Goal: Find specific page/section: Find specific page/section

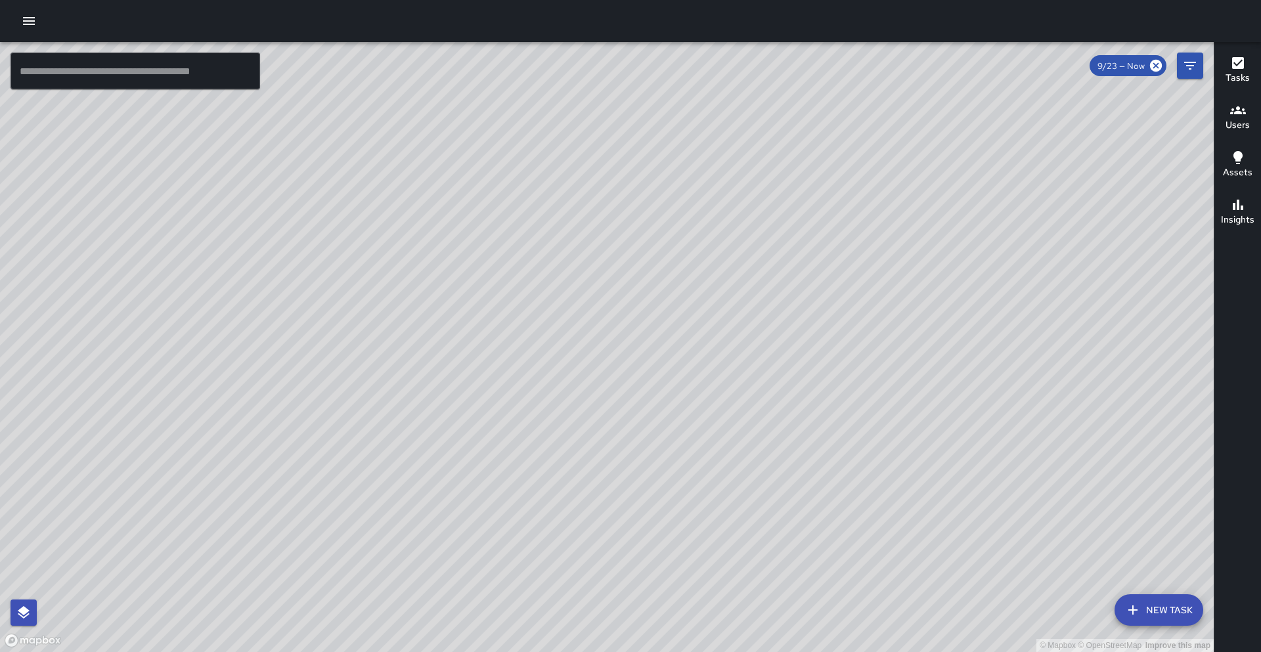
drag, startPoint x: 941, startPoint y: 279, endPoint x: 853, endPoint y: 272, distance: 88.3
click at [853, 272] on div "© Mapbox © OpenStreetMap Improve this map" at bounding box center [607, 347] width 1214 height 610
click at [653, 304] on div "© Mapbox © OpenStreetMap Improve this map" at bounding box center [607, 347] width 1214 height 610
click at [125, 89] on input "text" at bounding box center [136, 71] width 250 height 37
click at [78, 80] on input "text" at bounding box center [136, 71] width 250 height 37
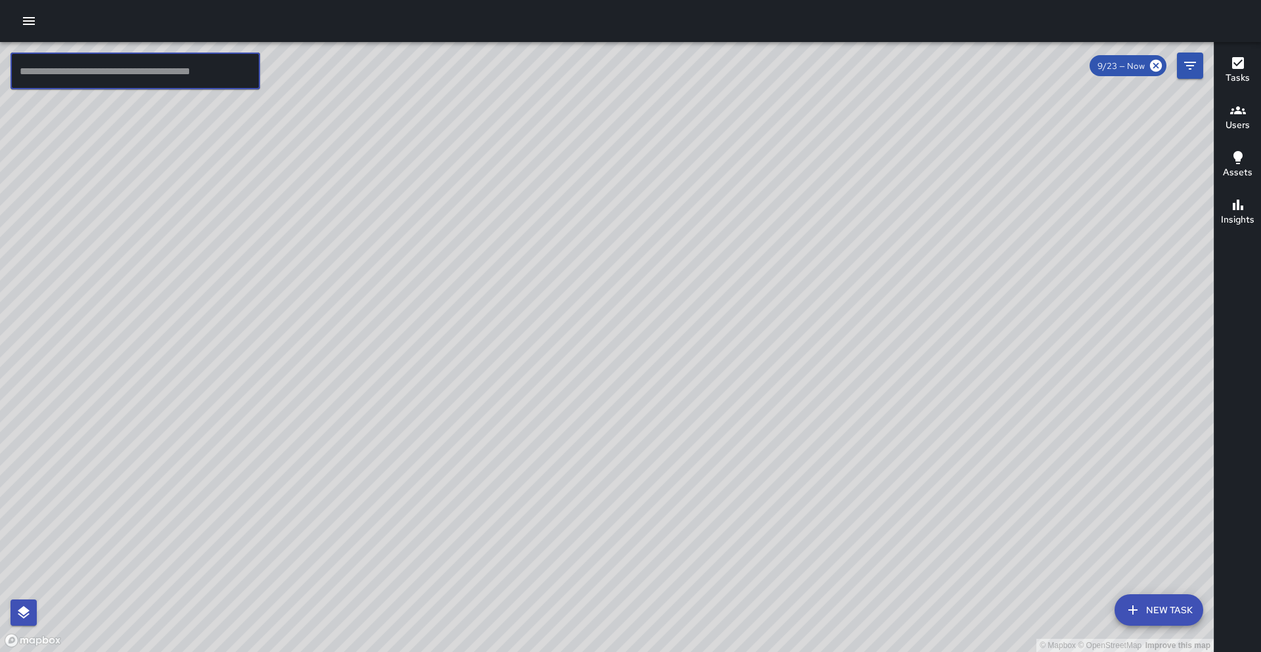
drag, startPoint x: 76, startPoint y: 58, endPoint x: 73, endPoint y: 69, distance: 11.5
click at [73, 64] on input "text" at bounding box center [136, 71] width 250 height 37
click at [74, 68] on input "text" at bounding box center [136, 71] width 250 height 37
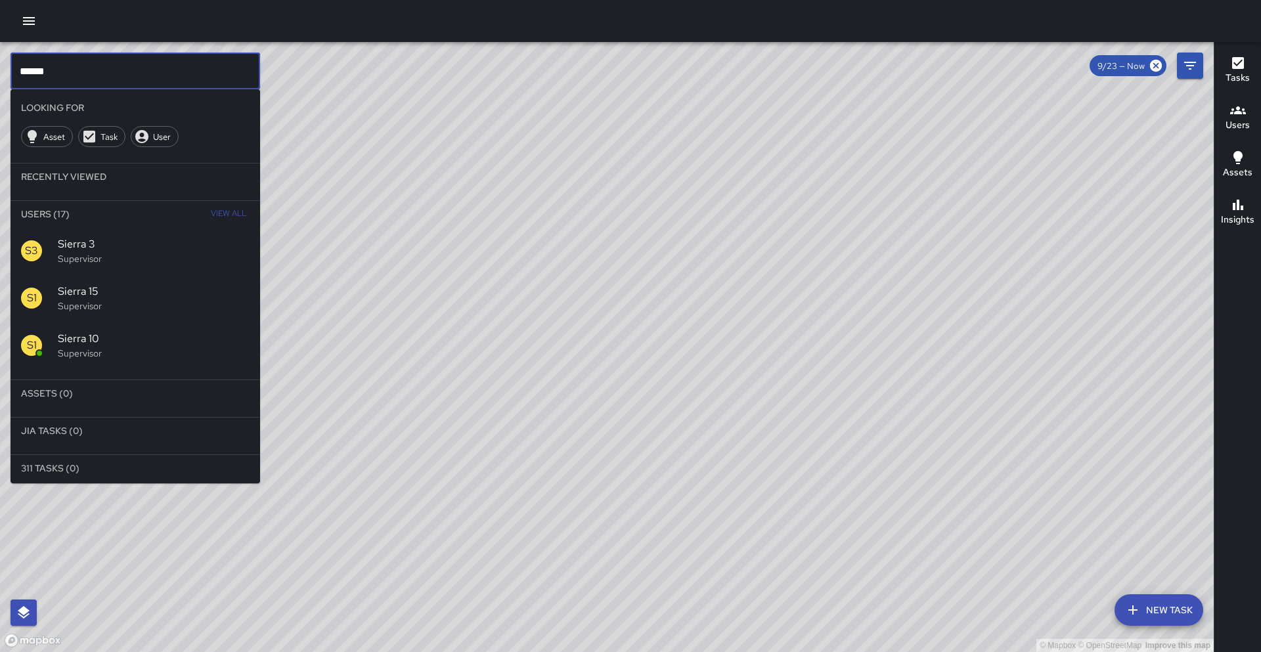
click at [77, 350] on p "Supervisor" at bounding box center [154, 353] width 192 height 13
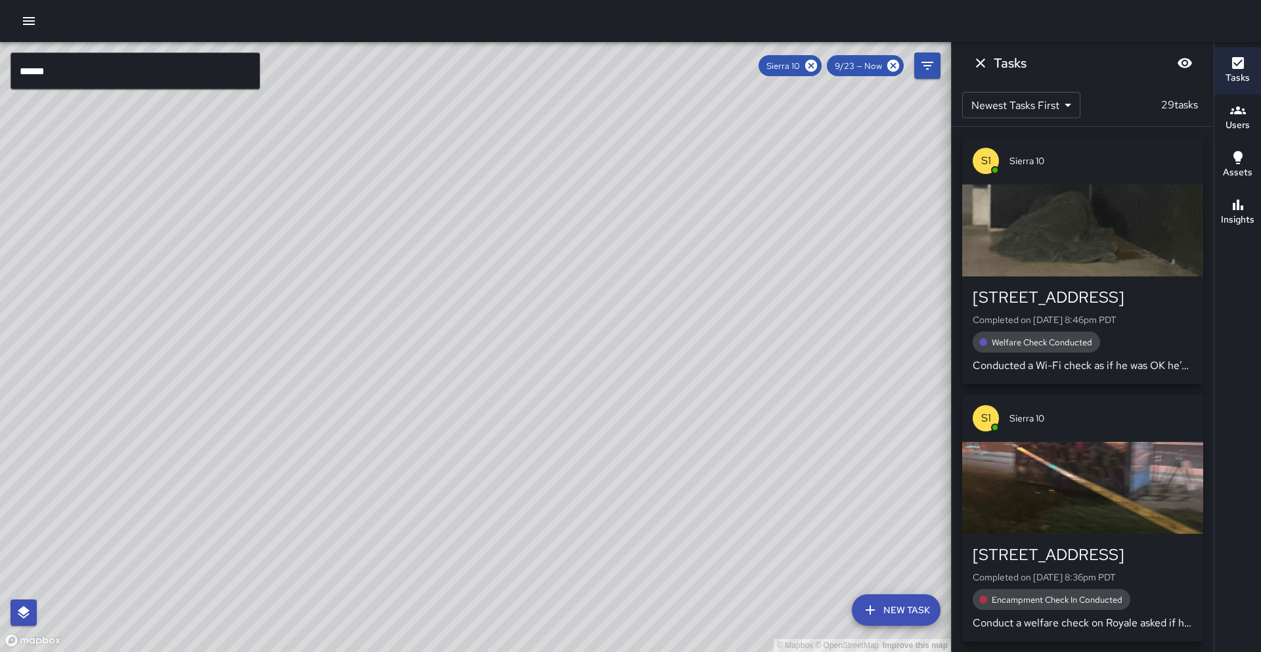
drag, startPoint x: 487, startPoint y: 297, endPoint x: 380, endPoint y: 419, distance: 162.9
click at [393, 426] on div "© Mapbox © OpenStreetMap Improve this map" at bounding box center [475, 347] width 951 height 610
drag, startPoint x: 355, startPoint y: 317, endPoint x: 328, endPoint y: 338, distance: 34.1
click at [328, 338] on div "© Mapbox © OpenStreetMap Improve this map S1 Sierra 10 Supervisor Tasks 29 / 29…" at bounding box center [475, 347] width 951 height 610
drag, startPoint x: 420, startPoint y: 279, endPoint x: 407, endPoint y: 277, distance: 13.3
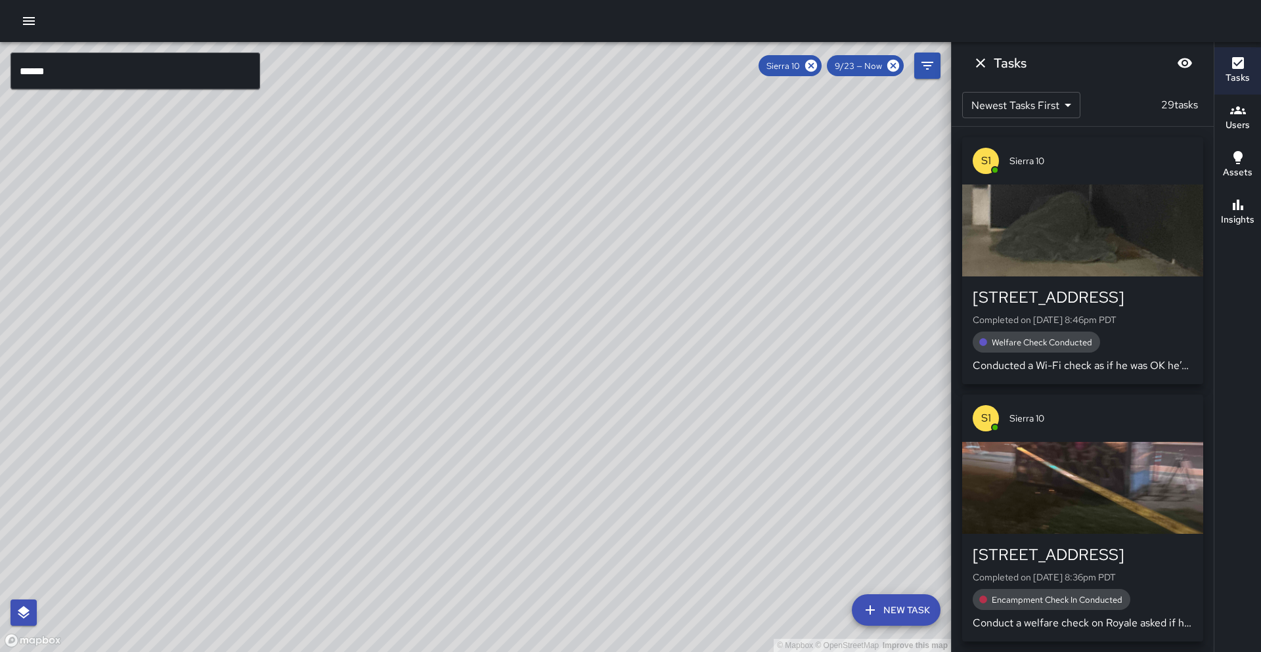
click at [407, 277] on div "© Mapbox © OpenStreetMap Improve this map" at bounding box center [475, 347] width 951 height 610
drag, startPoint x: 395, startPoint y: 413, endPoint x: 397, endPoint y: 371, distance: 42.1
click at [397, 371] on div "© Mapbox © OpenStreetMap Improve this map" at bounding box center [475, 347] width 951 height 610
click at [1238, 212] on icon "button" at bounding box center [1238, 205] width 16 height 16
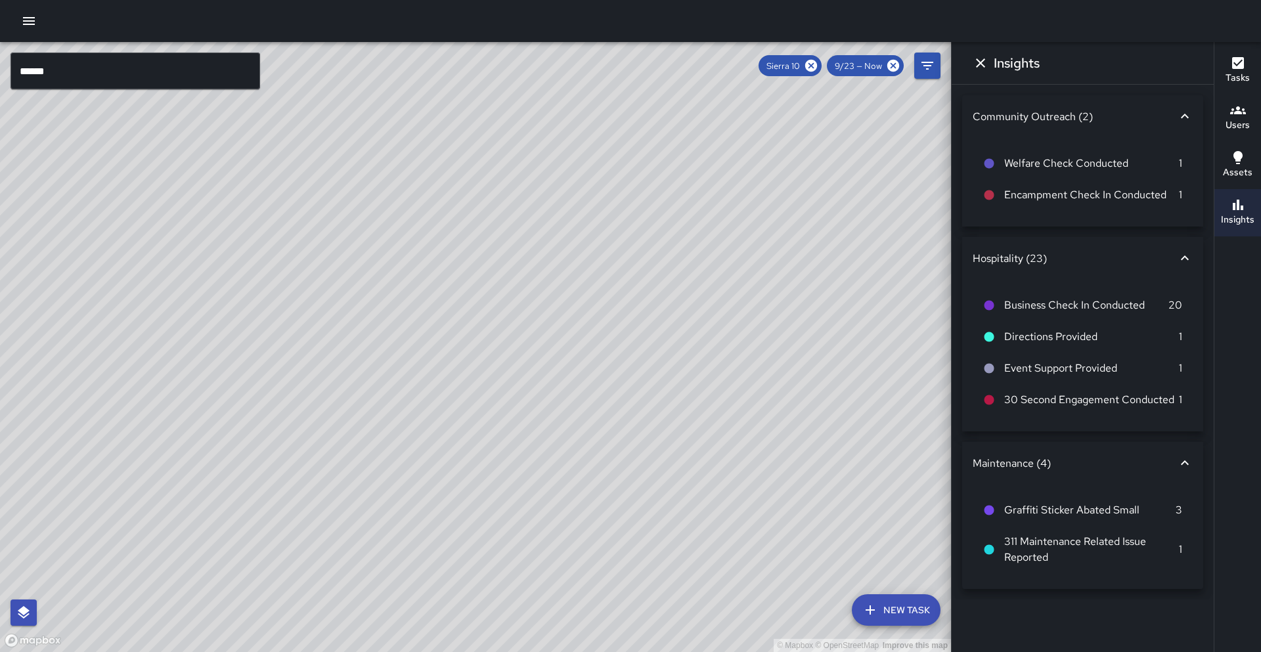
drag, startPoint x: 308, startPoint y: 331, endPoint x: 318, endPoint y: 344, distance: 16.4
click at [318, 344] on div "© Mapbox © OpenStreetMap Improve this map" at bounding box center [475, 347] width 951 height 610
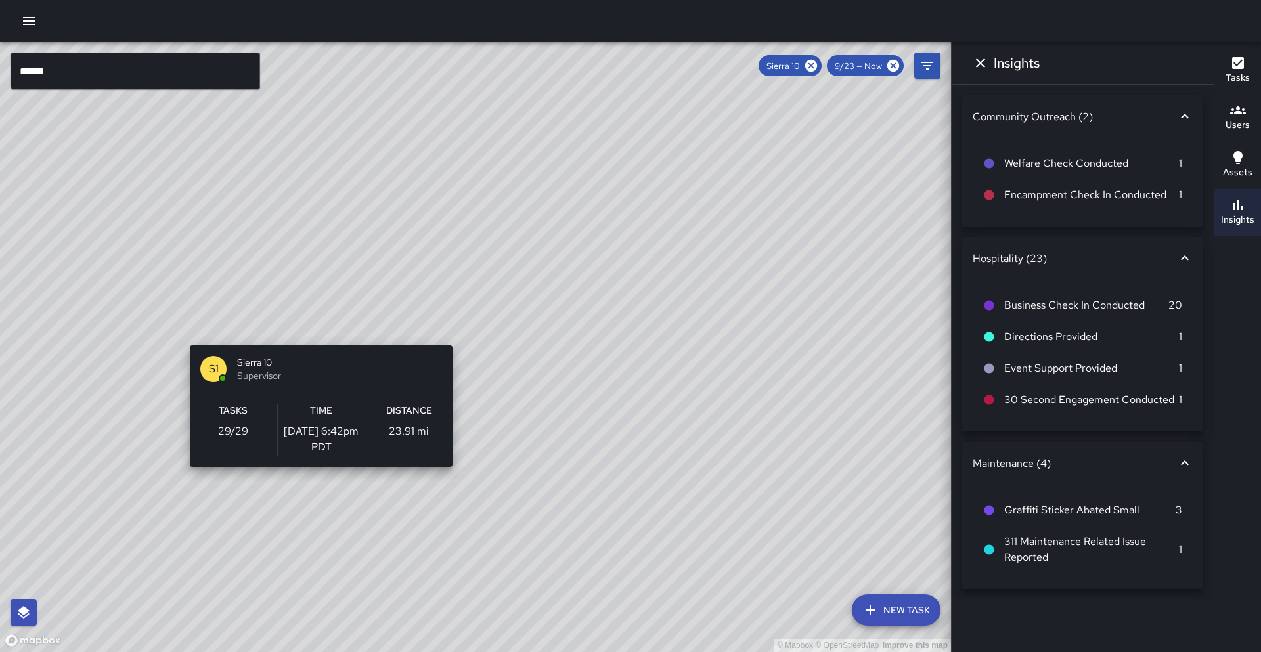
click at [316, 338] on div "© Mapbox © OpenStreetMap Improve this map S1 Sierra 10 Supervisor Tasks 29 / 29…" at bounding box center [475, 347] width 951 height 610
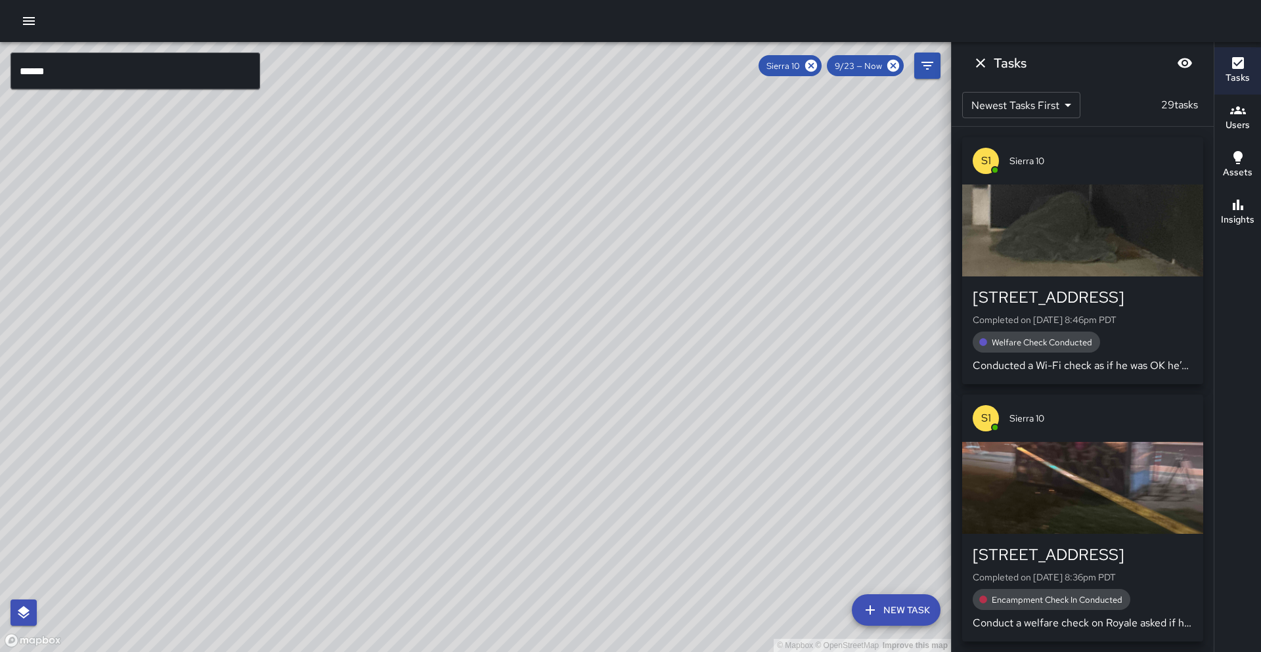
click at [1261, 225] on button "Insights" at bounding box center [1238, 212] width 47 height 47
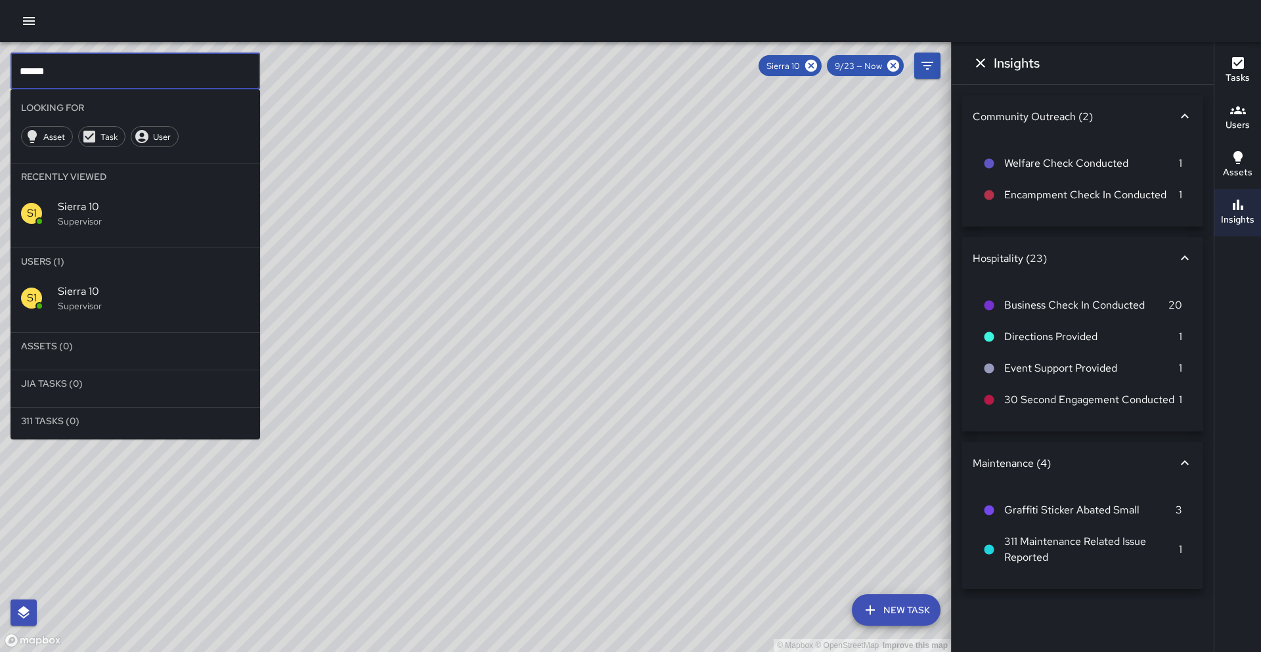
click at [43, 79] on input "******" at bounding box center [136, 71] width 250 height 37
click at [102, 72] on input "******" at bounding box center [136, 71] width 250 height 37
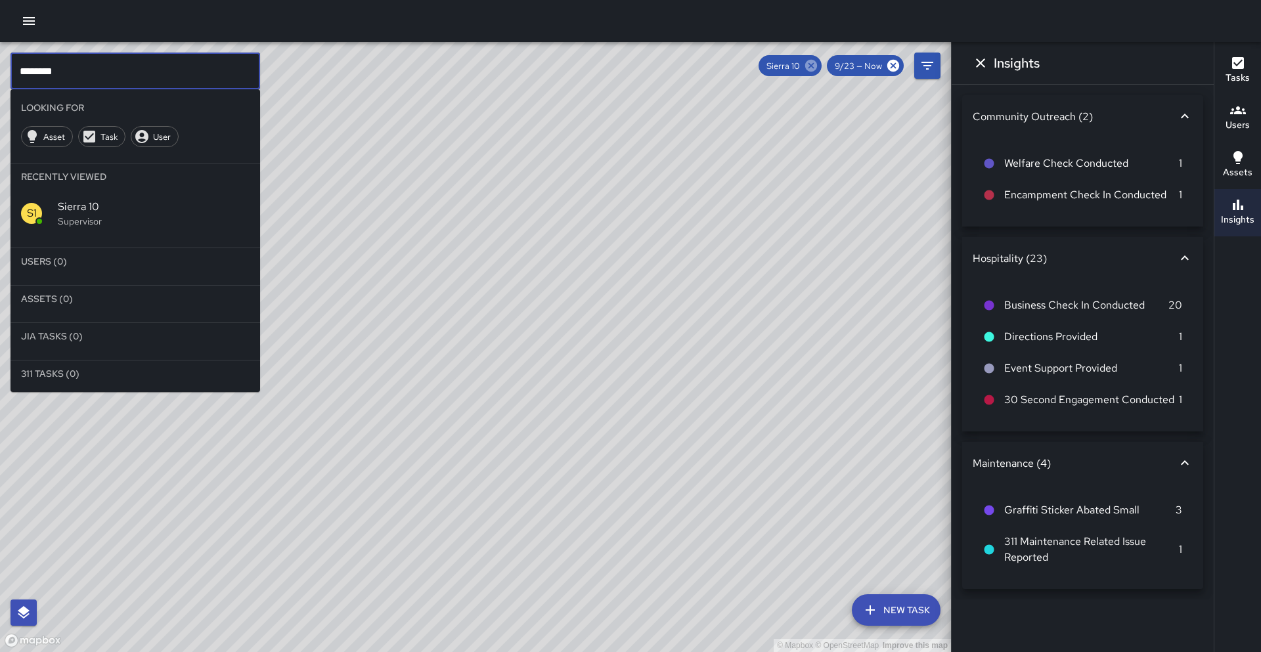
click at [817, 70] on icon at bounding box center [811, 65] width 14 height 14
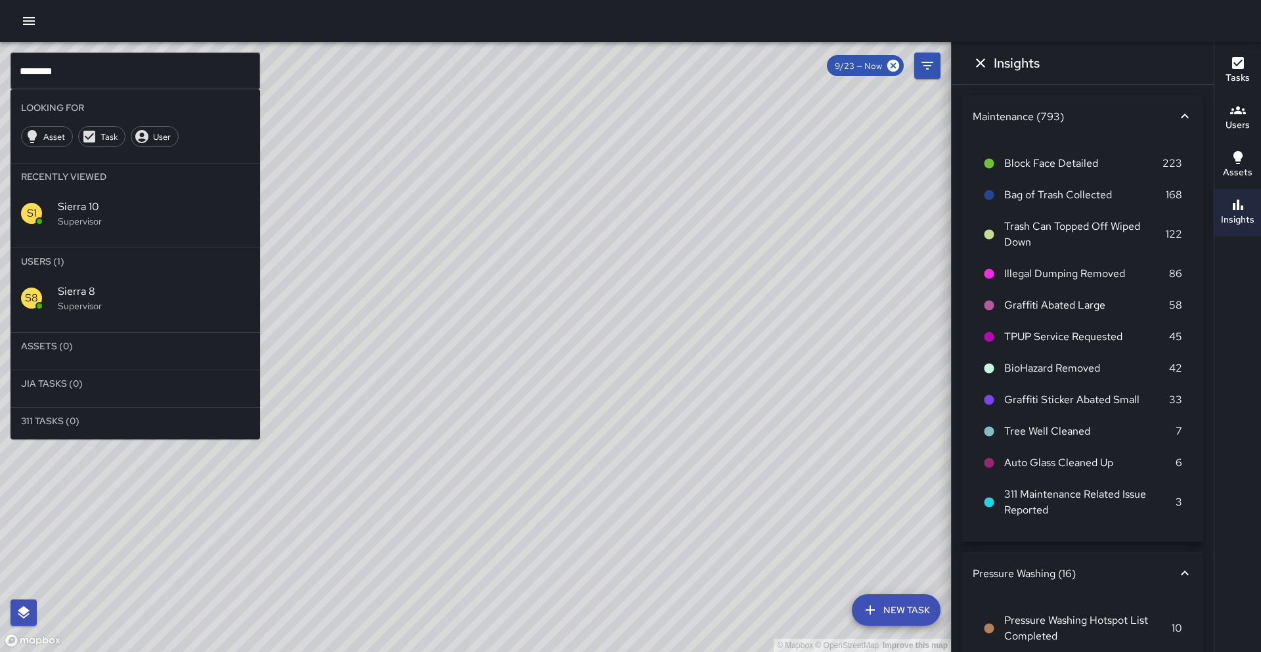
click at [194, 309] on p "Supervisor" at bounding box center [154, 306] width 192 height 13
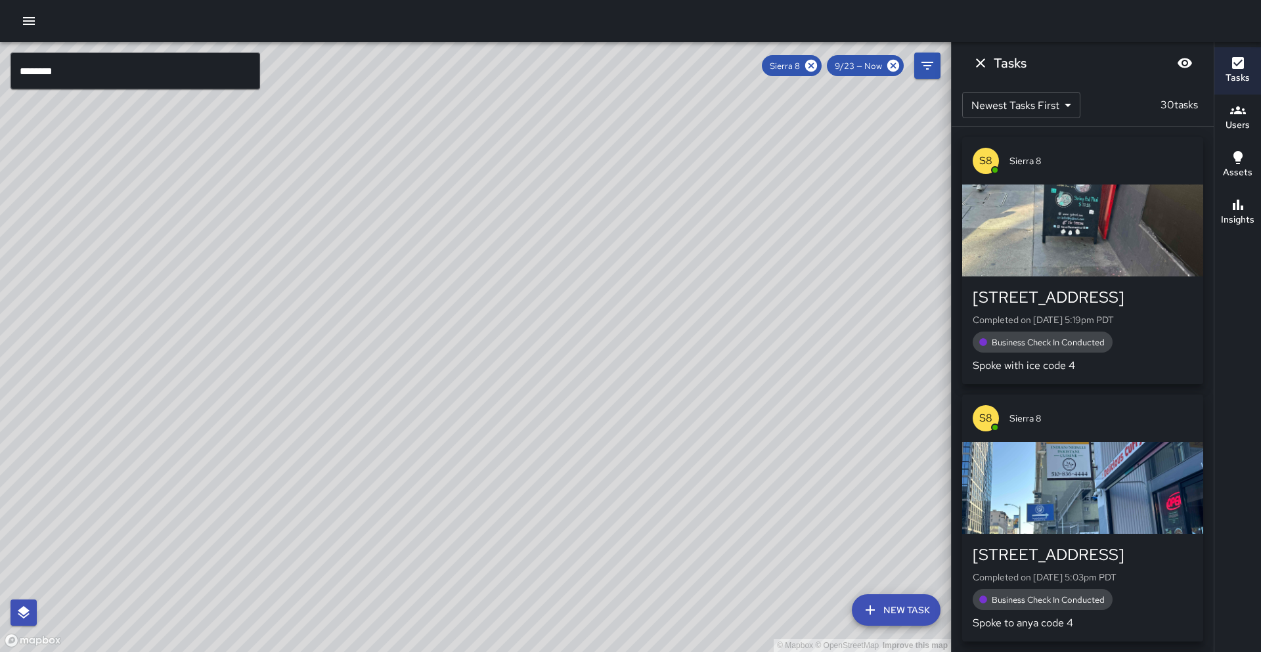
drag, startPoint x: 318, startPoint y: 292, endPoint x: 453, endPoint y: 108, distance: 228.4
click at [453, 108] on div "© Mapbox © OpenStreetMap Improve this map" at bounding box center [475, 347] width 951 height 610
drag, startPoint x: 427, startPoint y: 325, endPoint x: 386, endPoint y: 254, distance: 81.8
click at [386, 254] on div "© Mapbox © OpenStreetMap Improve this map" at bounding box center [475, 347] width 951 height 610
drag, startPoint x: 259, startPoint y: 361, endPoint x: 215, endPoint y: 326, distance: 56.5
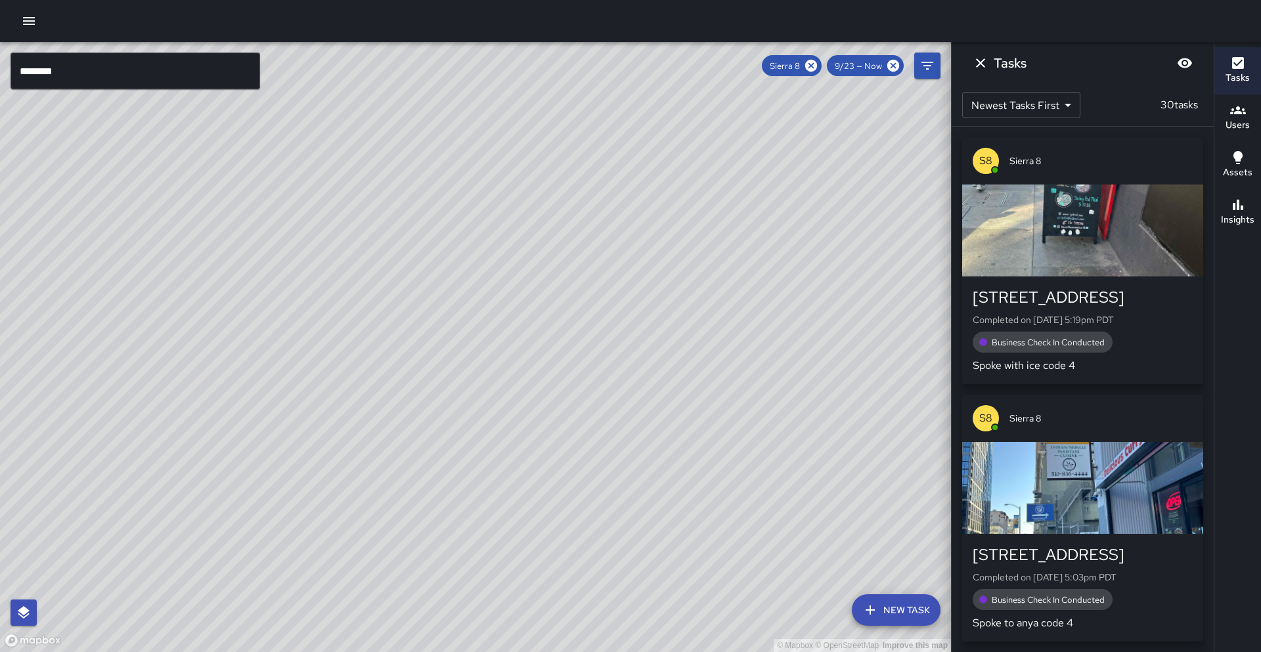
click at [215, 326] on div "© Mapbox © OpenStreetMap Improve this map" at bounding box center [475, 347] width 951 height 610
drag, startPoint x: 377, startPoint y: 290, endPoint x: 172, endPoint y: 323, distance: 207.7
click at [342, 308] on div "© Mapbox © OpenStreetMap Improve this map" at bounding box center [475, 347] width 951 height 610
click at [1246, 198] on div "Insights" at bounding box center [1238, 212] width 34 height 30
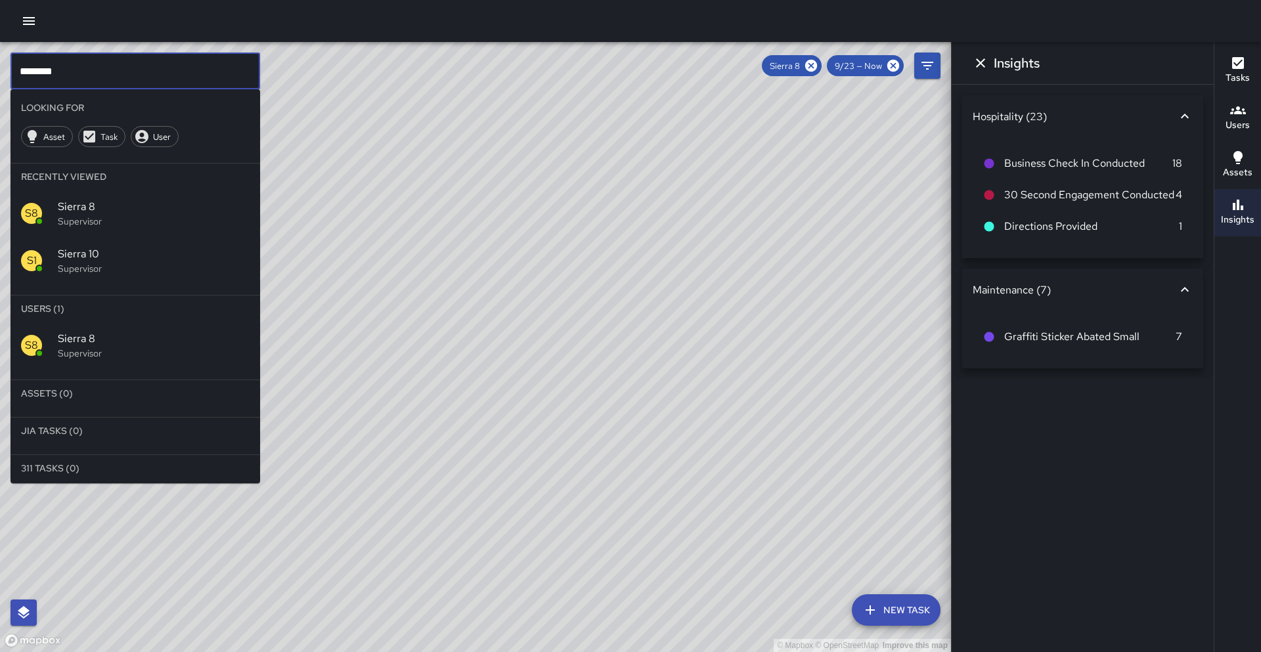
click at [202, 60] on input "********" at bounding box center [136, 71] width 250 height 37
click at [196, 63] on input "********" at bounding box center [136, 71] width 250 height 37
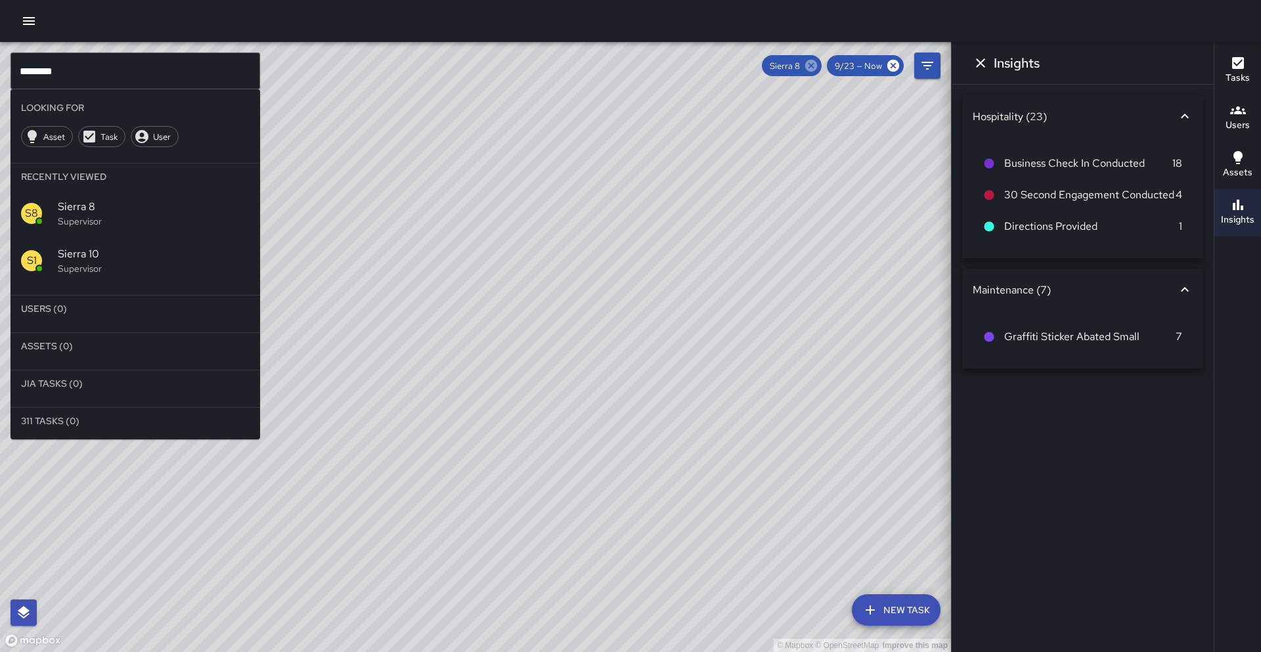
click at [813, 67] on icon at bounding box center [811, 66] width 12 height 12
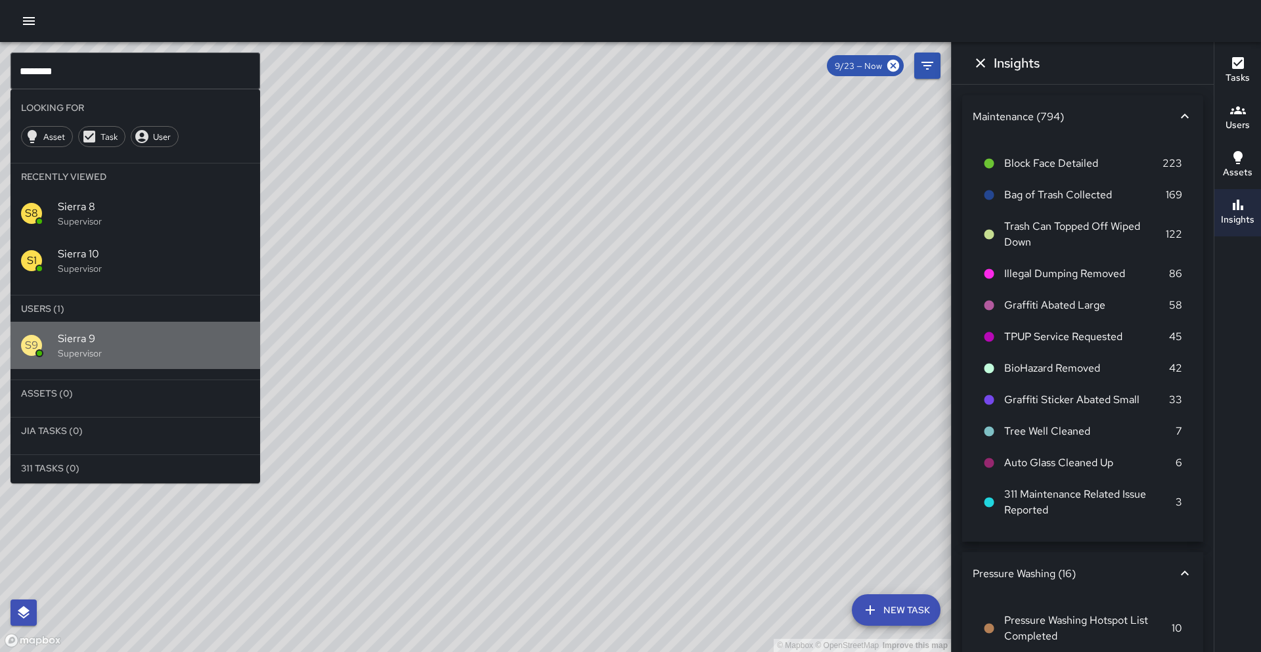
click at [108, 336] on span "Sierra 9" at bounding box center [154, 339] width 192 height 16
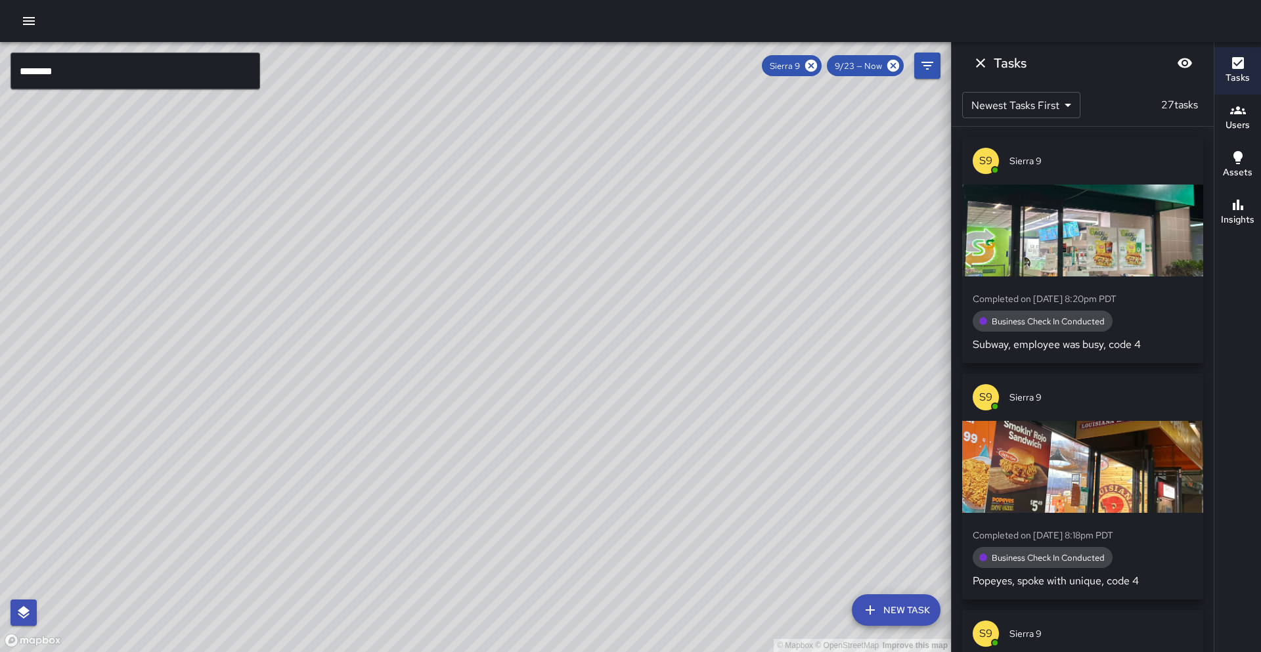
drag, startPoint x: 152, startPoint y: 406, endPoint x: 347, endPoint y: 202, distance: 282.1
click at [347, 201] on div "© Mapbox © OpenStreetMap Improve this map" at bounding box center [475, 347] width 951 height 610
drag, startPoint x: 219, startPoint y: 415, endPoint x: 280, endPoint y: 369, distance: 76.9
click at [280, 369] on div "© Mapbox © OpenStreetMap Improve this map" at bounding box center [475, 347] width 951 height 610
drag, startPoint x: 242, startPoint y: 514, endPoint x: 302, endPoint y: 562, distance: 77.1
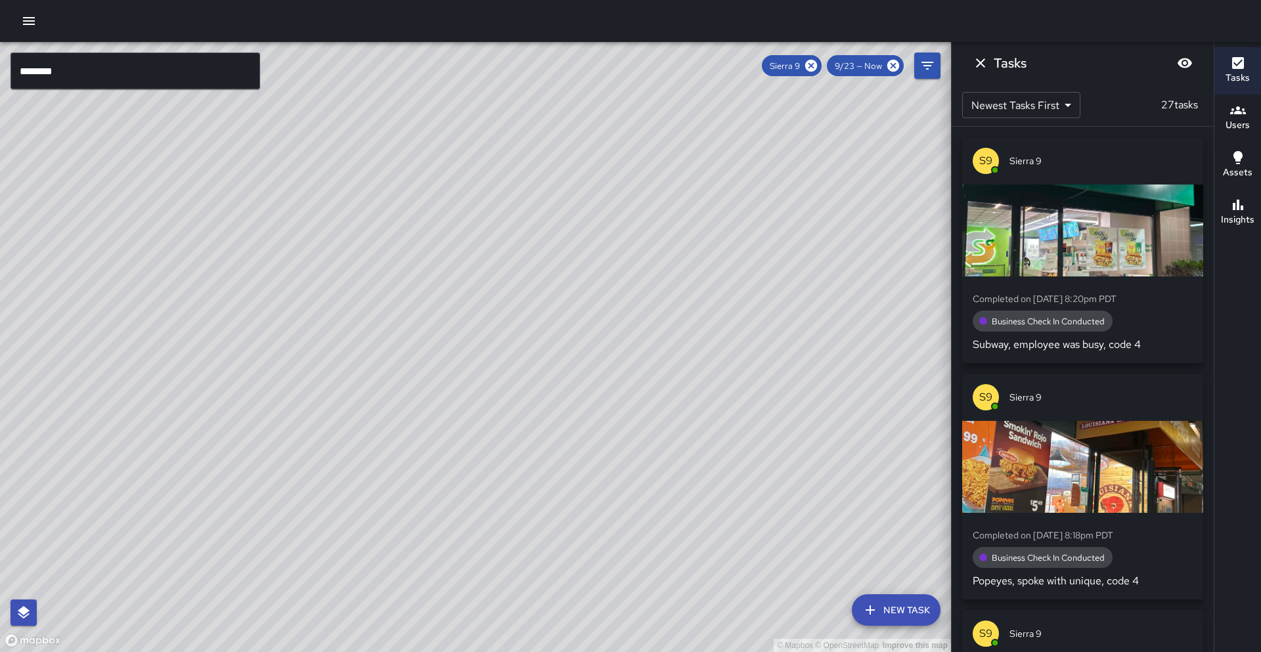
click at [302, 562] on div "© Mapbox © OpenStreetMap Improve this map" at bounding box center [475, 347] width 951 height 610
drag, startPoint x: 346, startPoint y: 563, endPoint x: 374, endPoint y: 519, distance: 52.3
click at [374, 519] on div "© Mapbox © OpenStreetMap Improve this map" at bounding box center [475, 347] width 951 height 610
click at [1227, 212] on div "Insights" at bounding box center [1238, 212] width 34 height 30
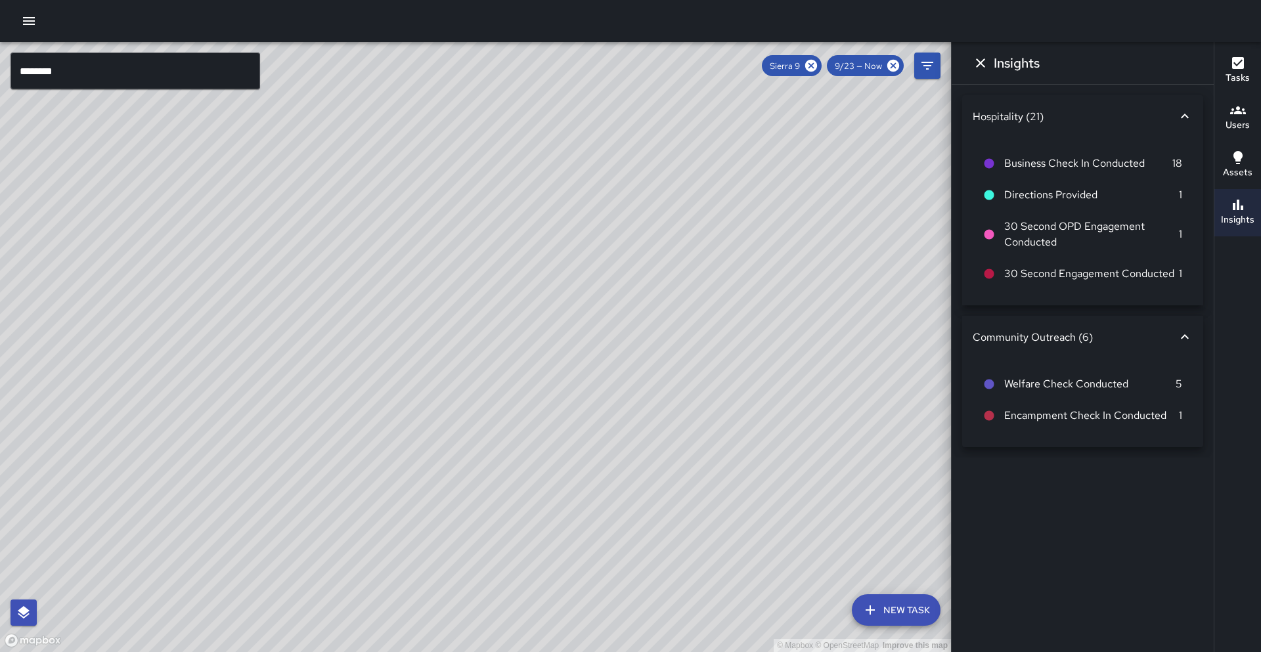
click at [976, 70] on icon "Dismiss" at bounding box center [981, 63] width 16 height 16
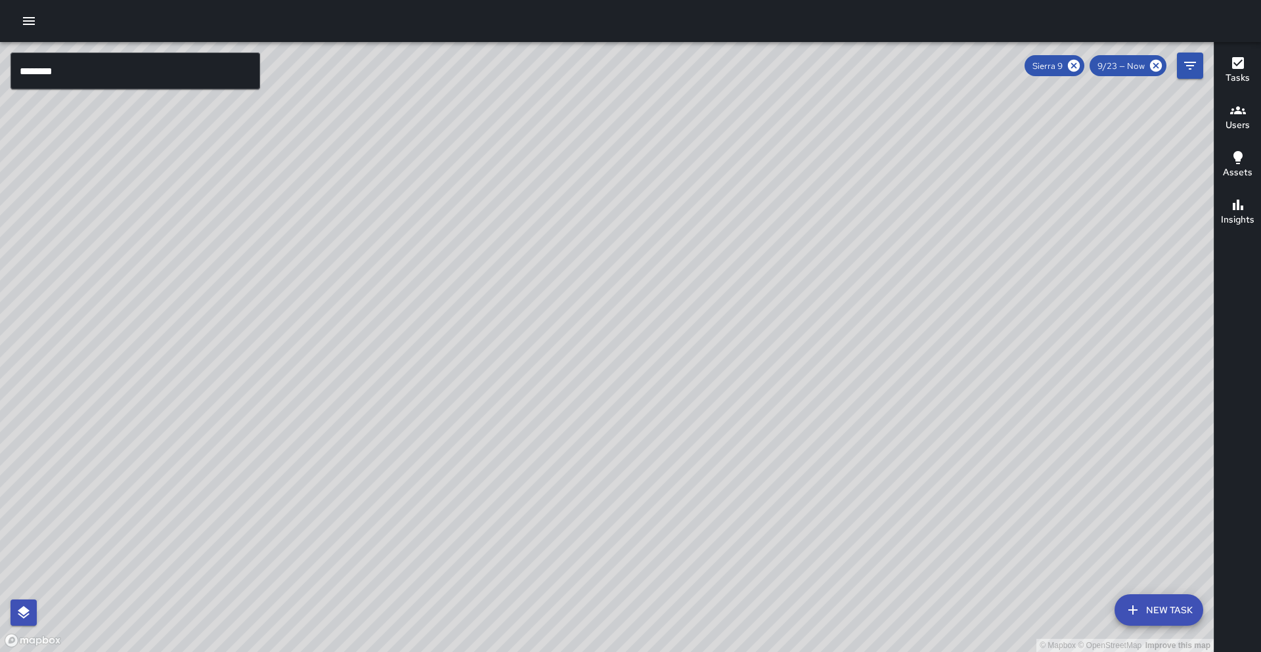
drag, startPoint x: 155, startPoint y: 167, endPoint x: 419, endPoint y: 442, distance: 381.5
click at [432, 441] on div "© Mapbox © OpenStreetMap Improve this map" at bounding box center [607, 347] width 1214 height 610
drag, startPoint x: 279, startPoint y: 284, endPoint x: 280, endPoint y: 367, distance: 83.4
click at [280, 367] on div "© Mapbox © OpenStreetMap Improve this map" at bounding box center [607, 347] width 1214 height 610
drag, startPoint x: 299, startPoint y: 323, endPoint x: 250, endPoint y: 454, distance: 140.3
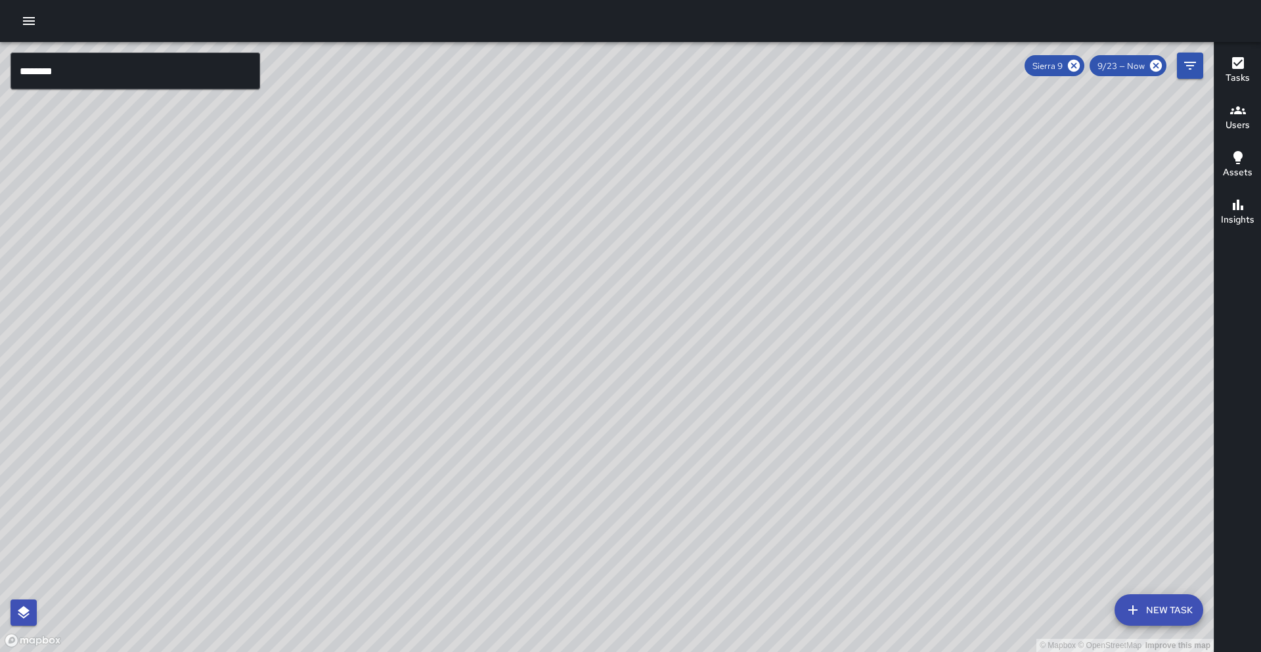
click at [250, 454] on div "© Mapbox © OpenStreetMap Improve this map" at bounding box center [607, 347] width 1214 height 610
drag, startPoint x: 571, startPoint y: 443, endPoint x: 10, endPoint y: 384, distance: 564.1
click at [16, 380] on div "© Mapbox © OpenStreetMap Improve this map" at bounding box center [607, 347] width 1214 height 610
drag, startPoint x: 97, startPoint y: 470, endPoint x: 105, endPoint y: 417, distance: 53.1
click at [116, 428] on div "© Mapbox © OpenStreetMap Improve this map" at bounding box center [607, 347] width 1214 height 610
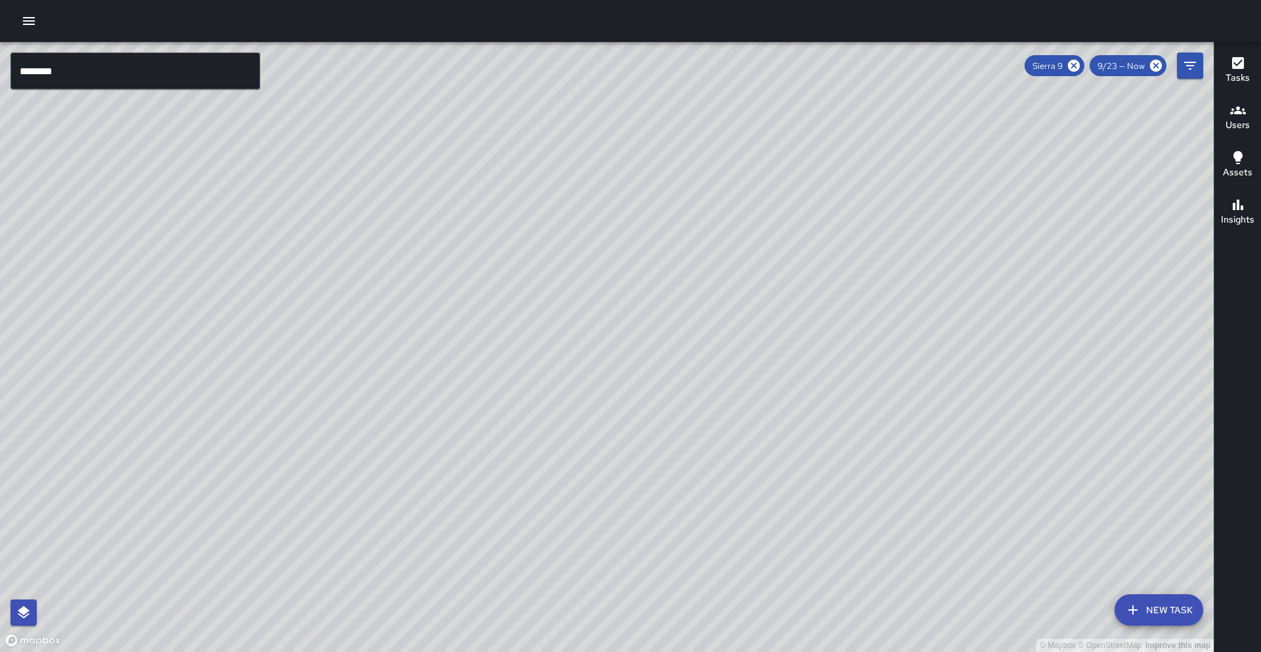
click at [77, 75] on input "********" at bounding box center [136, 71] width 250 height 37
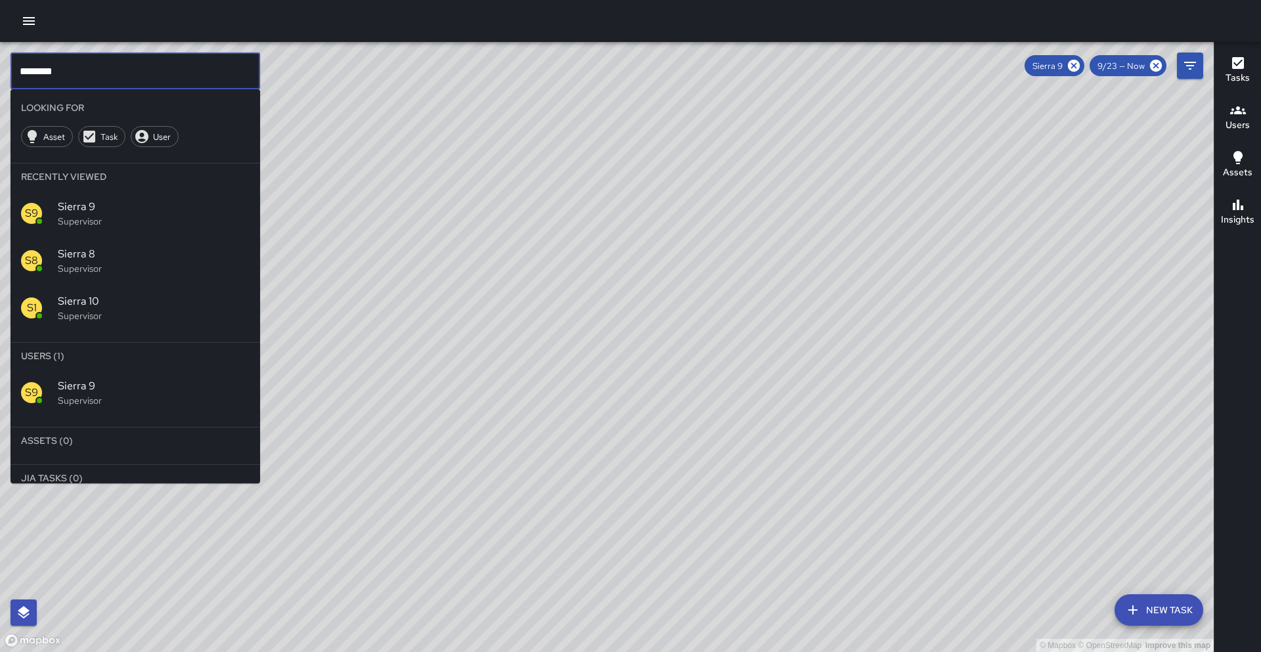
click at [81, 315] on p "Supervisor" at bounding box center [154, 315] width 192 height 13
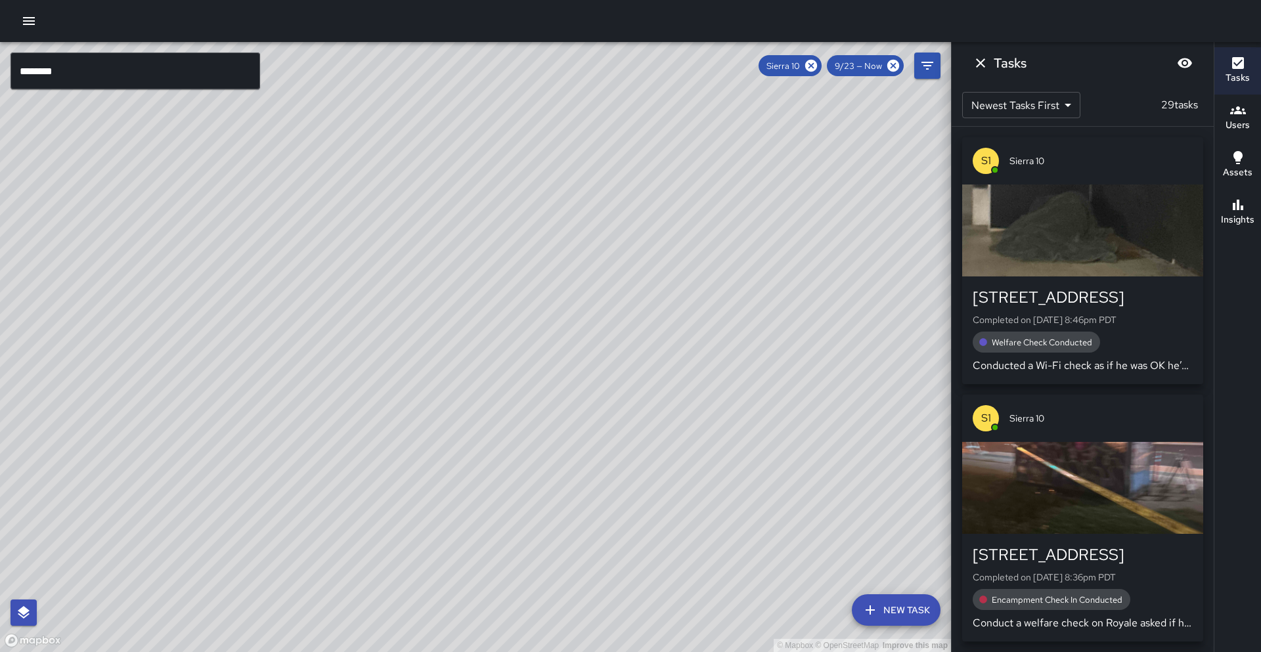
drag, startPoint x: 292, startPoint y: 256, endPoint x: 293, endPoint y: 287, distance: 30.9
click at [293, 287] on div "© Mapbox © OpenStreetMap Improve this map" at bounding box center [475, 347] width 951 height 610
drag, startPoint x: 255, startPoint y: 223, endPoint x: 274, endPoint y: 246, distance: 30.4
click at [274, 246] on div "© Mapbox © OpenStreetMap Improve this map" at bounding box center [475, 347] width 951 height 610
click at [821, 68] on div "Sierra 10" at bounding box center [790, 65] width 63 height 21
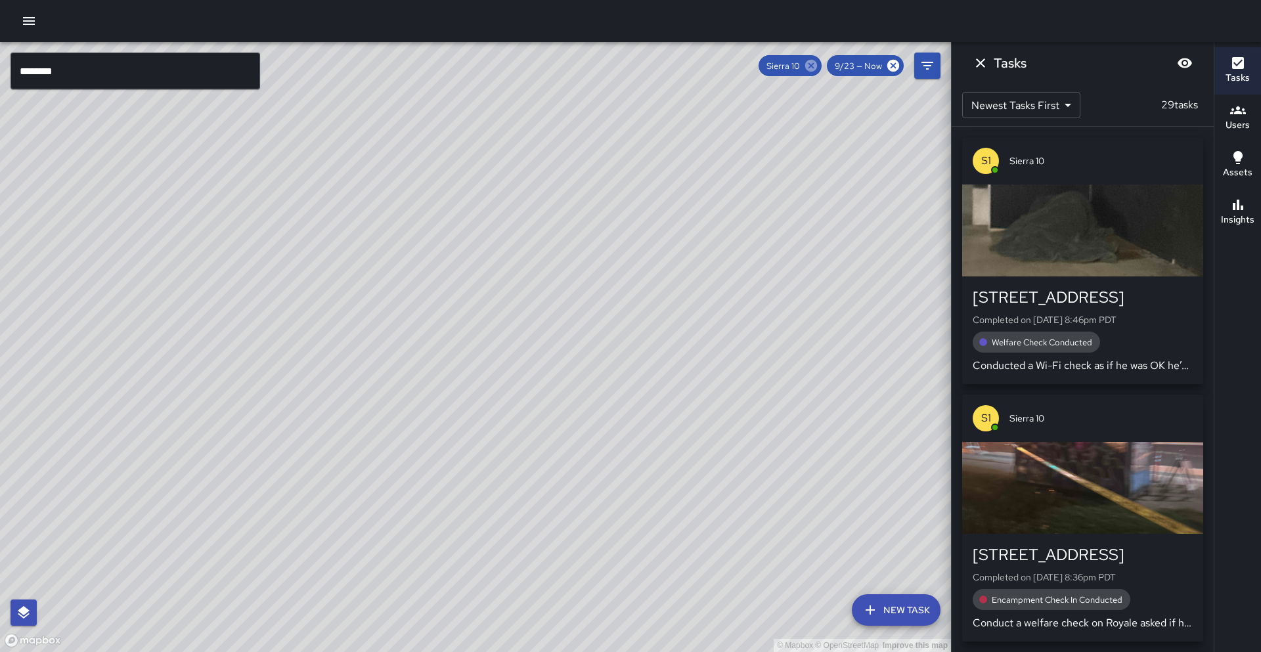
click at [817, 68] on icon at bounding box center [811, 66] width 12 height 12
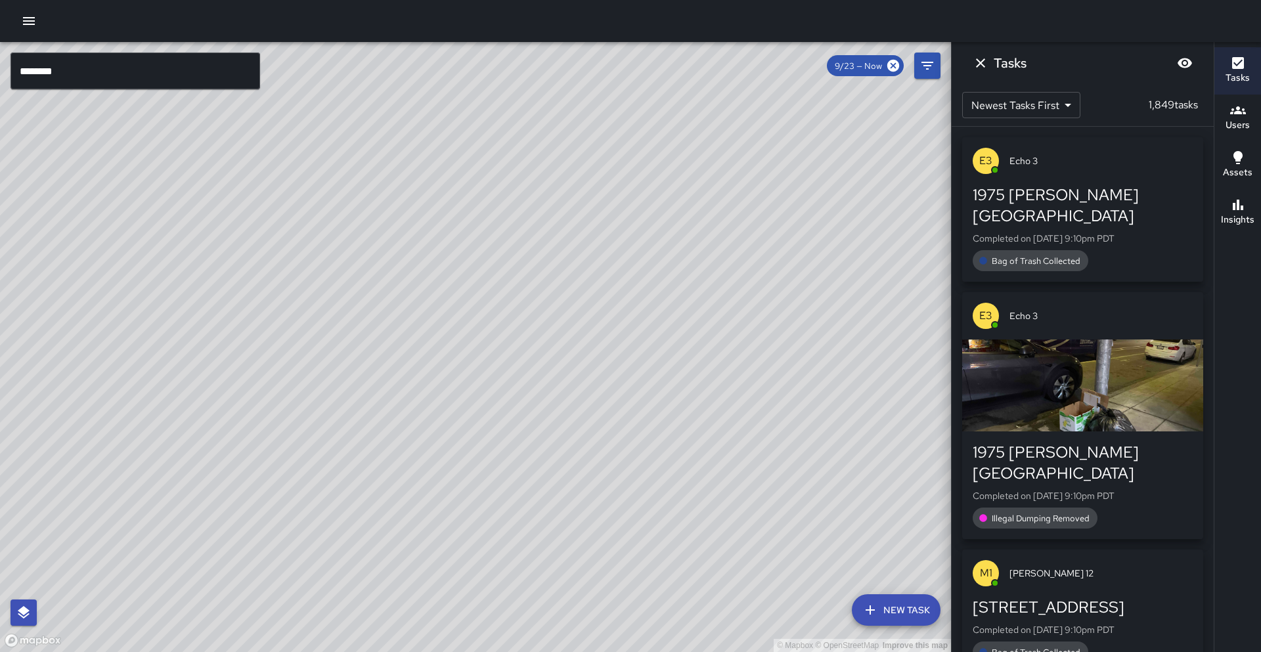
click at [670, 160] on div "© Mapbox © OpenStreetMap Improve this map" at bounding box center [475, 347] width 951 height 610
click at [74, 76] on input "********" at bounding box center [136, 71] width 250 height 37
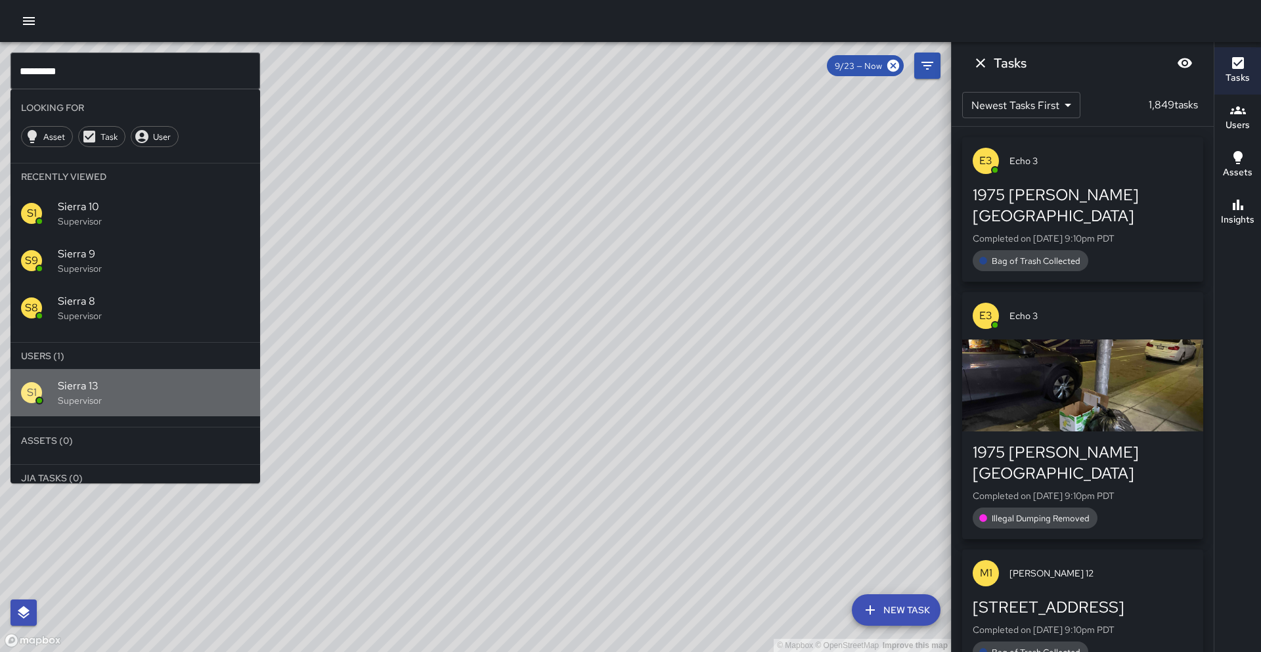
click at [205, 403] on p "Supervisor" at bounding box center [154, 400] width 192 height 13
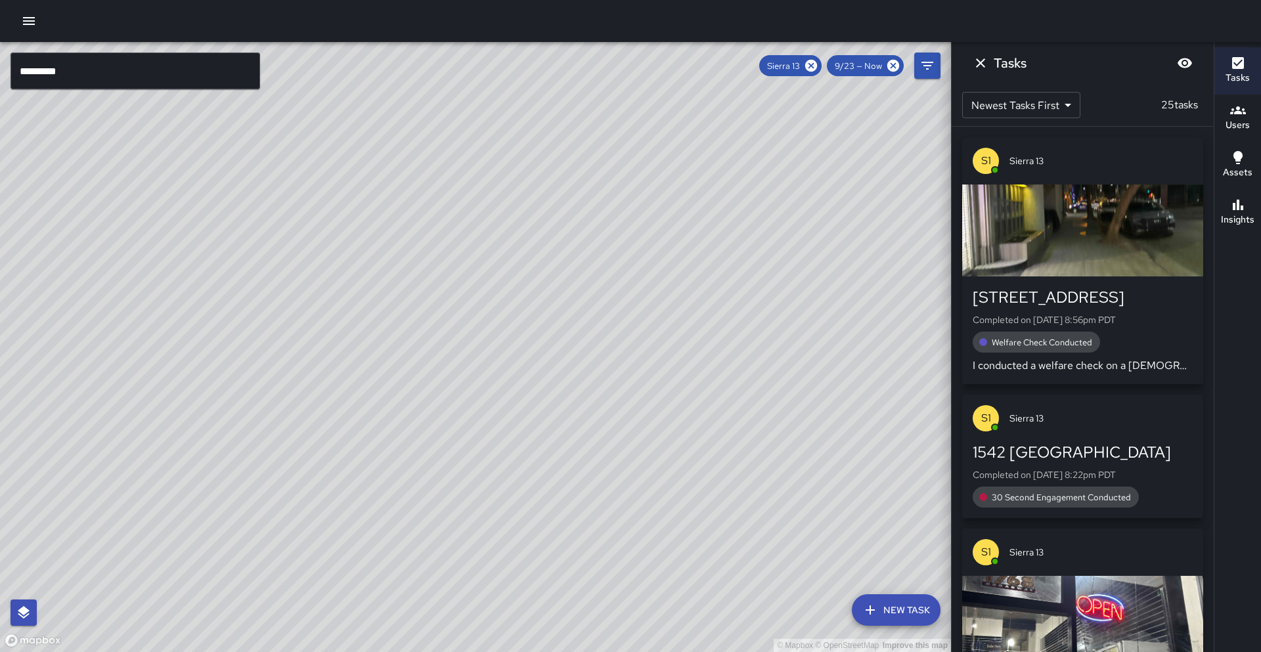
drag, startPoint x: 418, startPoint y: 486, endPoint x: 566, endPoint y: 369, distance: 188.5
click at [566, 369] on div "© Mapbox © OpenStreetMap Improve this map" at bounding box center [475, 347] width 951 height 610
click at [1235, 217] on h6 "Insights" at bounding box center [1238, 220] width 34 height 14
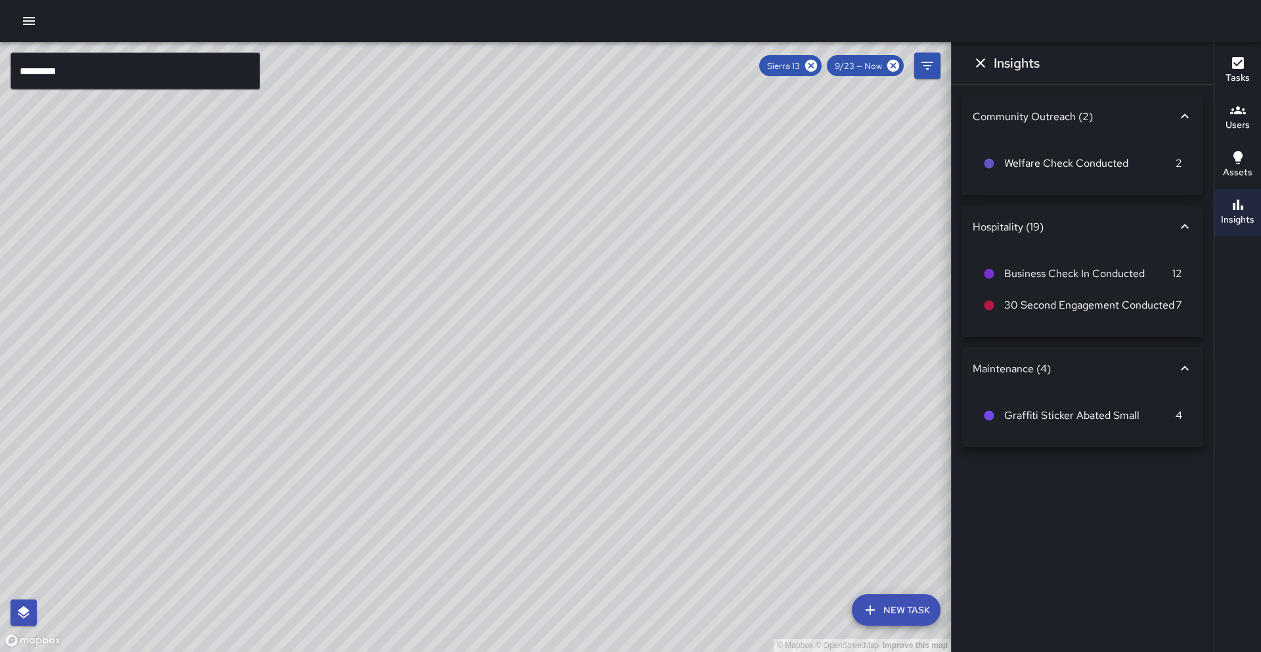
click at [1169, 369] on div "Maintenance (4)" at bounding box center [1075, 369] width 204 height 14
click at [1165, 378] on div "Maintenance (4)" at bounding box center [1082, 364] width 241 height 32
click at [810, 69] on icon at bounding box center [811, 66] width 12 height 12
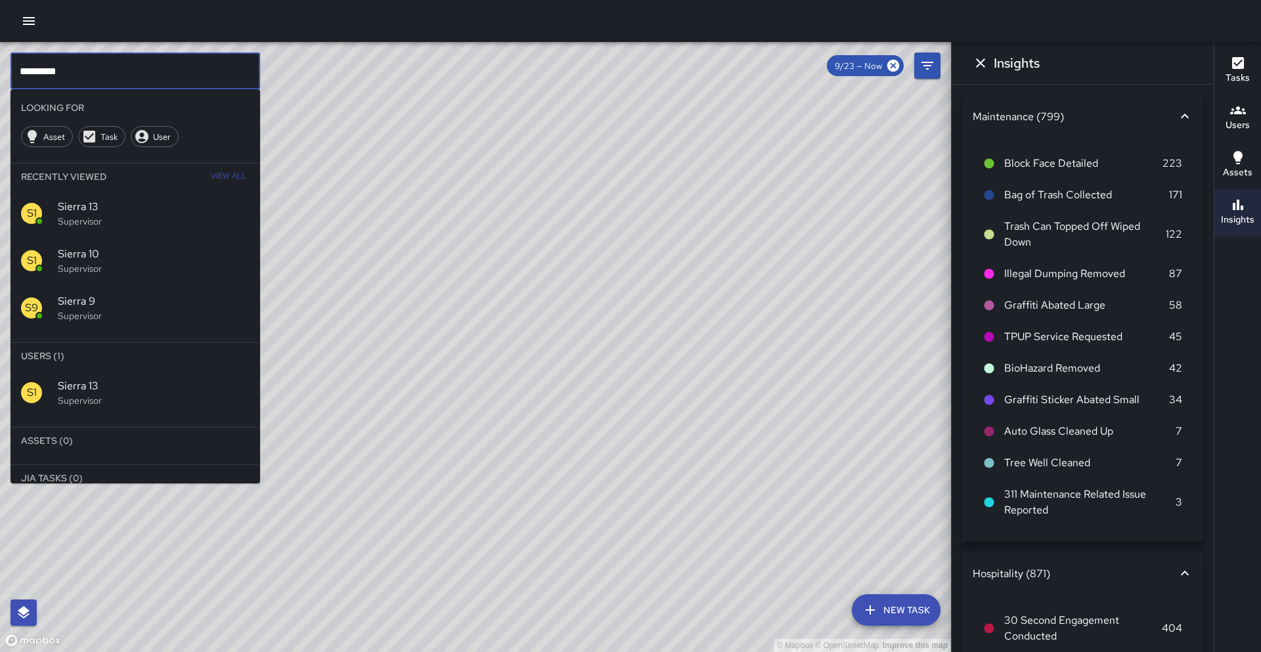
click at [171, 72] on input "*********" at bounding box center [136, 71] width 250 height 37
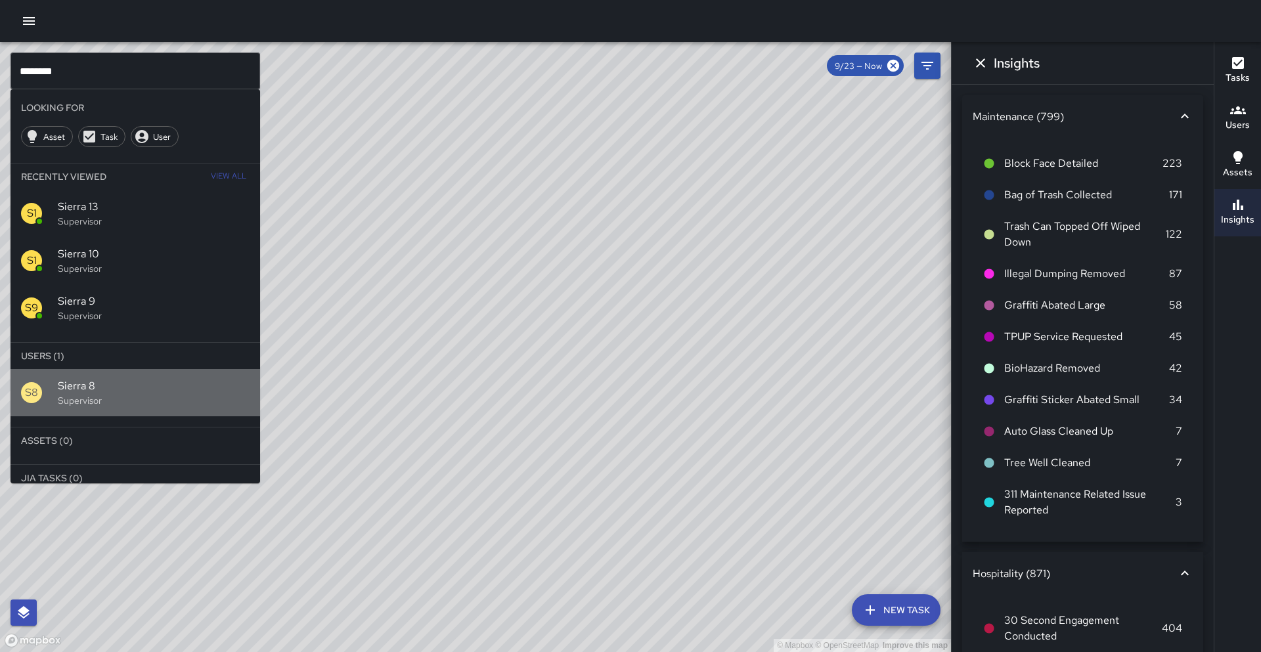
drag, startPoint x: 235, startPoint y: 377, endPoint x: 254, endPoint y: 364, distance: 23.1
click at [235, 377] on div "S8 Sierra 8 Supervisor" at bounding box center [136, 392] width 250 height 47
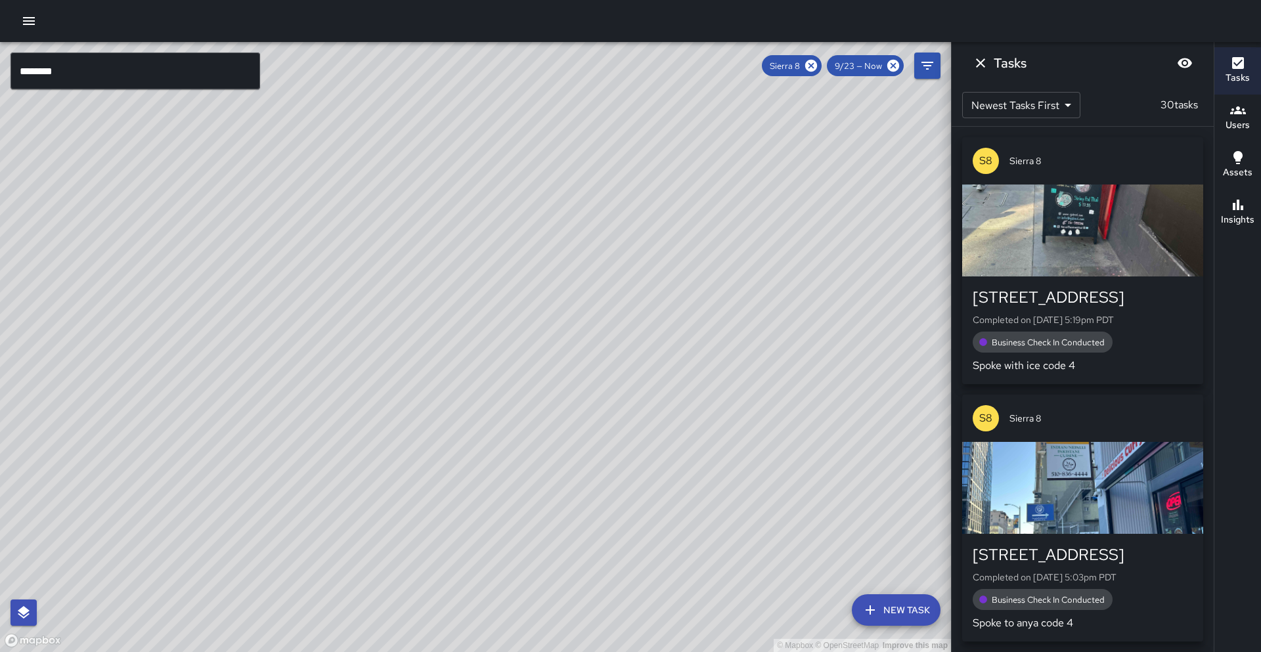
click at [1250, 229] on button "Insights" at bounding box center [1238, 212] width 47 height 47
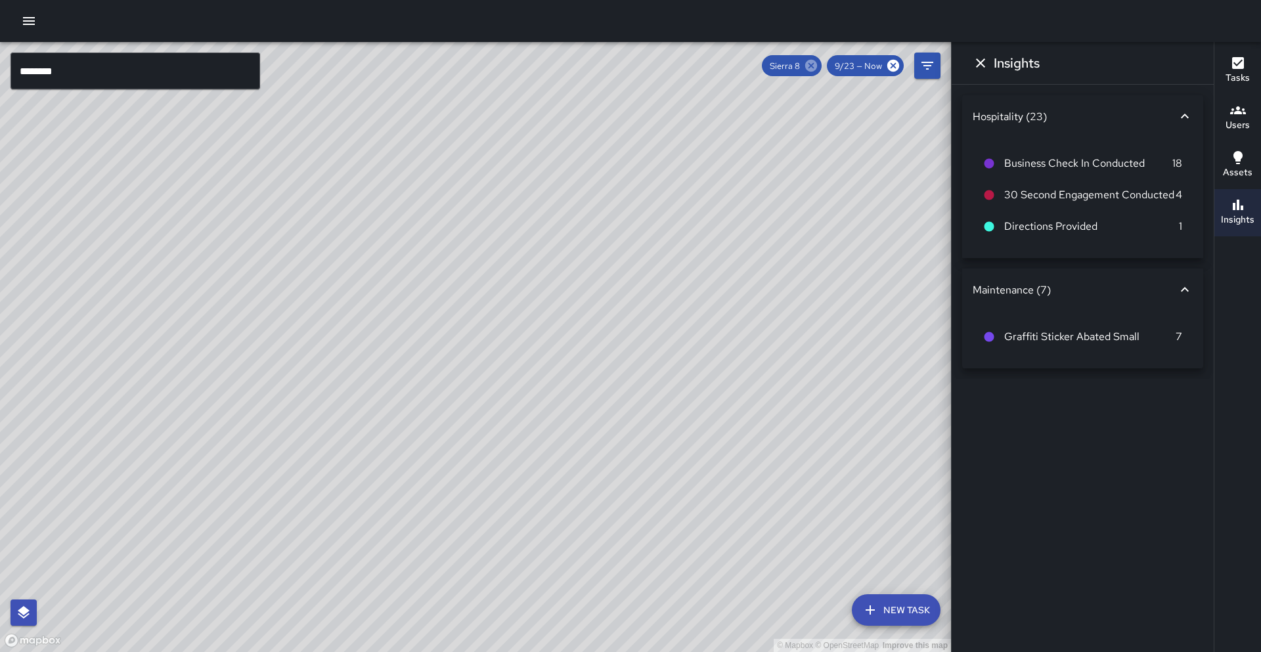
click at [815, 64] on icon at bounding box center [811, 66] width 12 height 12
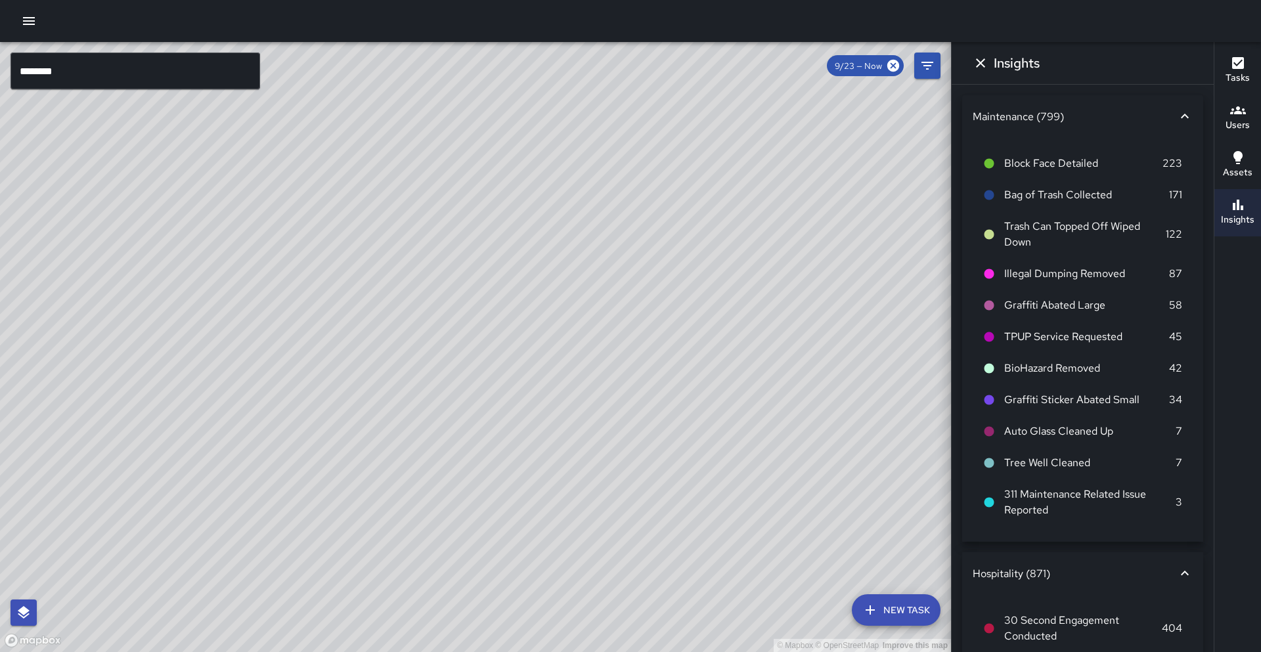
click at [184, 78] on input "********" at bounding box center [136, 71] width 250 height 37
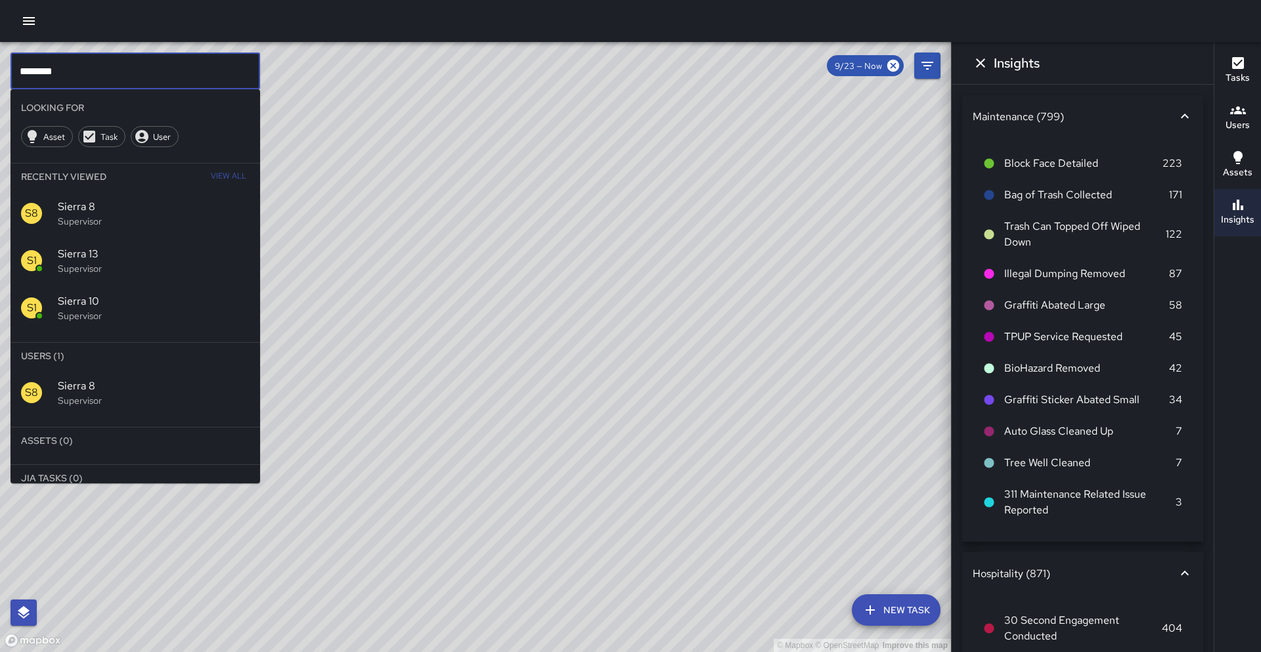
click at [184, 78] on input "********" at bounding box center [136, 71] width 250 height 37
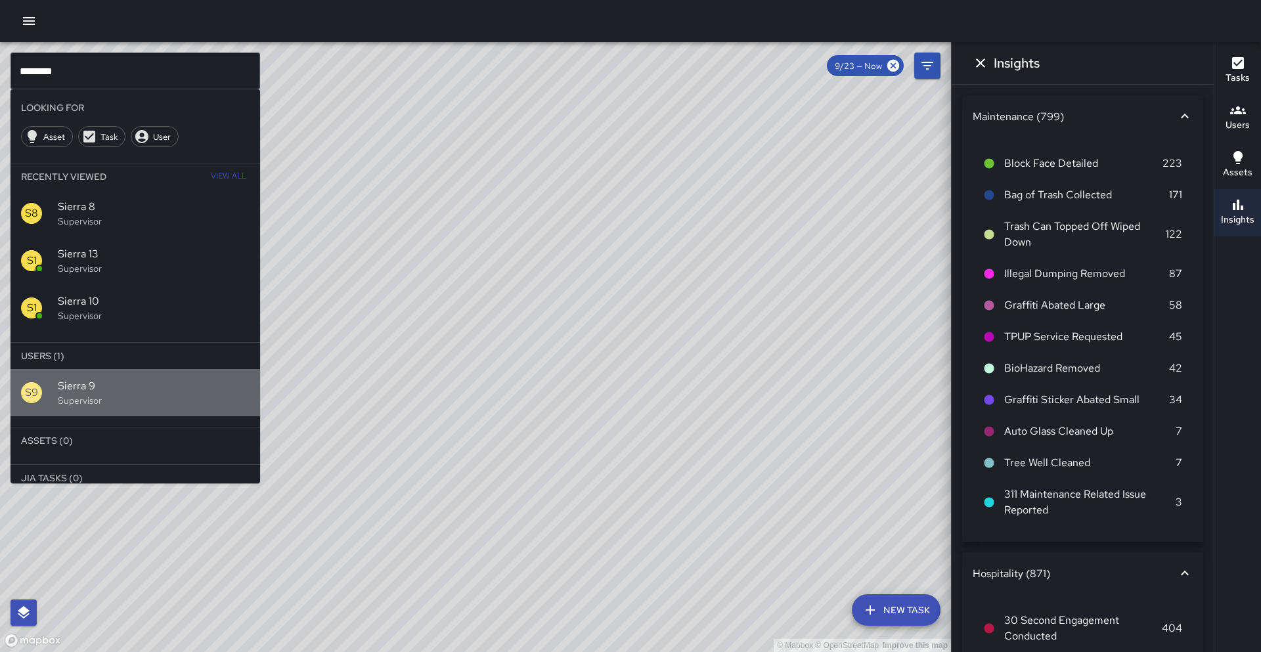
drag, startPoint x: 162, startPoint y: 378, endPoint x: 150, endPoint y: 384, distance: 13.2
click at [162, 378] on span "Sierra 9" at bounding box center [154, 386] width 192 height 16
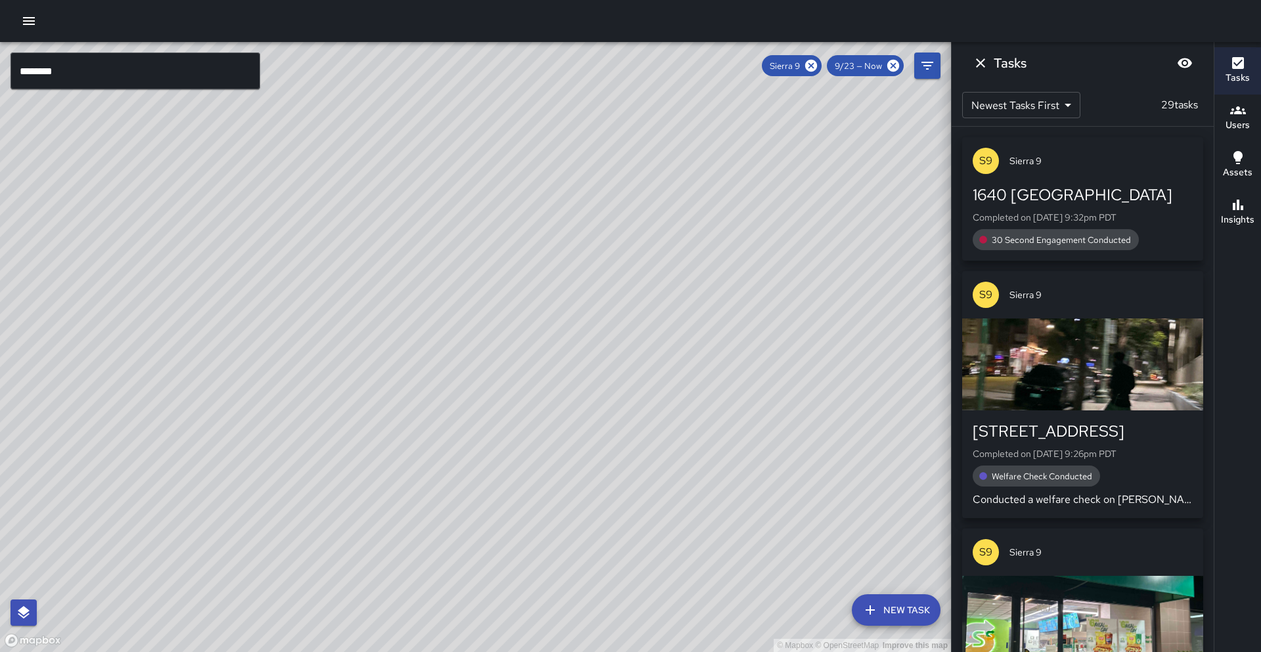
drag, startPoint x: 251, startPoint y: 505, endPoint x: 292, endPoint y: 409, distance: 104.8
click at [304, 409] on div "© Mapbox © OpenStreetMap Improve this map" at bounding box center [475, 347] width 951 height 610
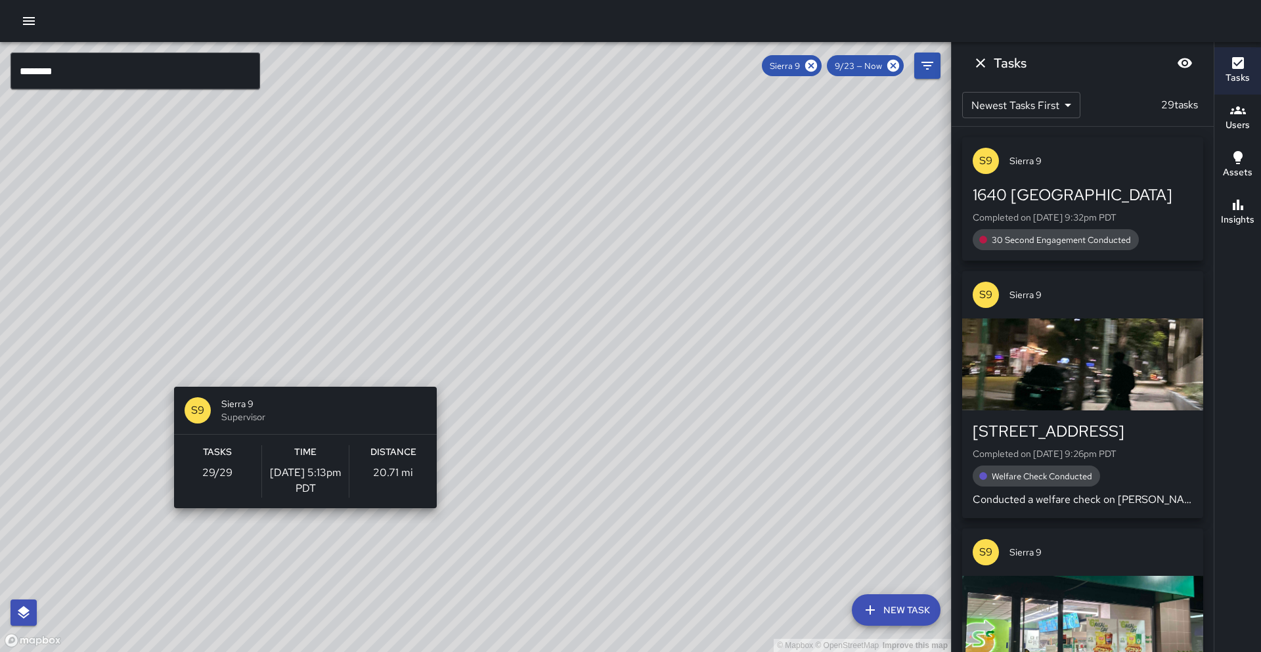
click at [300, 379] on div "© Mapbox © OpenStreetMap Improve this map S9 Sierra 9 Supervisor Tasks 29 / 29 …" at bounding box center [475, 347] width 951 height 610
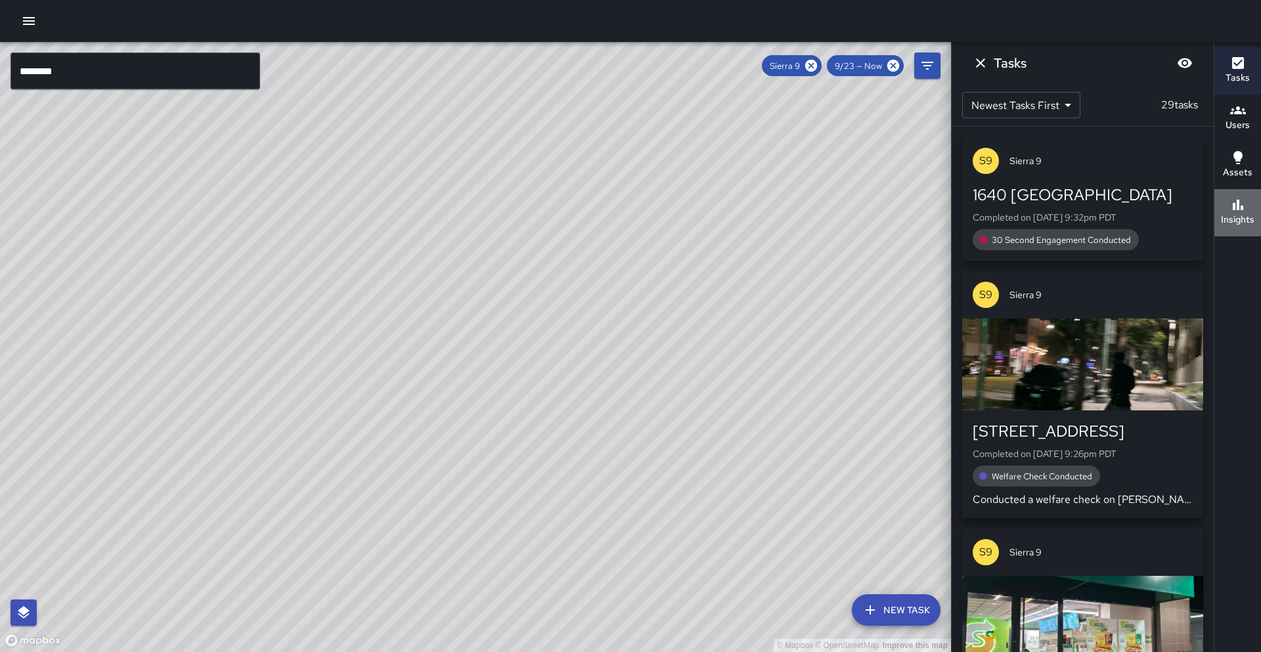
click at [1231, 211] on icon "button" at bounding box center [1238, 205] width 16 height 16
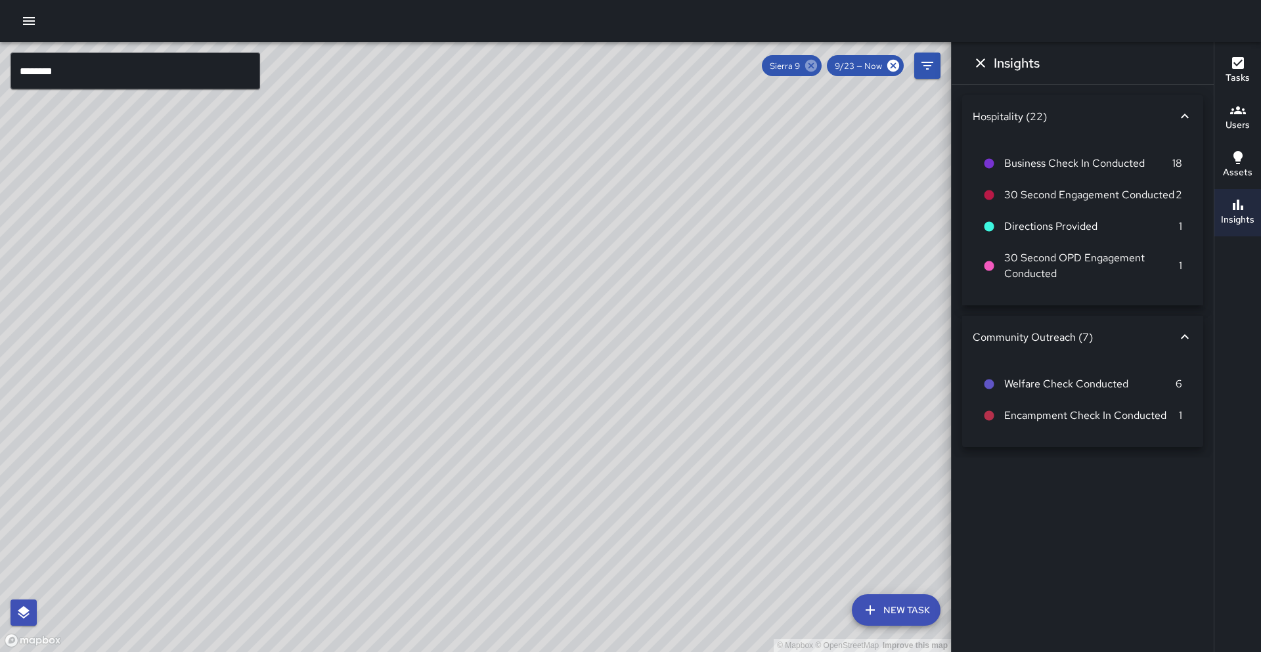
click at [812, 71] on icon at bounding box center [811, 66] width 12 height 12
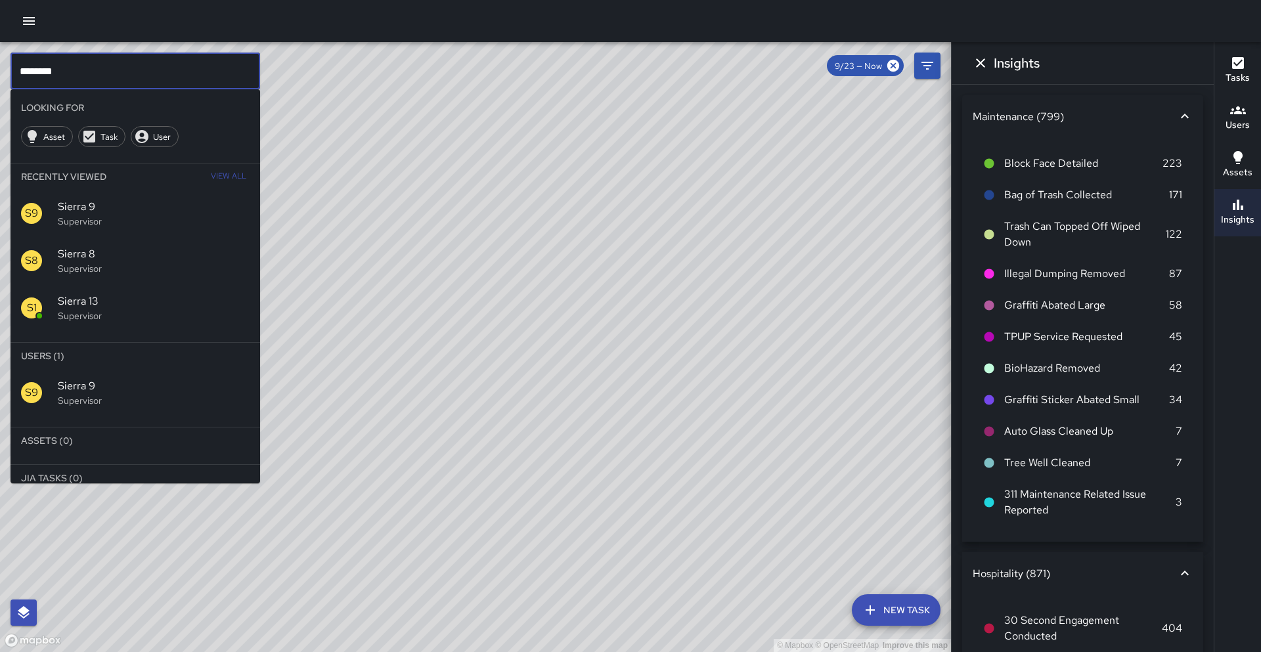
click at [184, 81] on input "********" at bounding box center [136, 71] width 250 height 37
click at [187, 380] on span "Sierra 10" at bounding box center [154, 386] width 192 height 16
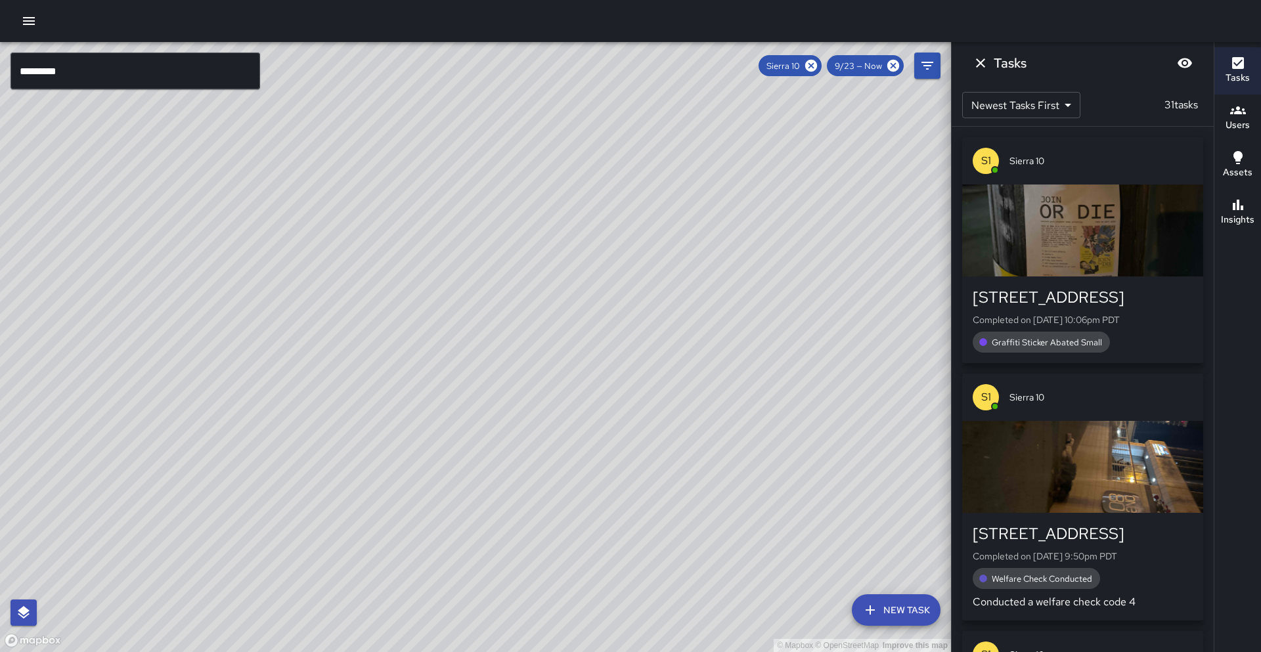
drag, startPoint x: 487, startPoint y: 244, endPoint x: 401, endPoint y: 399, distance: 176.4
click at [401, 399] on div "© Mapbox © OpenStreetMap Improve this map" at bounding box center [475, 347] width 951 height 610
drag, startPoint x: 543, startPoint y: 246, endPoint x: 505, endPoint y: 352, distance: 112.6
click at [505, 352] on div "© Mapbox © OpenStreetMap Improve this map" at bounding box center [475, 347] width 951 height 610
click at [1243, 219] on h6 "Insights" at bounding box center [1238, 220] width 34 height 14
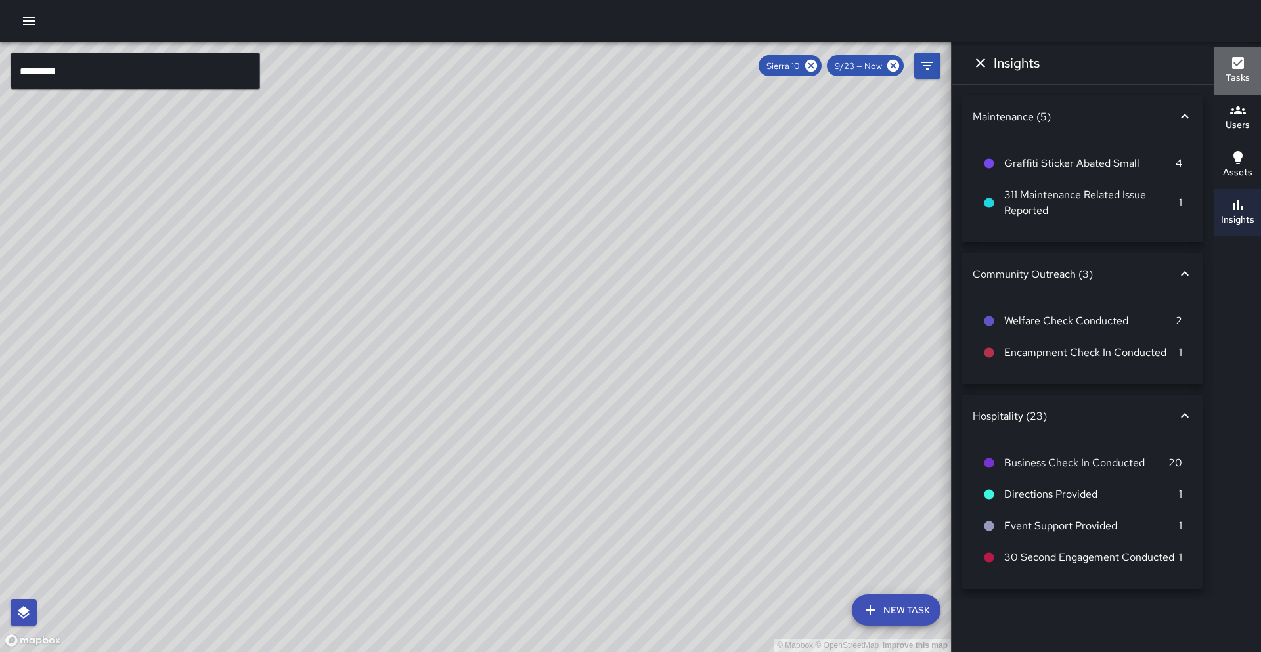
click at [1229, 78] on h6 "Tasks" at bounding box center [1238, 78] width 24 height 14
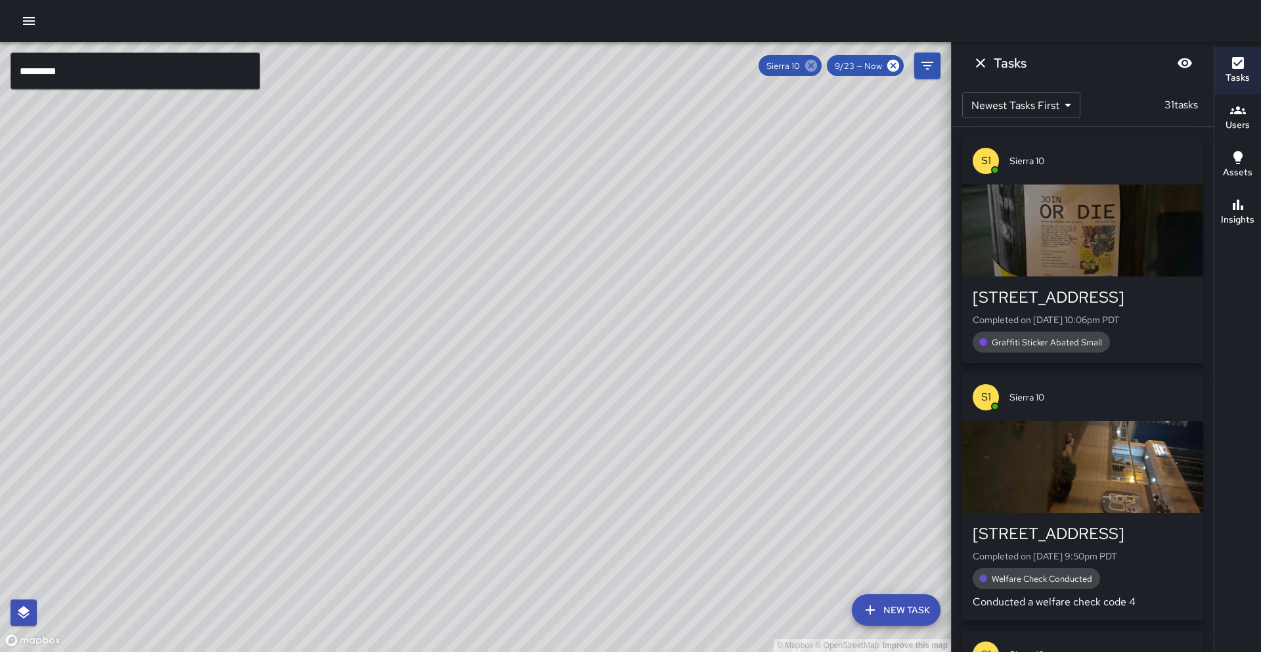
click at [814, 68] on icon at bounding box center [811, 66] width 12 height 12
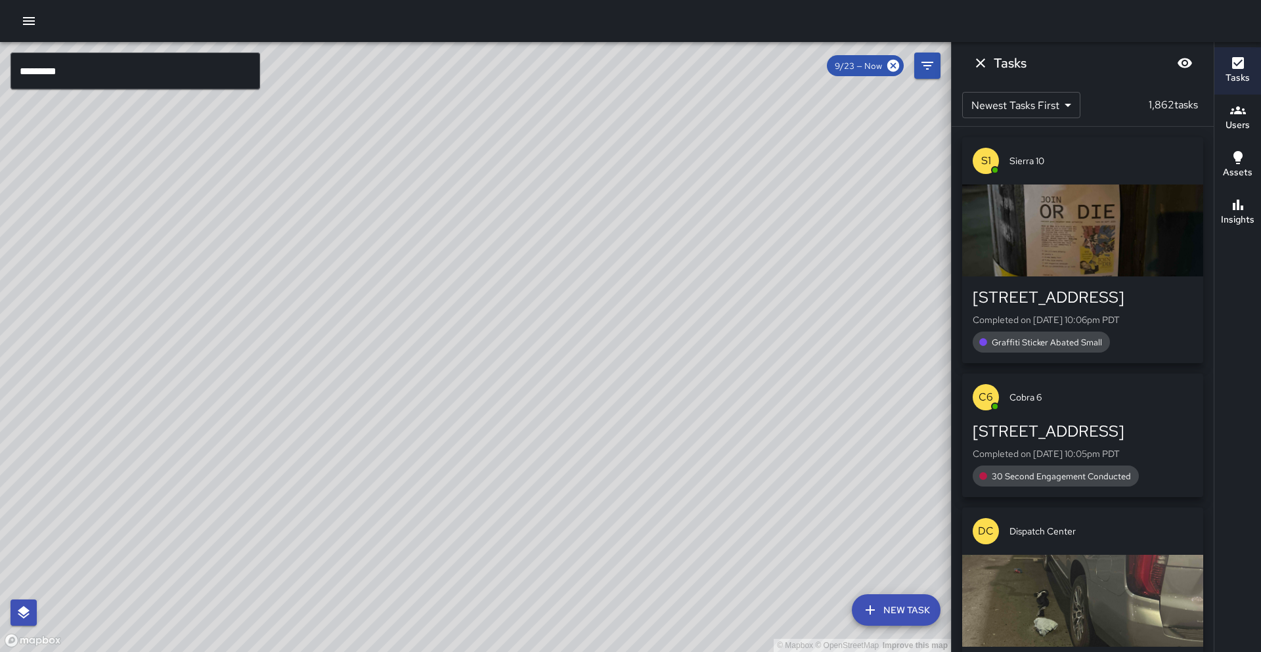
click at [104, 67] on input "*********" at bounding box center [136, 71] width 250 height 37
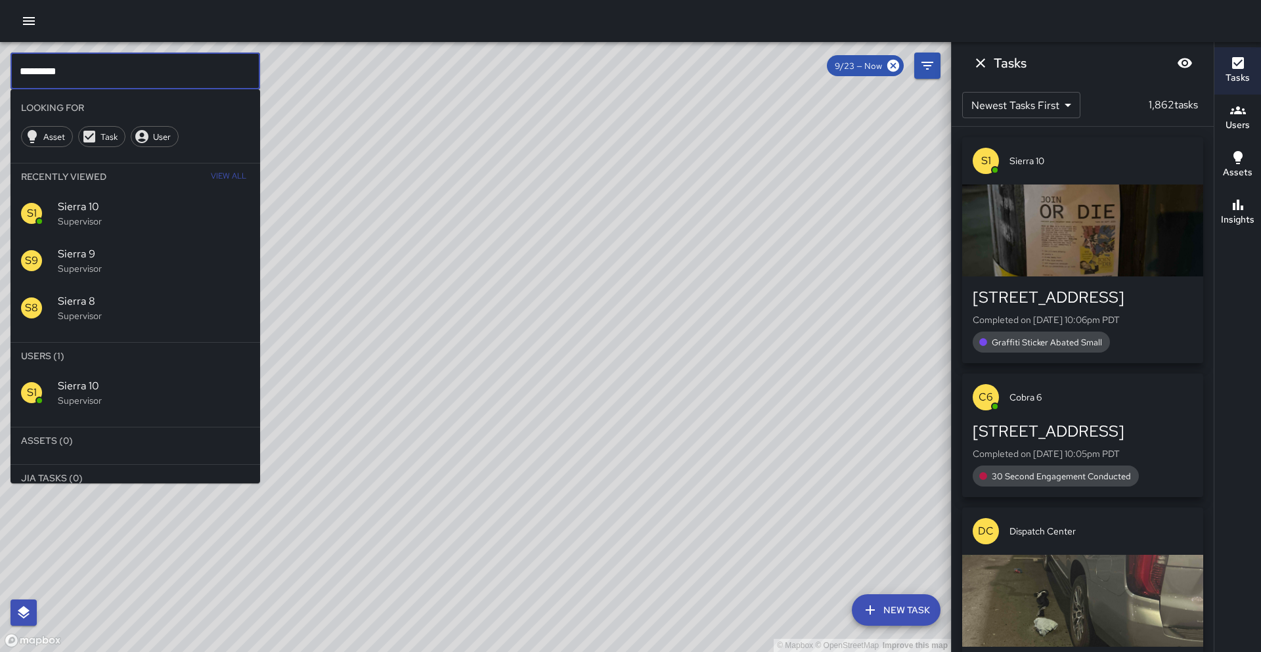
click at [104, 67] on input "*********" at bounding box center [136, 71] width 250 height 37
click at [118, 395] on p "Supervisor" at bounding box center [154, 400] width 192 height 13
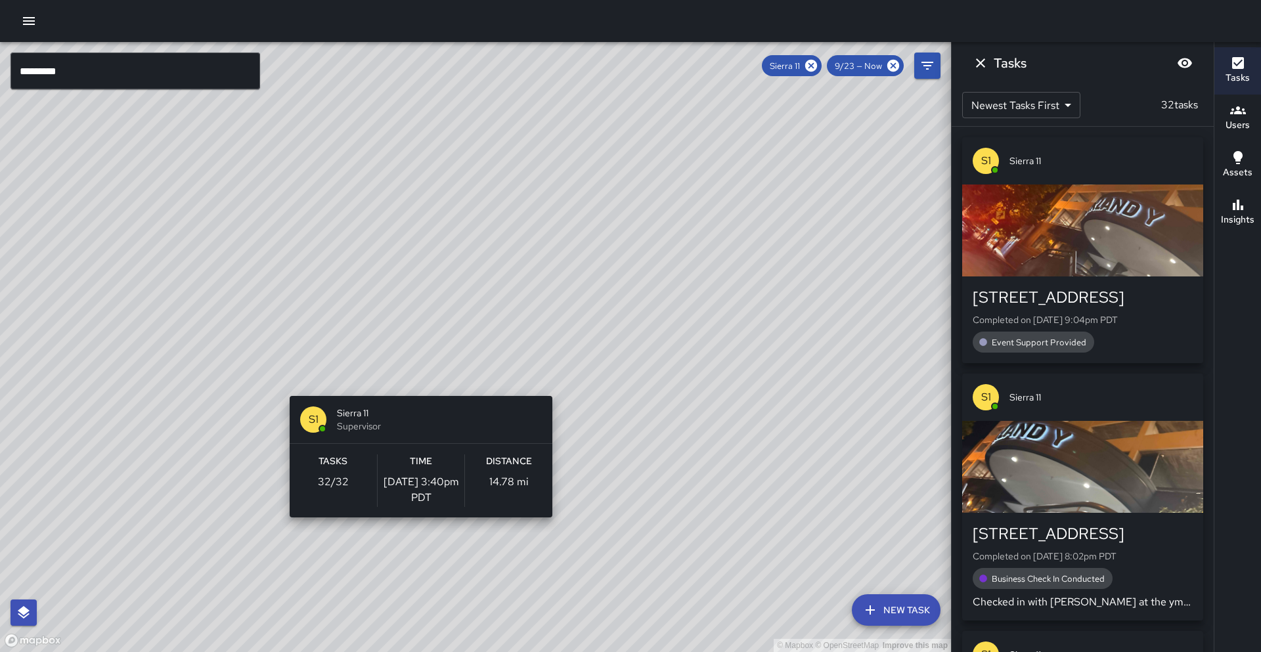
click at [416, 388] on div "© Mapbox © OpenStreetMap Improve this map S1 Sierra 11 Supervisor Tasks 32 / 32…" at bounding box center [475, 347] width 951 height 610
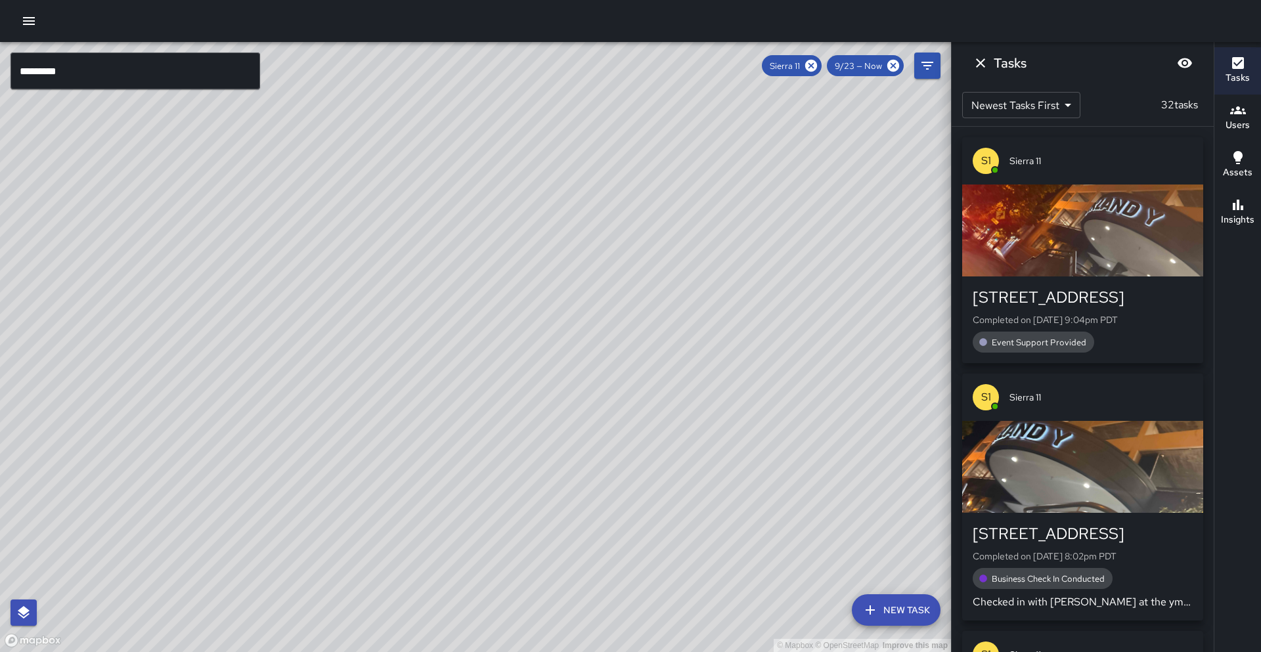
click at [1234, 221] on h6 "Insights" at bounding box center [1238, 220] width 34 height 14
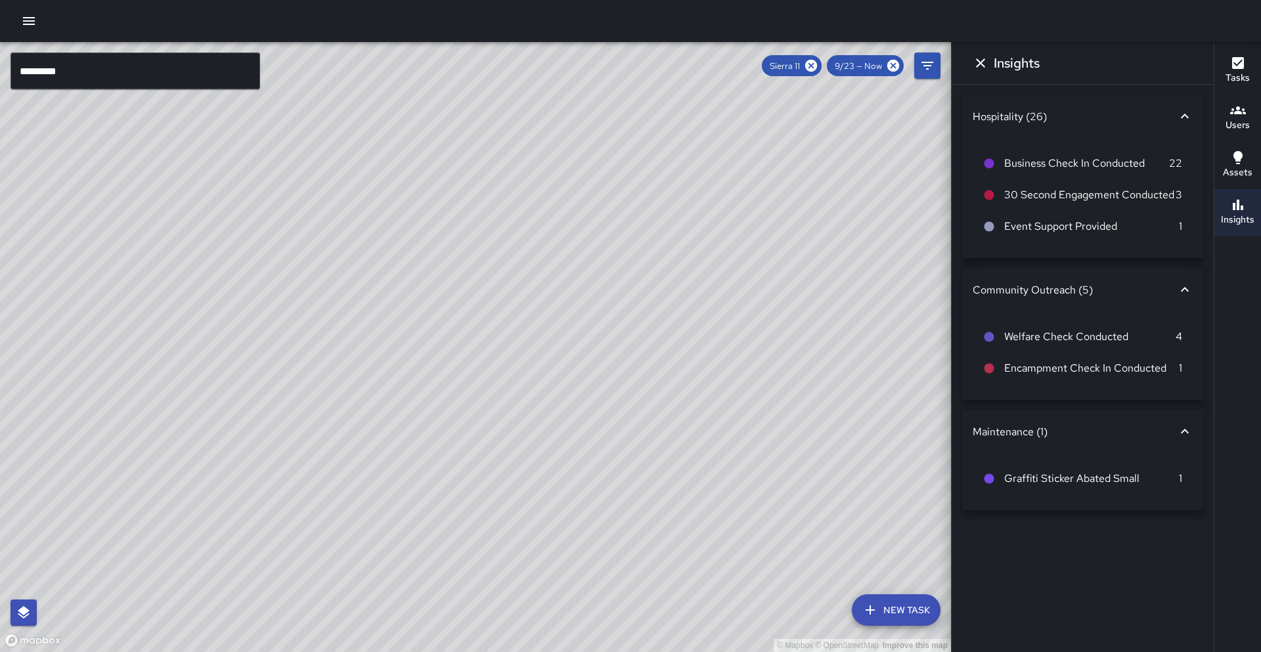
drag, startPoint x: 816, startPoint y: 68, endPoint x: 817, endPoint y: 77, distance: 9.2
click at [816, 68] on icon at bounding box center [811, 66] width 12 height 12
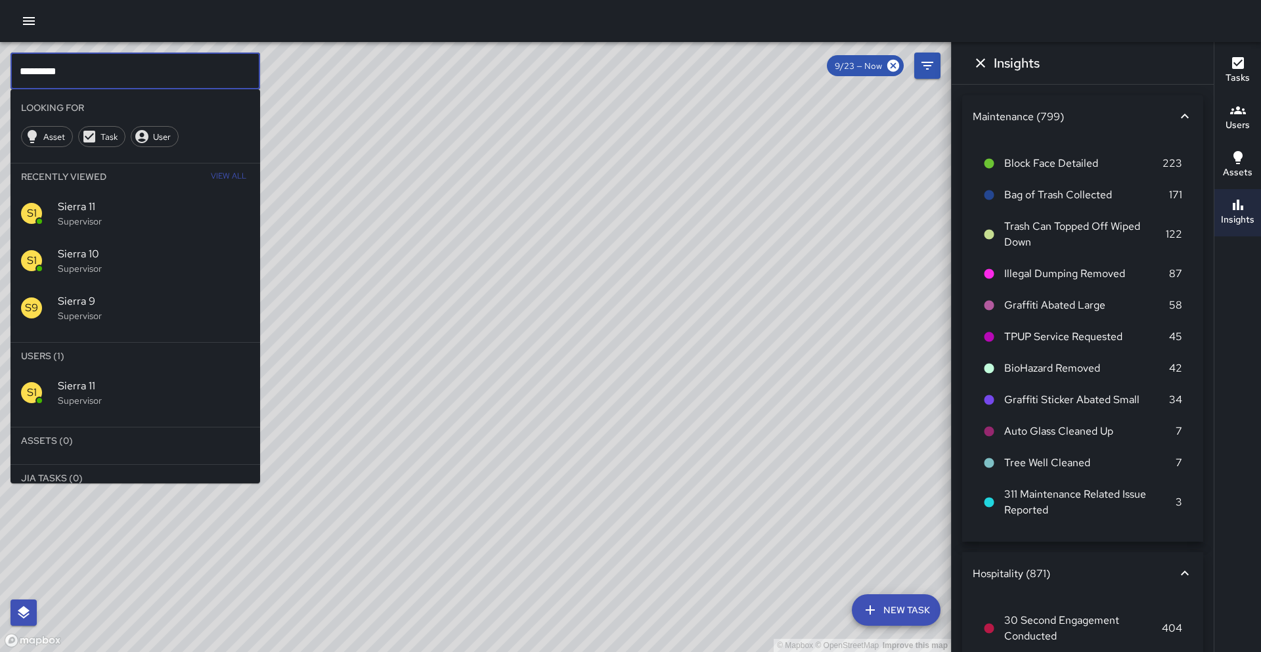
click at [179, 78] on input "*********" at bounding box center [136, 71] width 250 height 37
click at [222, 387] on span "Sierra 12" at bounding box center [154, 386] width 192 height 16
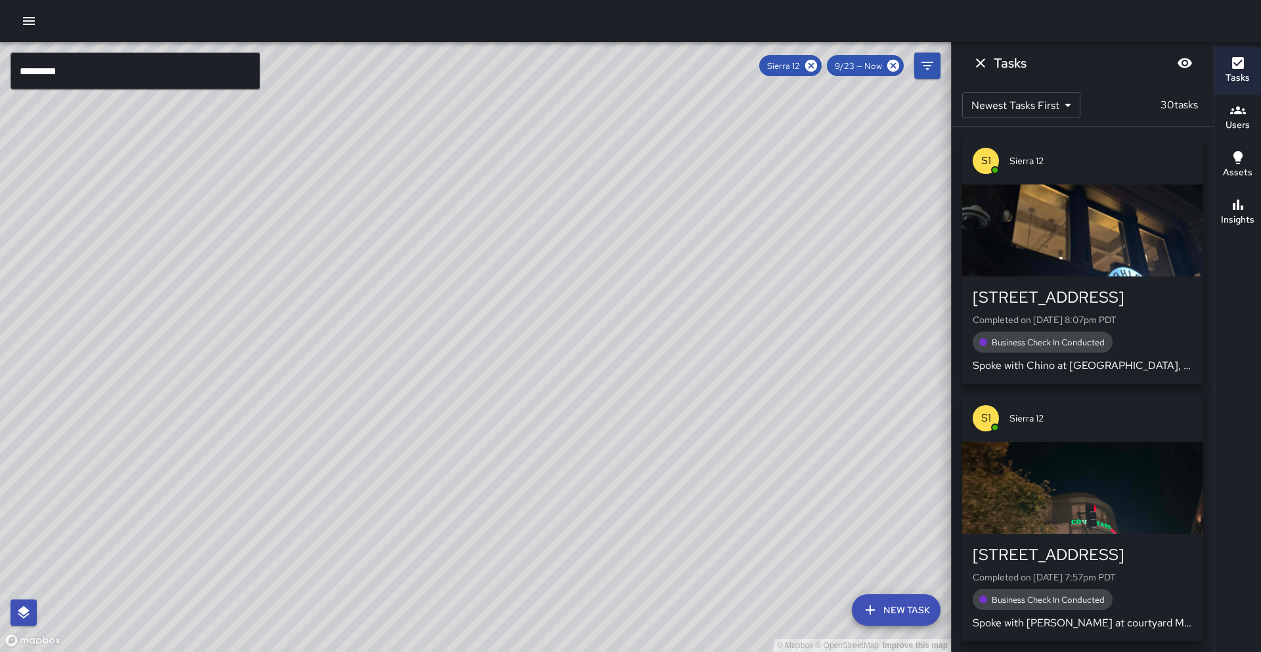
drag, startPoint x: 353, startPoint y: 401, endPoint x: 419, endPoint y: 302, distance: 118.8
click at [419, 302] on div "© Mapbox © OpenStreetMap Improve this map" at bounding box center [475, 347] width 951 height 610
drag, startPoint x: 328, startPoint y: 466, endPoint x: 360, endPoint y: 433, distance: 46.0
click at [360, 433] on div "© Mapbox © OpenStreetMap Improve this map" at bounding box center [475, 347] width 951 height 610
drag, startPoint x: 341, startPoint y: 488, endPoint x: 408, endPoint y: 427, distance: 90.7
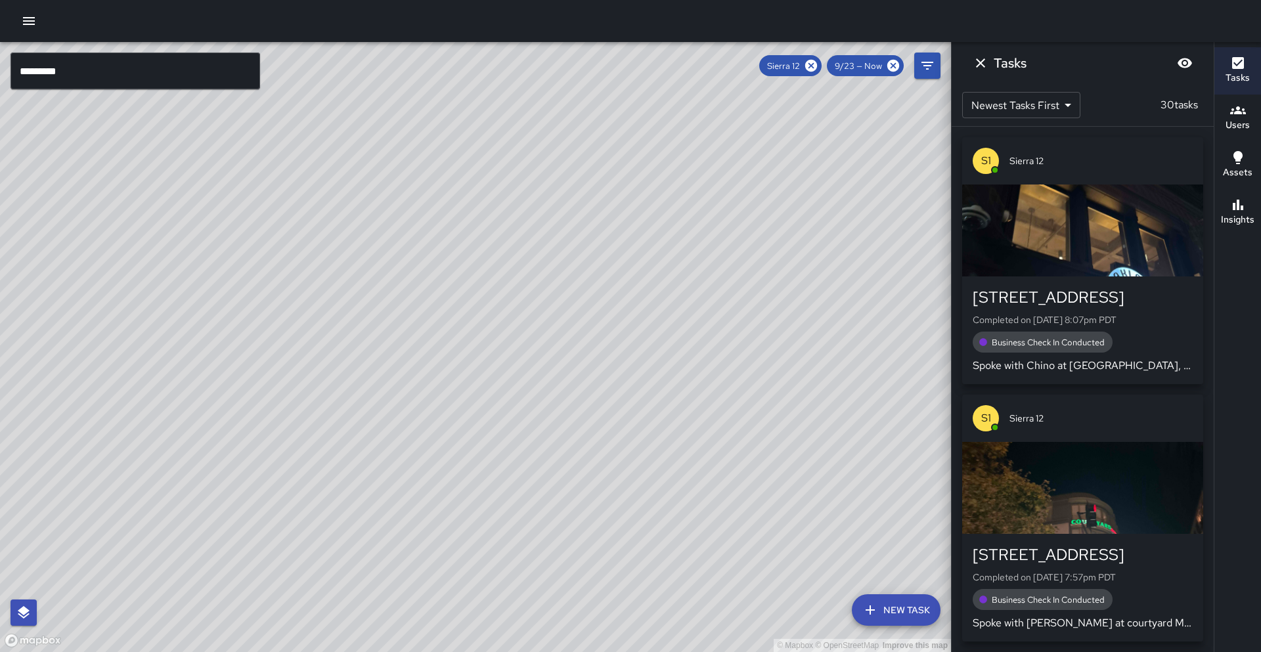
click at [408, 427] on div "© Mapbox © OpenStreetMap Improve this map" at bounding box center [475, 347] width 951 height 610
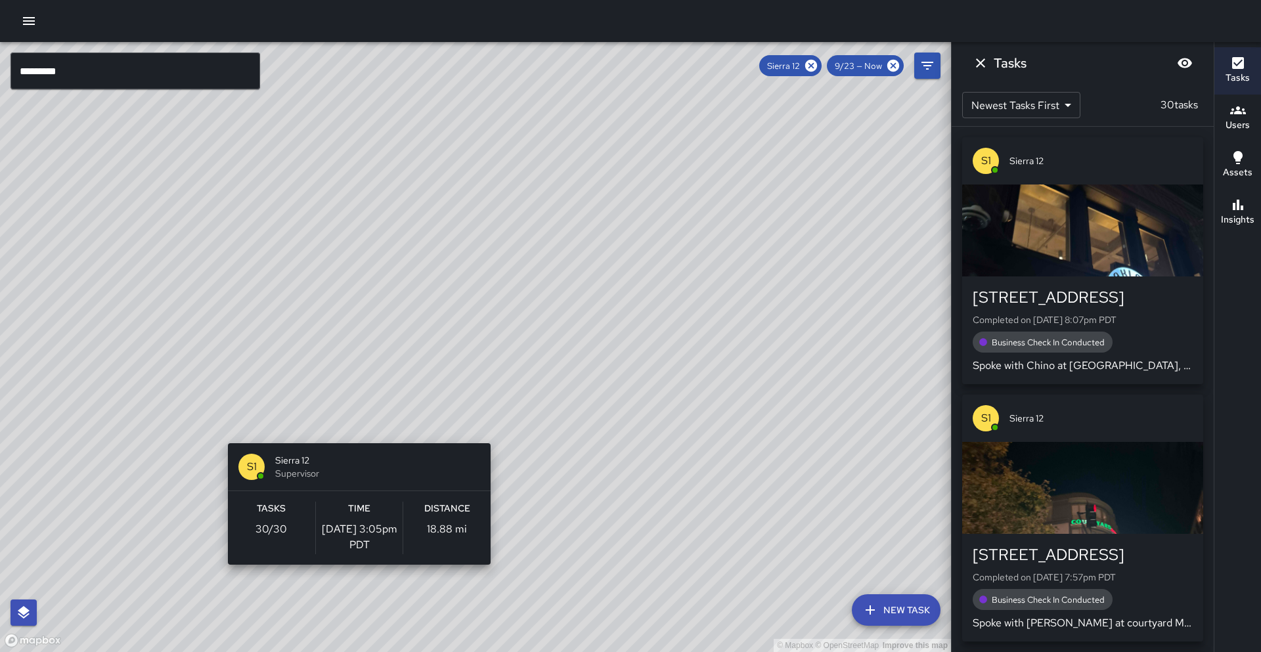
click at [354, 436] on div "© Mapbox © OpenStreetMap Improve this map S1 Sierra 12 Supervisor Tasks 30 / 30…" at bounding box center [475, 347] width 951 height 610
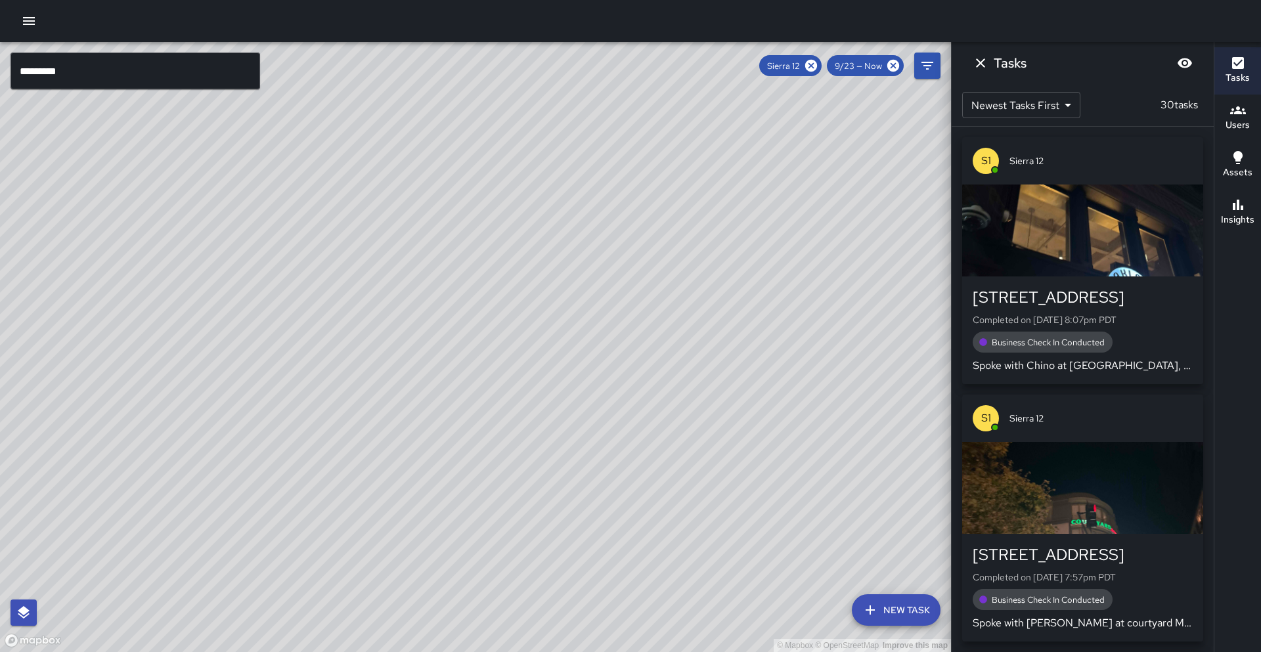
click at [1261, 209] on button "Insights" at bounding box center [1238, 212] width 47 height 47
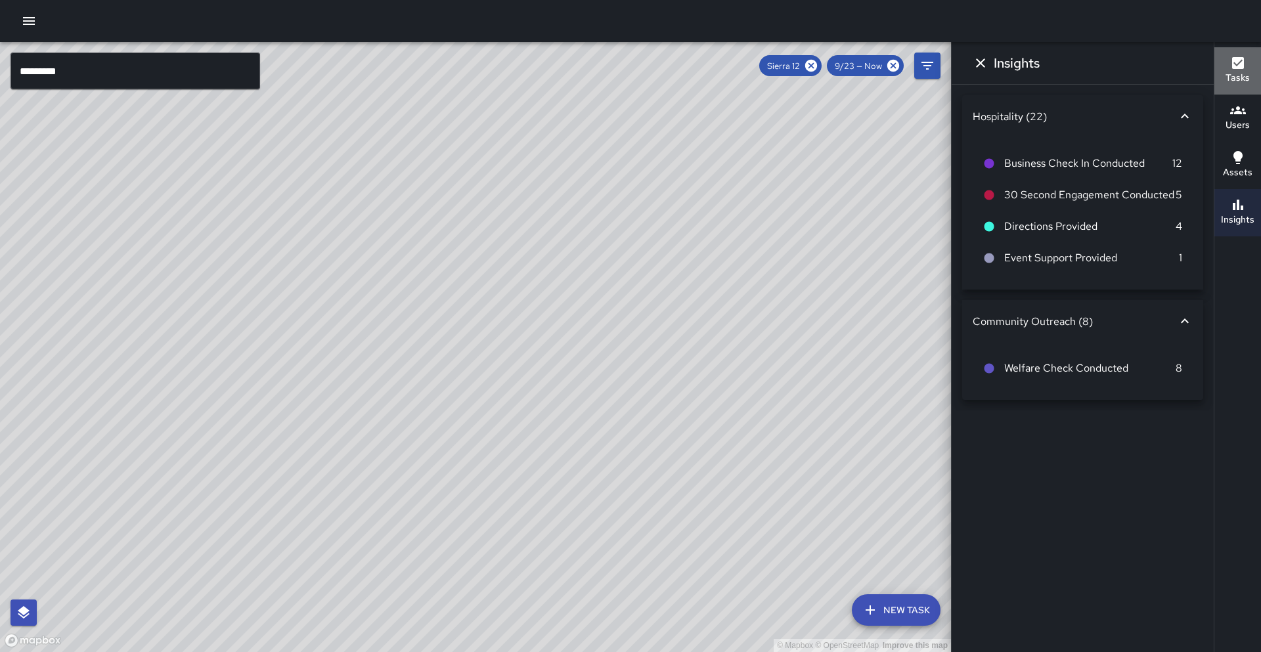
click at [1232, 62] on icon "button" at bounding box center [1238, 63] width 12 height 12
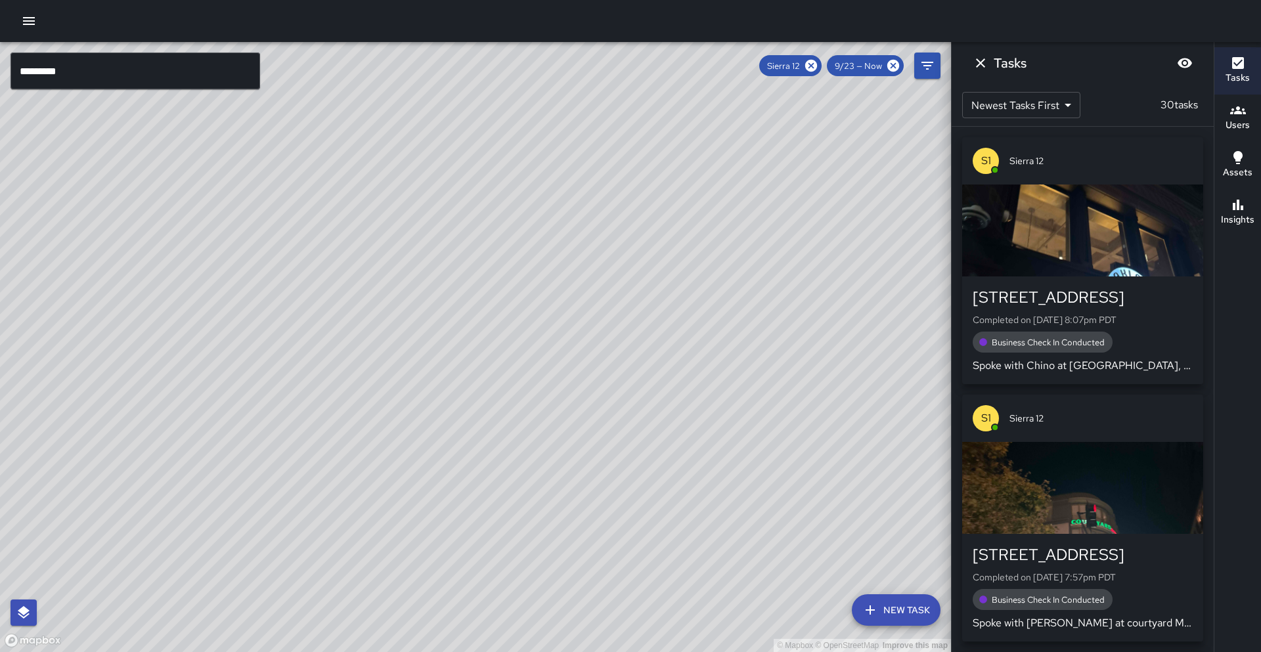
drag, startPoint x: 813, startPoint y: 64, endPoint x: 834, endPoint y: 74, distance: 23.5
click at [813, 64] on icon at bounding box center [811, 65] width 14 height 14
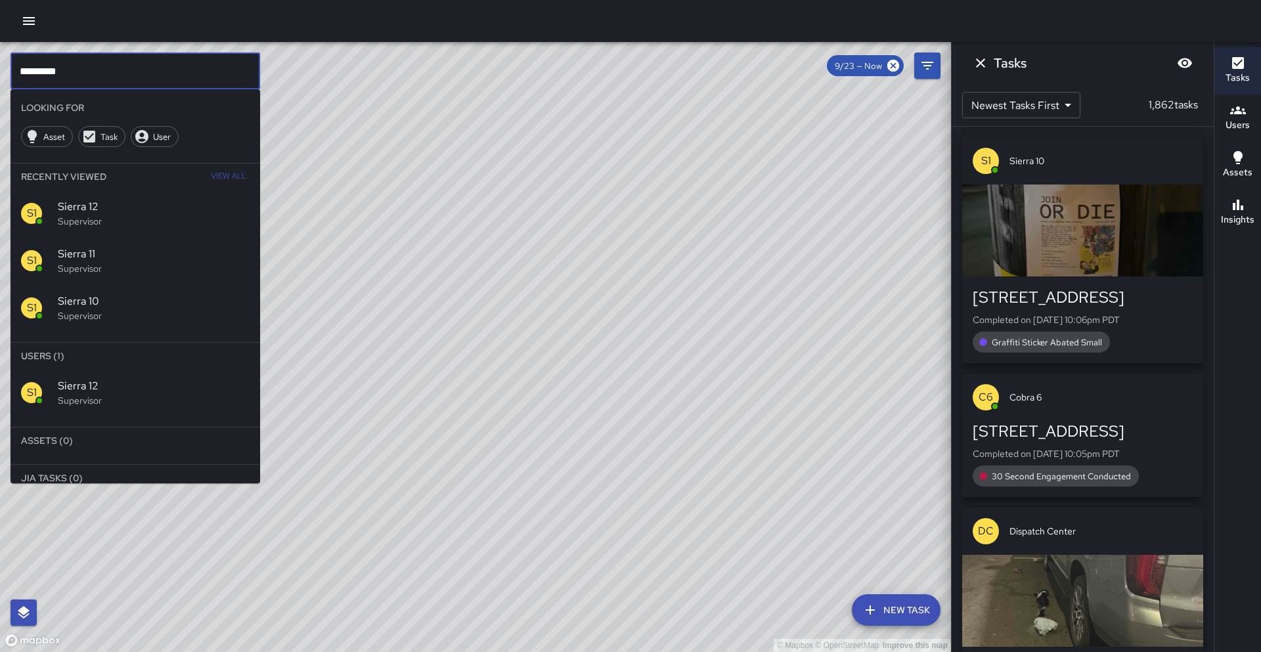
click at [212, 74] on input "*********" at bounding box center [136, 71] width 250 height 37
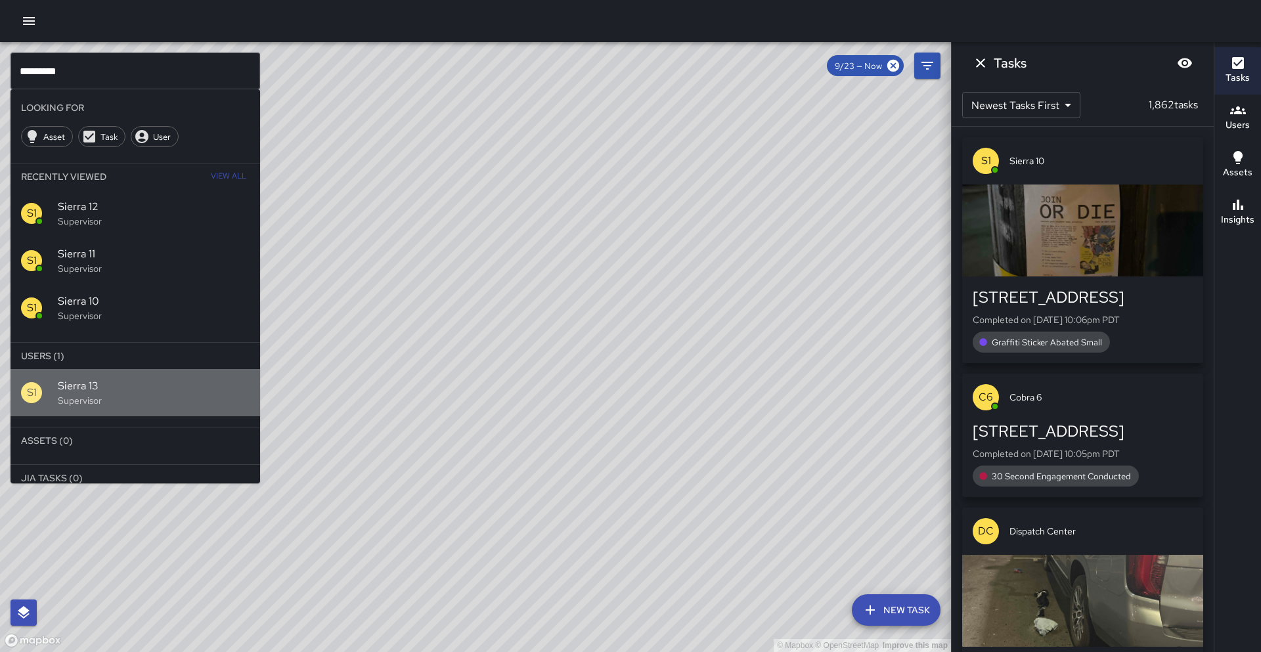
click at [133, 390] on span "Sierra 13" at bounding box center [154, 386] width 192 height 16
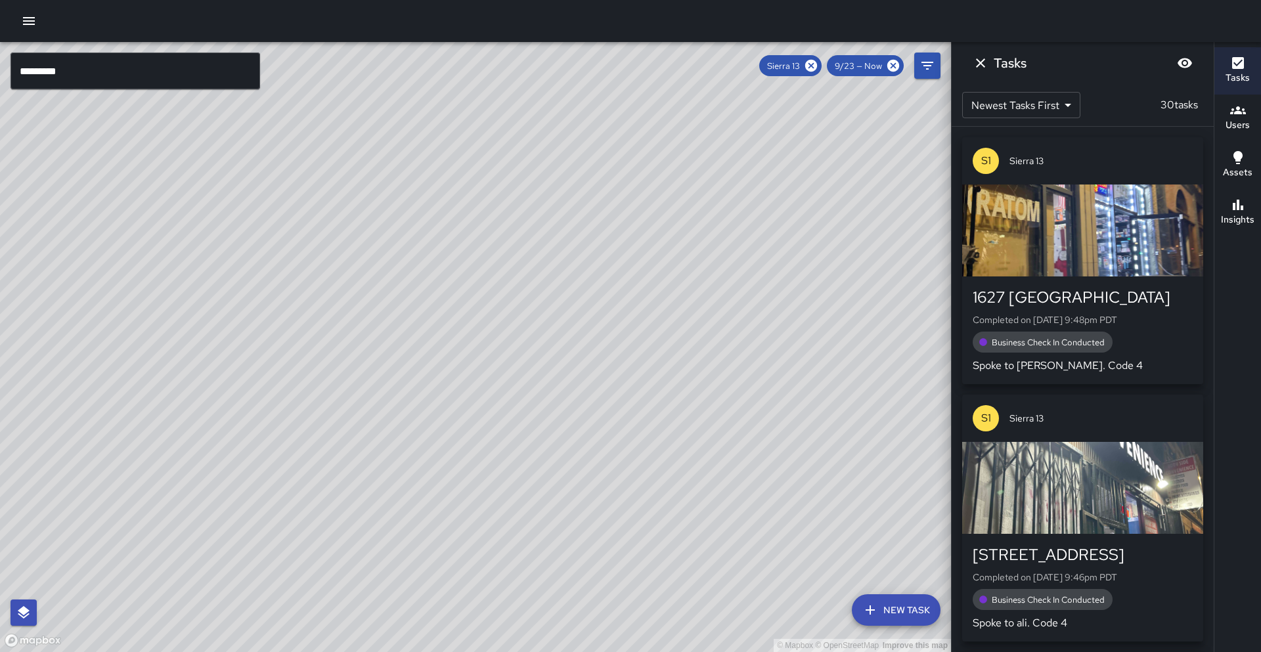
drag, startPoint x: 193, startPoint y: 369, endPoint x: 203, endPoint y: 342, distance: 29.3
click at [203, 342] on div "© Mapbox © OpenStreetMap Improve this map" at bounding box center [475, 347] width 951 height 610
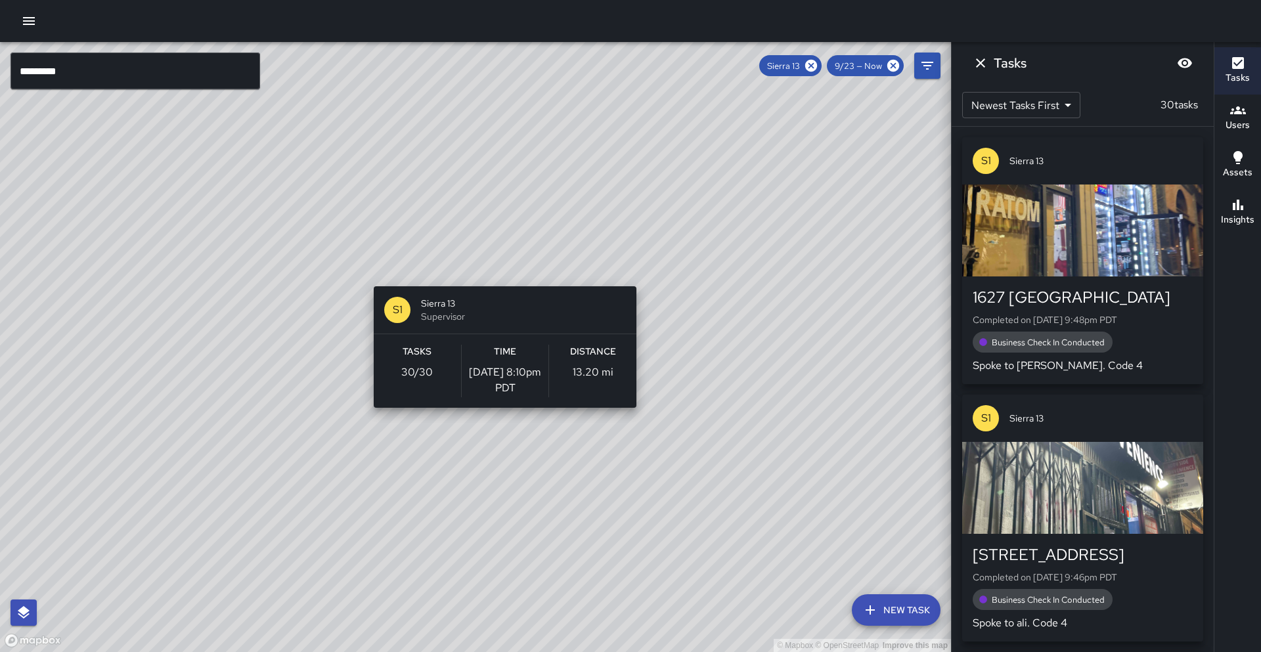
click at [500, 279] on div "© Mapbox © OpenStreetMap Improve this map S1 Sierra 13 Supervisor Tasks 30 / 30…" at bounding box center [475, 347] width 951 height 610
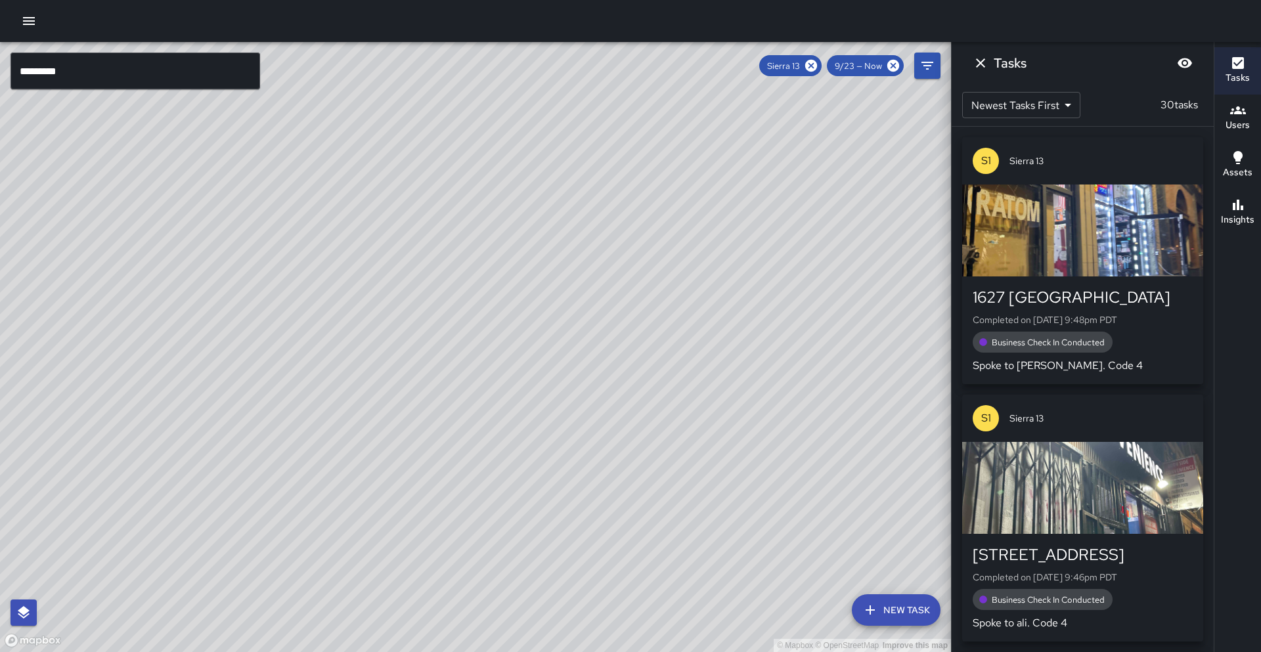
click at [1242, 224] on h6 "Insights" at bounding box center [1238, 220] width 34 height 14
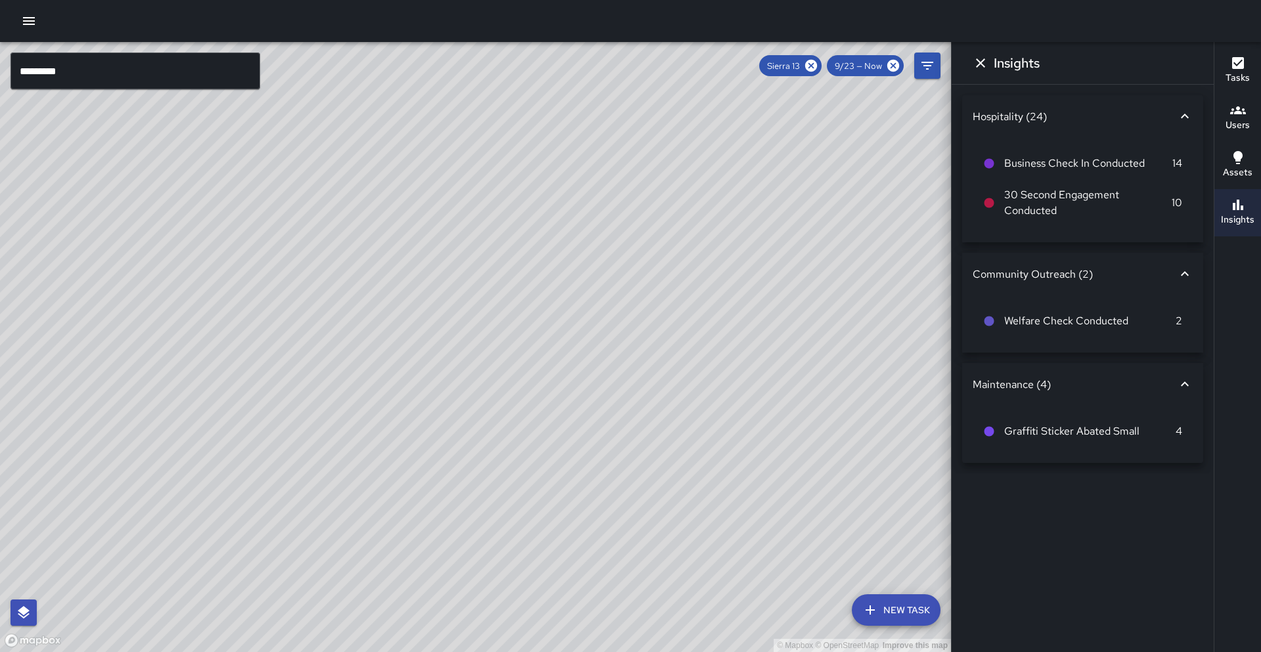
drag, startPoint x: 809, startPoint y: 63, endPoint x: 780, endPoint y: 67, distance: 29.2
click at [809, 63] on icon at bounding box center [811, 65] width 14 height 14
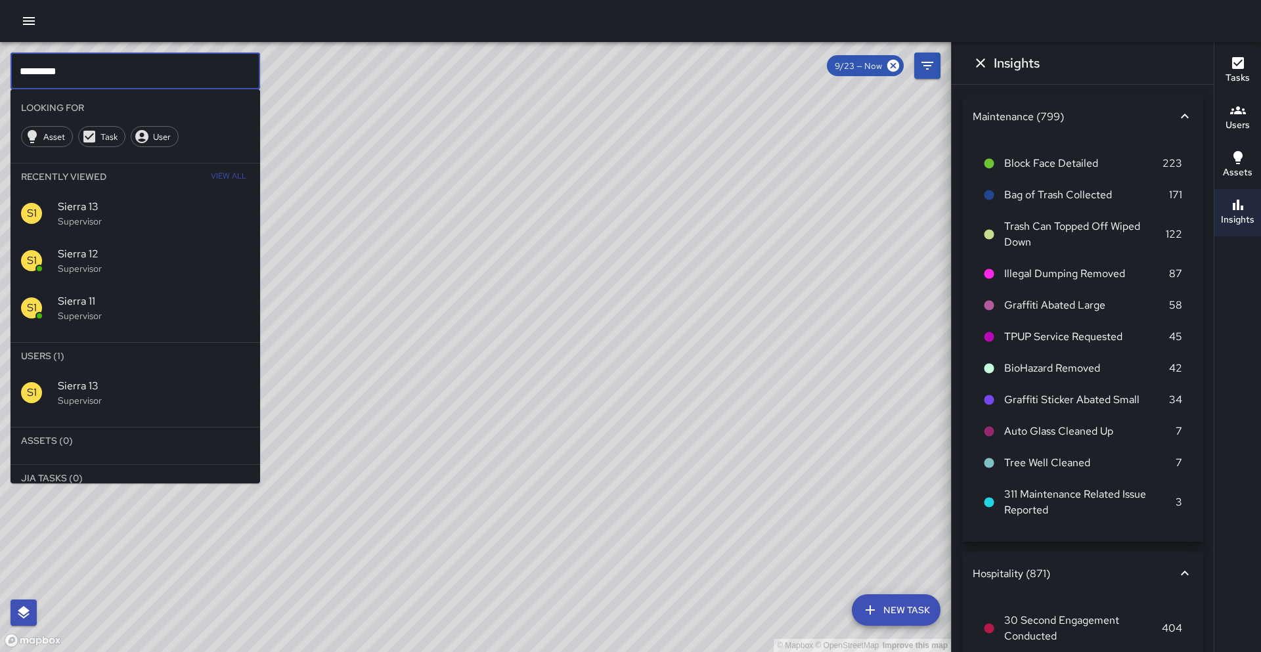
click at [241, 73] on input "*********" at bounding box center [136, 71] width 250 height 37
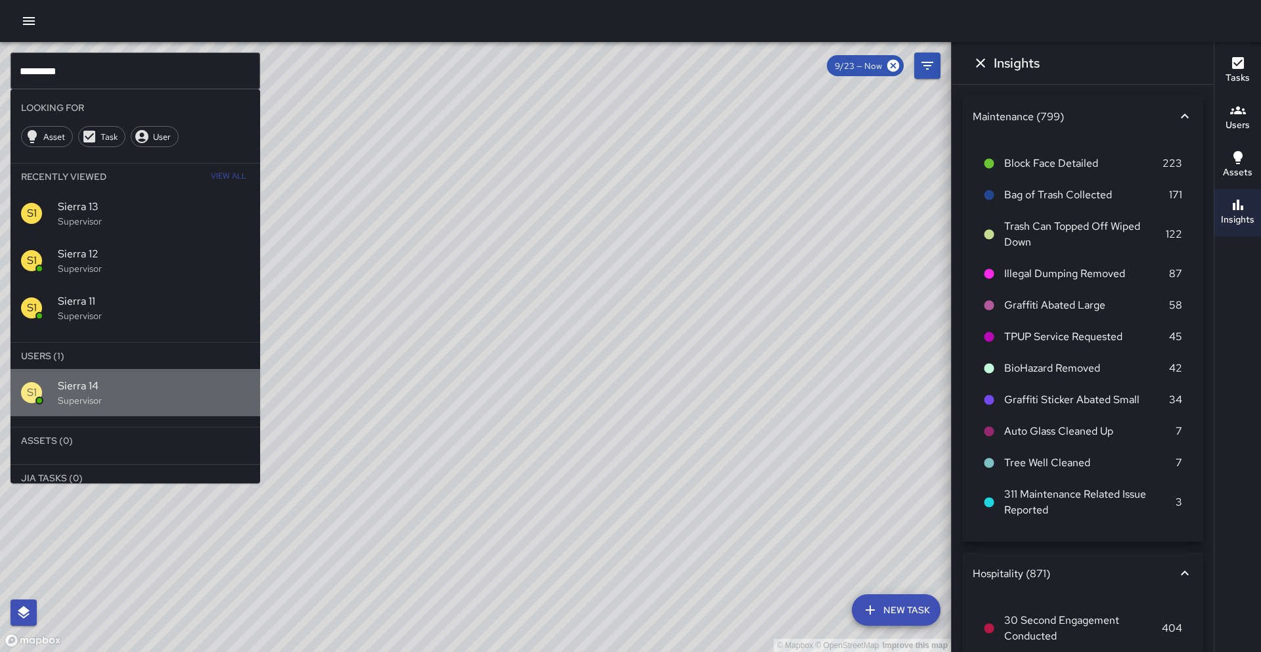
click at [215, 372] on div "S1 Sierra 14 Supervisor" at bounding box center [136, 392] width 250 height 47
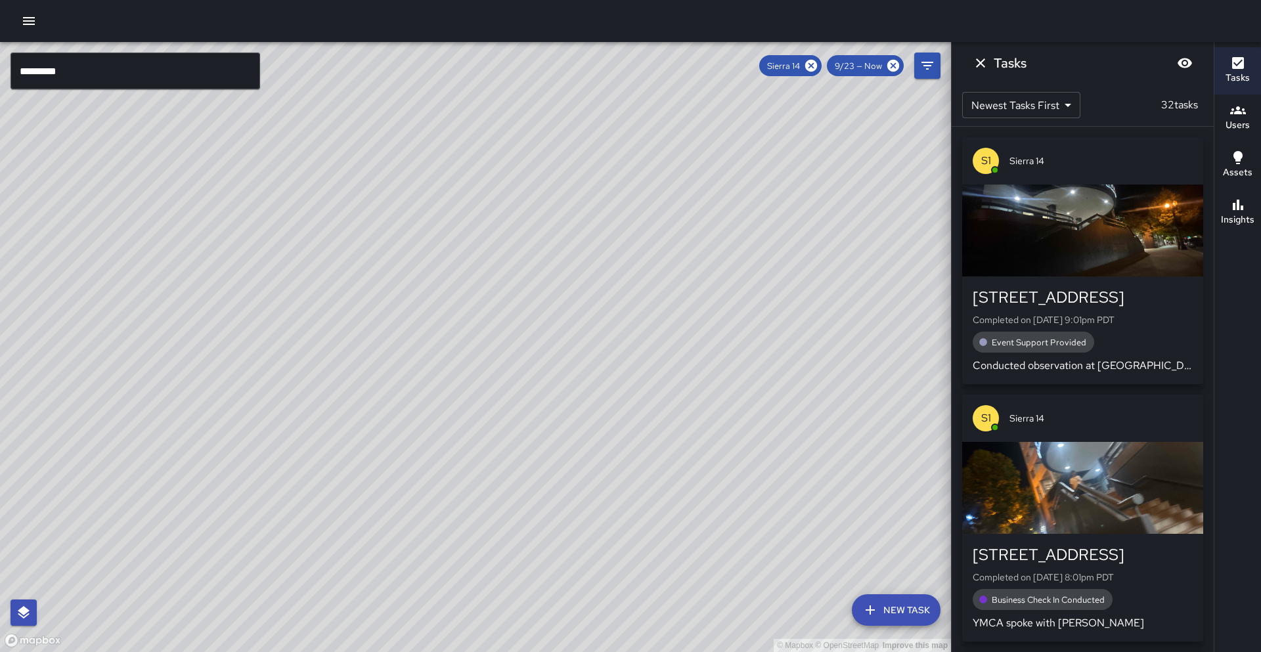
drag, startPoint x: 523, startPoint y: 138, endPoint x: 395, endPoint y: 464, distance: 350.7
click at [395, 464] on div "© Mapbox © OpenStreetMap Improve this map" at bounding box center [475, 347] width 951 height 610
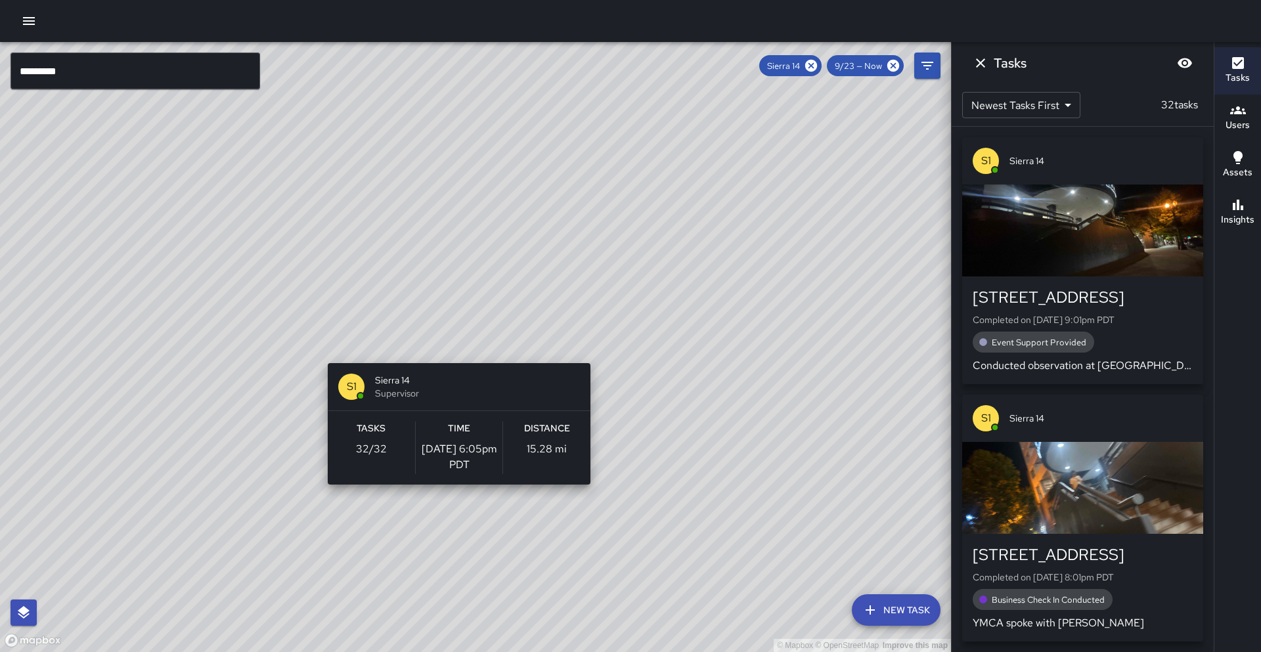
click at [454, 355] on div "© Mapbox © OpenStreetMap Improve this map S1 Sierra 14 Supervisor Tasks 32 / 32…" at bounding box center [475, 347] width 951 height 610
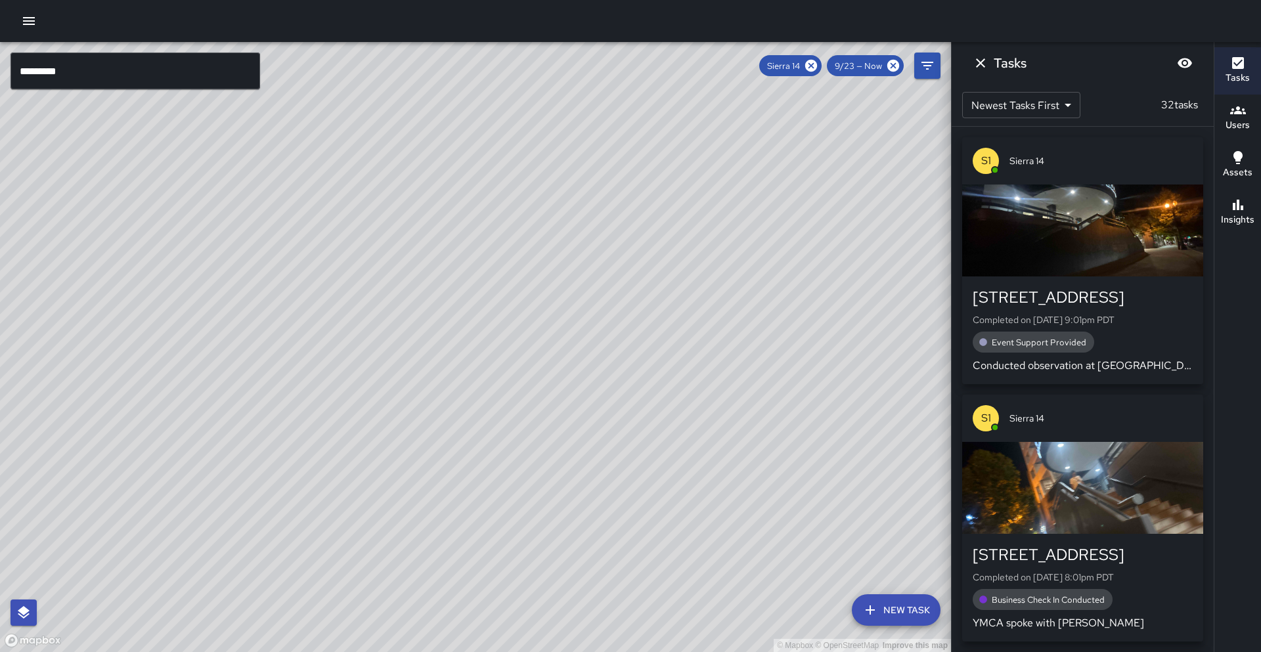
click at [821, 66] on div "Sierra 14" at bounding box center [790, 65] width 62 height 21
click at [815, 66] on icon at bounding box center [811, 66] width 12 height 12
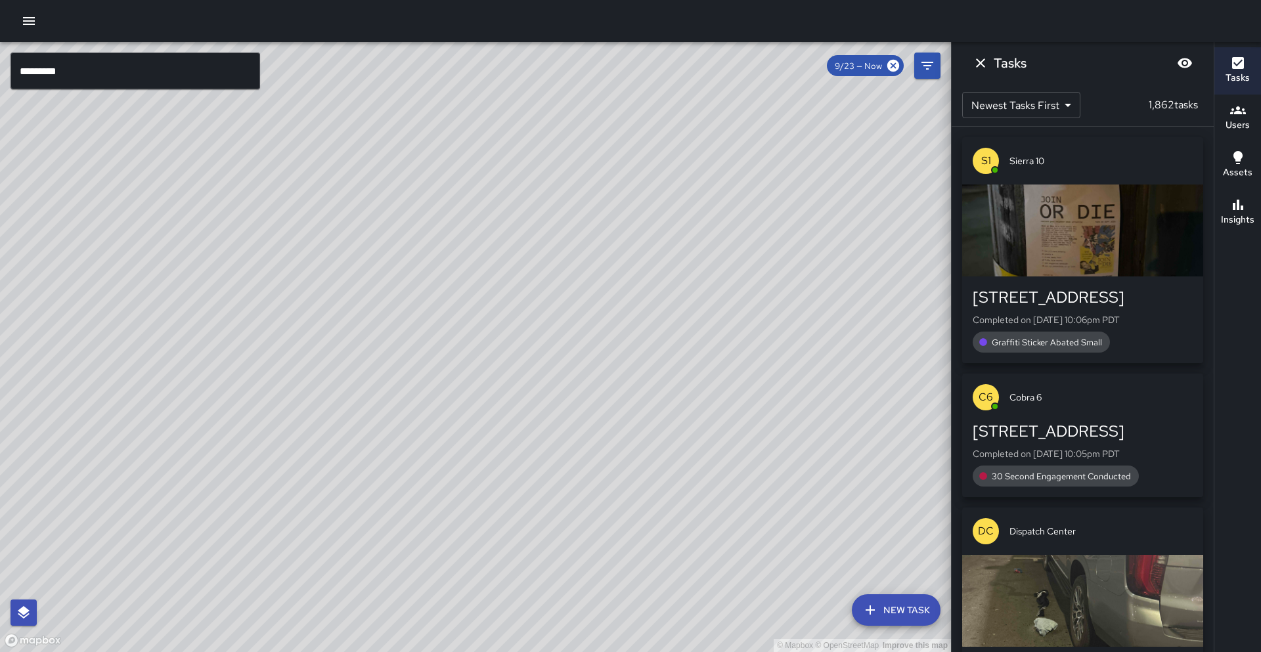
drag, startPoint x: 633, startPoint y: 340, endPoint x: 685, endPoint y: 311, distance: 59.4
click at [685, 311] on div "© Mapbox © OpenStreetMap Improve this map S2 [GEOGRAPHIC_DATA][STREET_ADDRESS] …" at bounding box center [475, 347] width 951 height 610
drag, startPoint x: 759, startPoint y: 392, endPoint x: 790, endPoint y: 312, distance: 85.3
click at [790, 312] on div "© Mapbox © OpenStreetMap Improve this map" at bounding box center [475, 347] width 951 height 610
drag, startPoint x: 709, startPoint y: 363, endPoint x: 777, endPoint y: 263, distance: 121.2
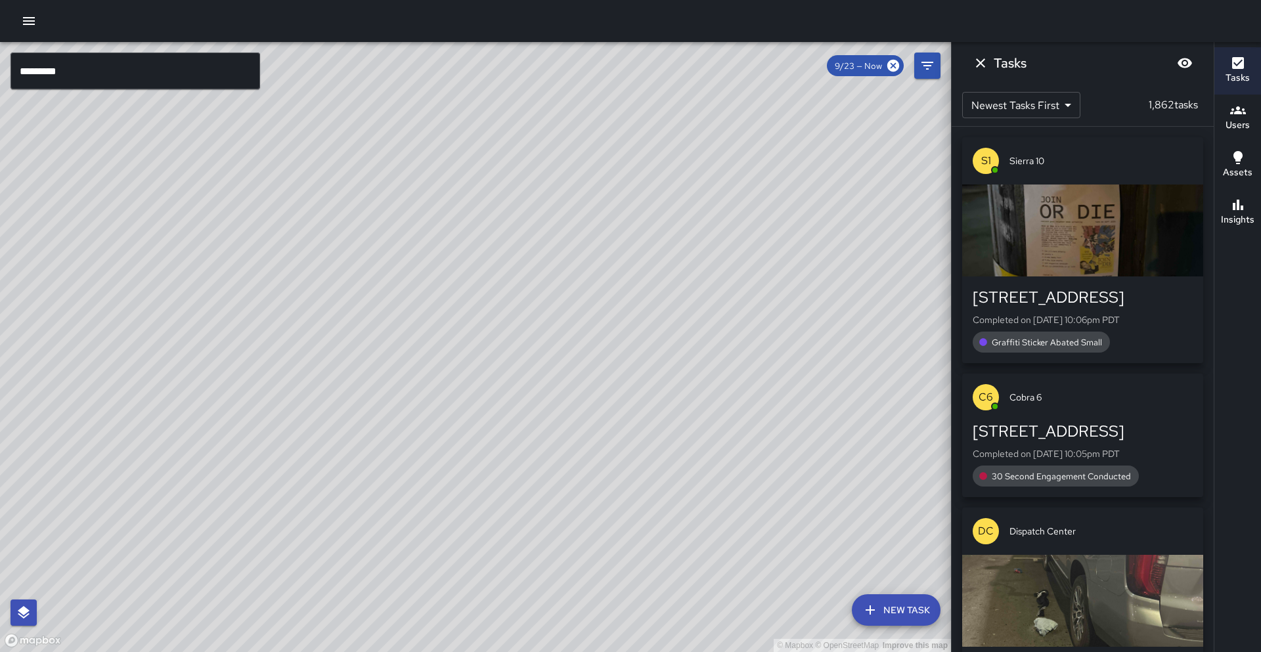
click at [777, 263] on div "© Mapbox © OpenStreetMap Improve this map" at bounding box center [475, 347] width 951 height 610
drag, startPoint x: 659, startPoint y: 307, endPoint x: 520, endPoint y: 252, distance: 149.2
click at [520, 252] on div "© Mapbox © OpenStreetMap Improve this map" at bounding box center [475, 347] width 951 height 610
drag, startPoint x: 840, startPoint y: 311, endPoint x: 305, endPoint y: 231, distance: 540.6
click at [307, 225] on div "© Mapbox © OpenStreetMap Improve this map" at bounding box center [475, 347] width 951 height 610
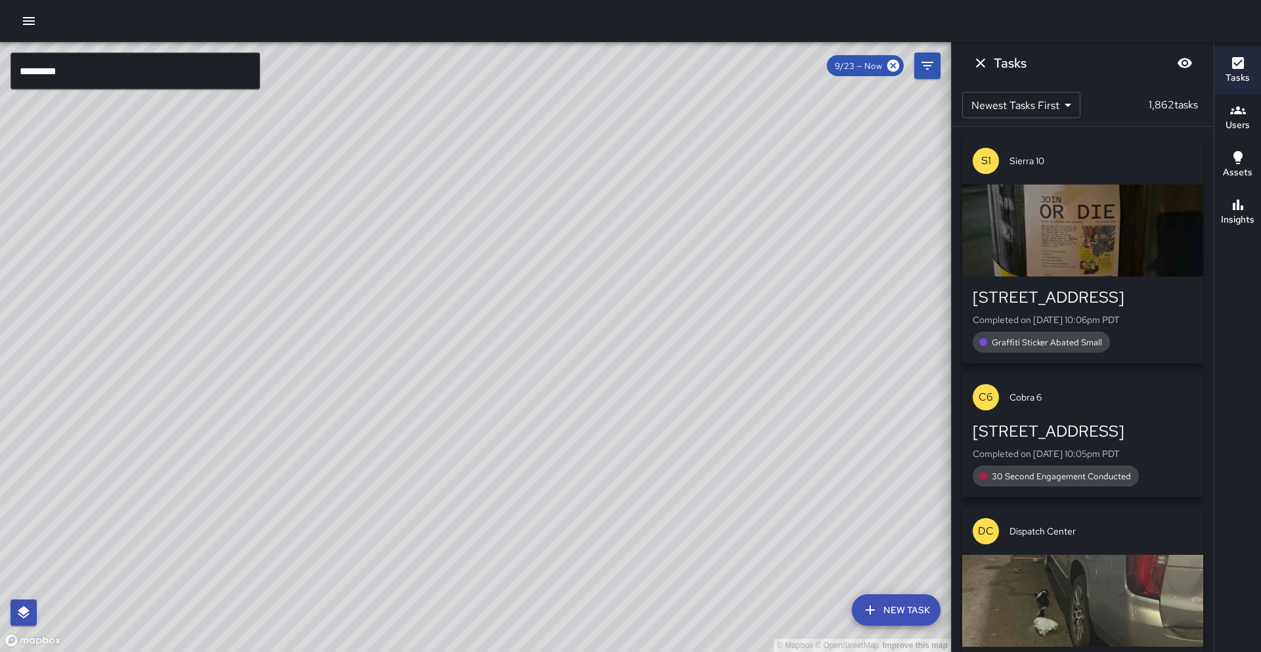
click at [299, 244] on div "© Mapbox © OpenStreetMap Improve this map" at bounding box center [475, 347] width 951 height 610
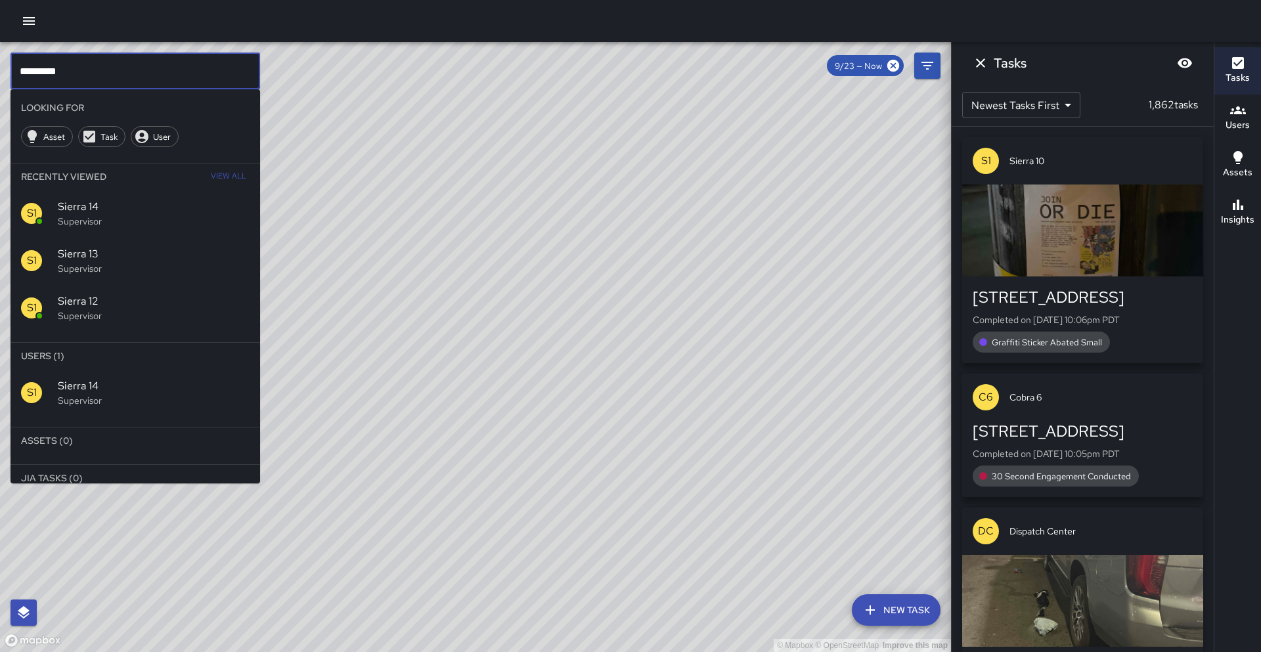
click at [210, 71] on input "*********" at bounding box center [136, 71] width 250 height 37
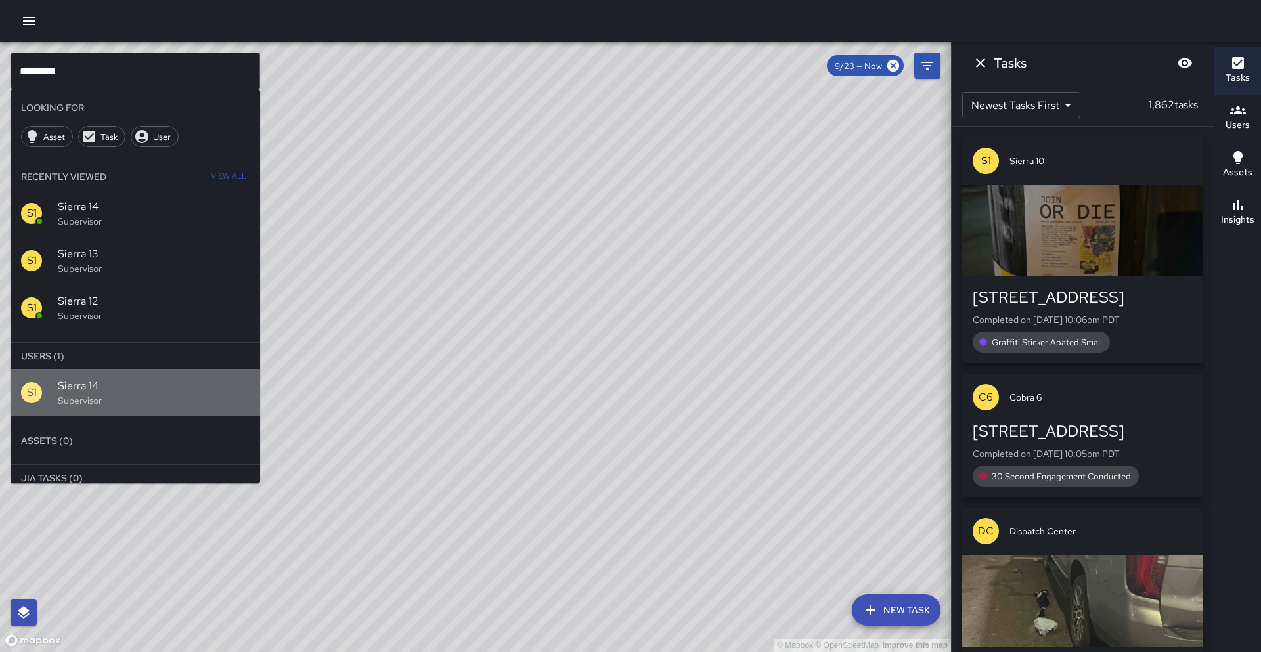
click at [114, 376] on div "S1 Sierra 14 Supervisor" at bounding box center [136, 392] width 250 height 47
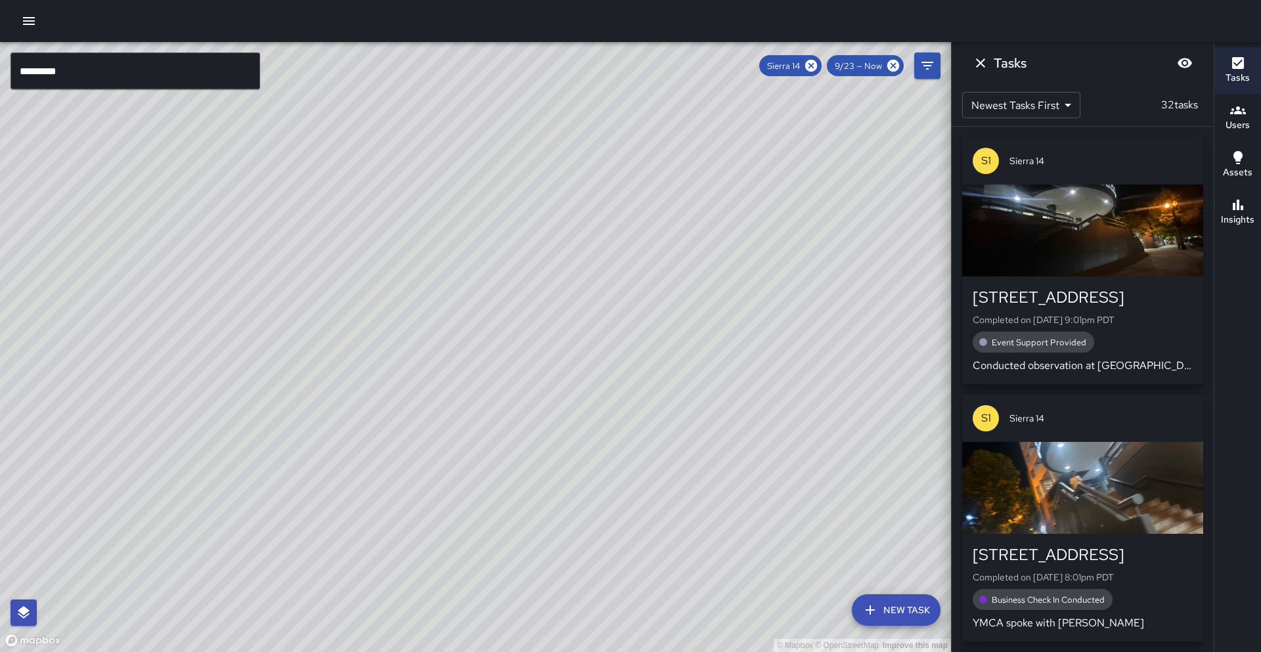
drag, startPoint x: 602, startPoint y: 265, endPoint x: 518, endPoint y: 508, distance: 258.0
click at [516, 512] on div "© Mapbox © OpenStreetMap Improve this map" at bounding box center [475, 347] width 951 height 610
click at [1238, 206] on icon "button" at bounding box center [1238, 205] width 11 height 11
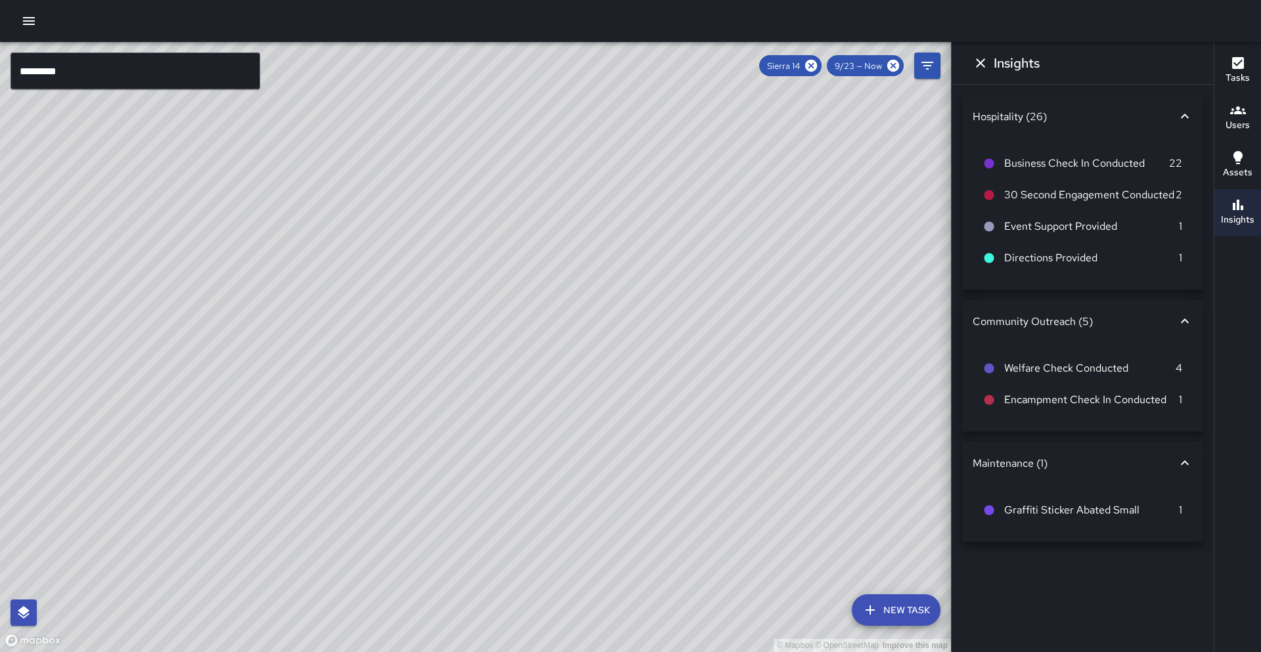
click at [1172, 164] on p "22" at bounding box center [1175, 164] width 13 height 16
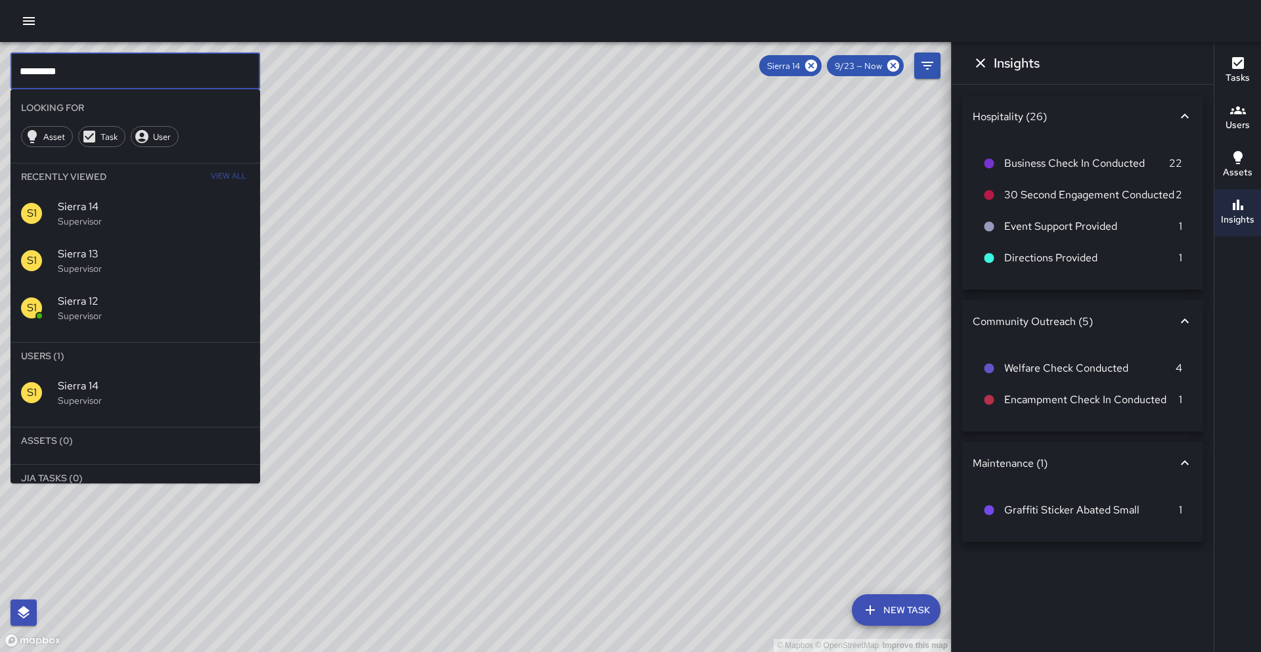
drag, startPoint x: 219, startPoint y: 70, endPoint x: 280, endPoint y: 81, distance: 61.5
click at [219, 70] on input "*********" at bounding box center [136, 71] width 250 height 37
type input "********"
click at [815, 62] on icon at bounding box center [811, 65] width 14 height 14
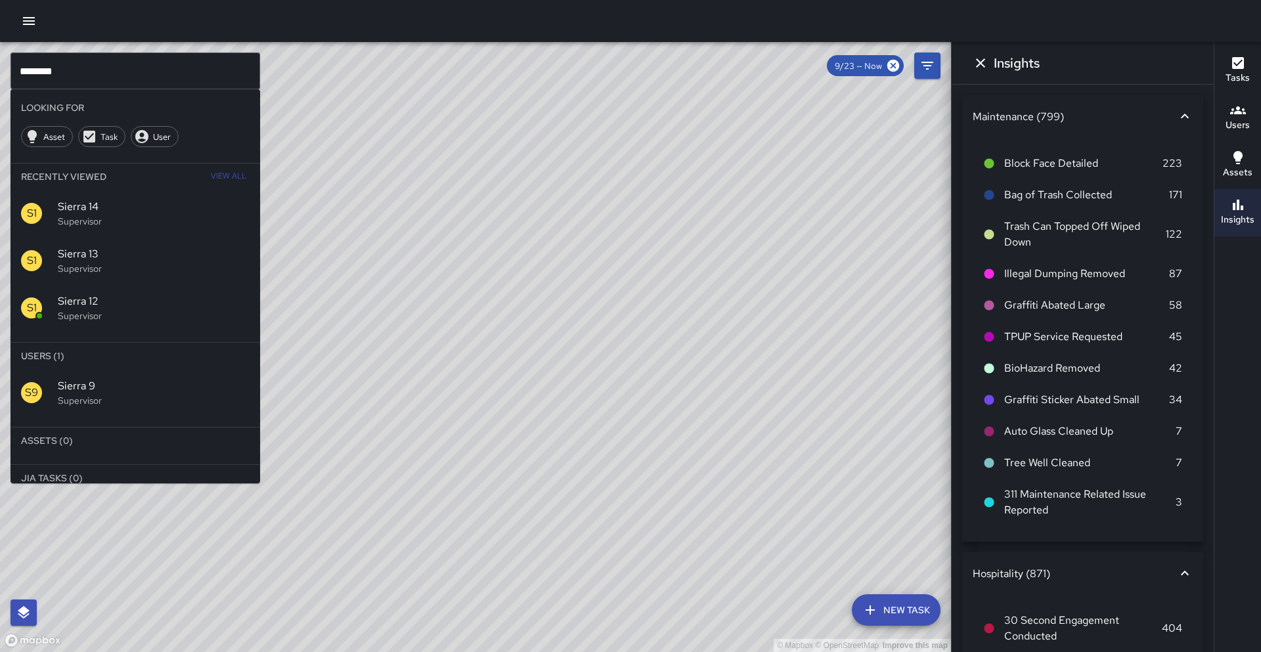
click at [190, 399] on p "Supervisor" at bounding box center [154, 400] width 192 height 13
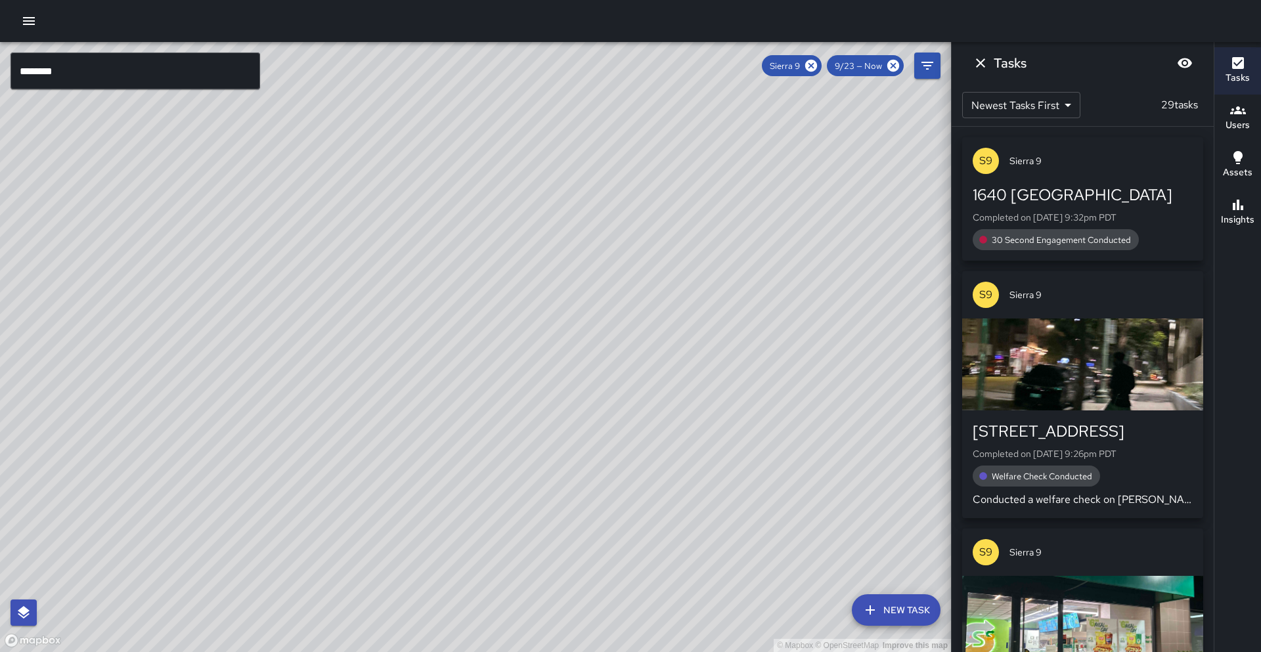
drag, startPoint x: 431, startPoint y: 444, endPoint x: 459, endPoint y: 179, distance: 266.9
click at [455, 173] on div "© Mapbox © OpenStreetMap Improve this map" at bounding box center [475, 347] width 951 height 610
drag, startPoint x: 346, startPoint y: 260, endPoint x: 578, endPoint y: 67, distance: 301.8
click at [578, 67] on div "© Mapbox © OpenStreetMap Improve this map" at bounding box center [475, 347] width 951 height 610
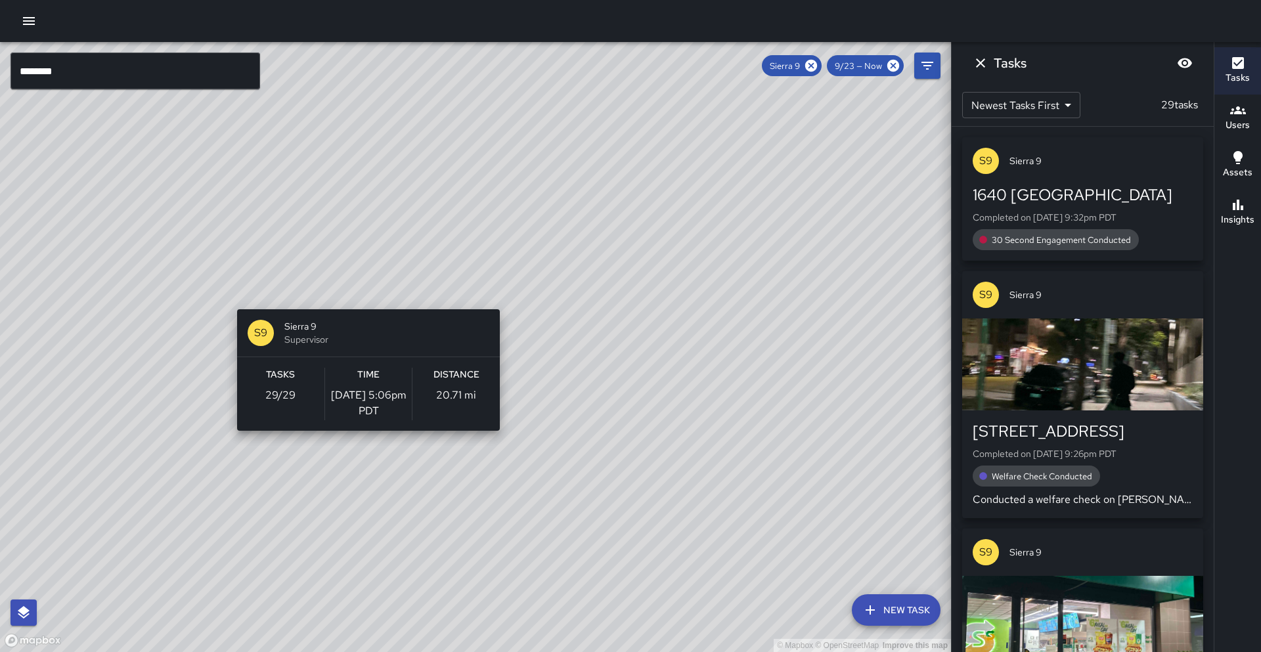
drag, startPoint x: 543, startPoint y: 240, endPoint x: 362, endPoint y: 302, distance: 191.8
click at [362, 302] on div "© Mapbox © OpenStreetMap Improve this map S9 Sierra 9 Supervisor Tasks 29 / 29 …" at bounding box center [475, 347] width 951 height 610
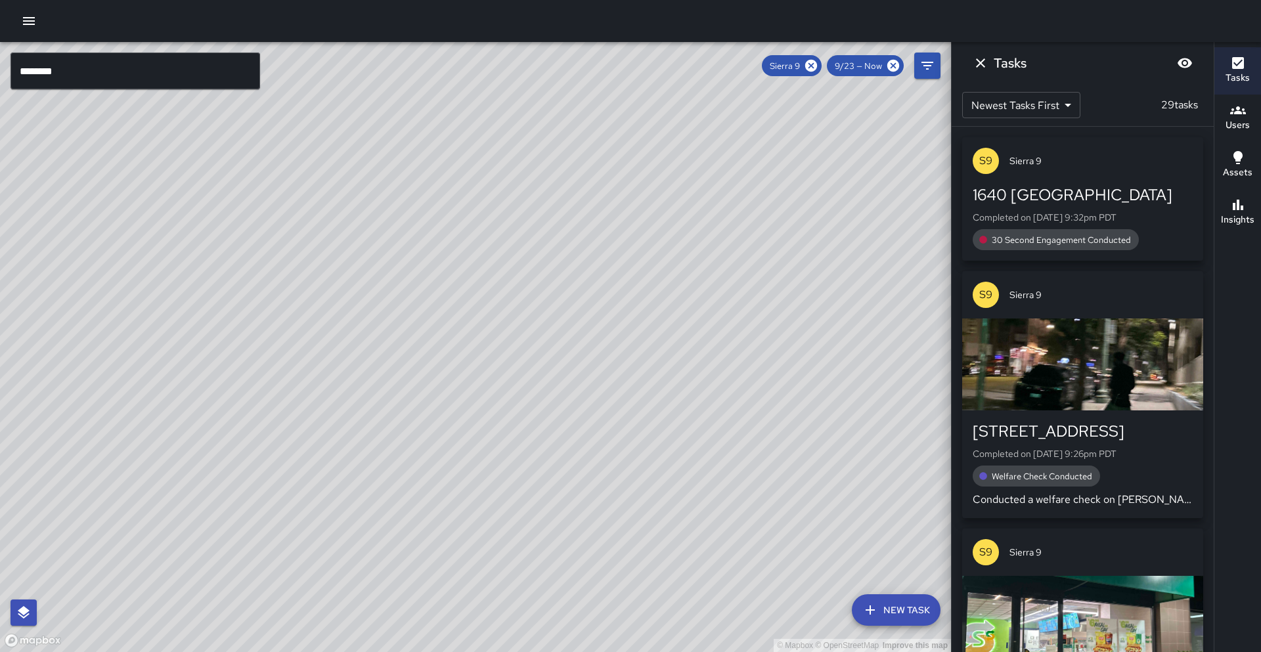
click at [1211, 221] on div "S9 Sierra 9 1640 Broadway Completed on [DATE] 9:32pm PDT 30 Second Engagement C…" at bounding box center [1083, 390] width 262 height 526
click at [1221, 221] on button "Insights" at bounding box center [1238, 212] width 47 height 47
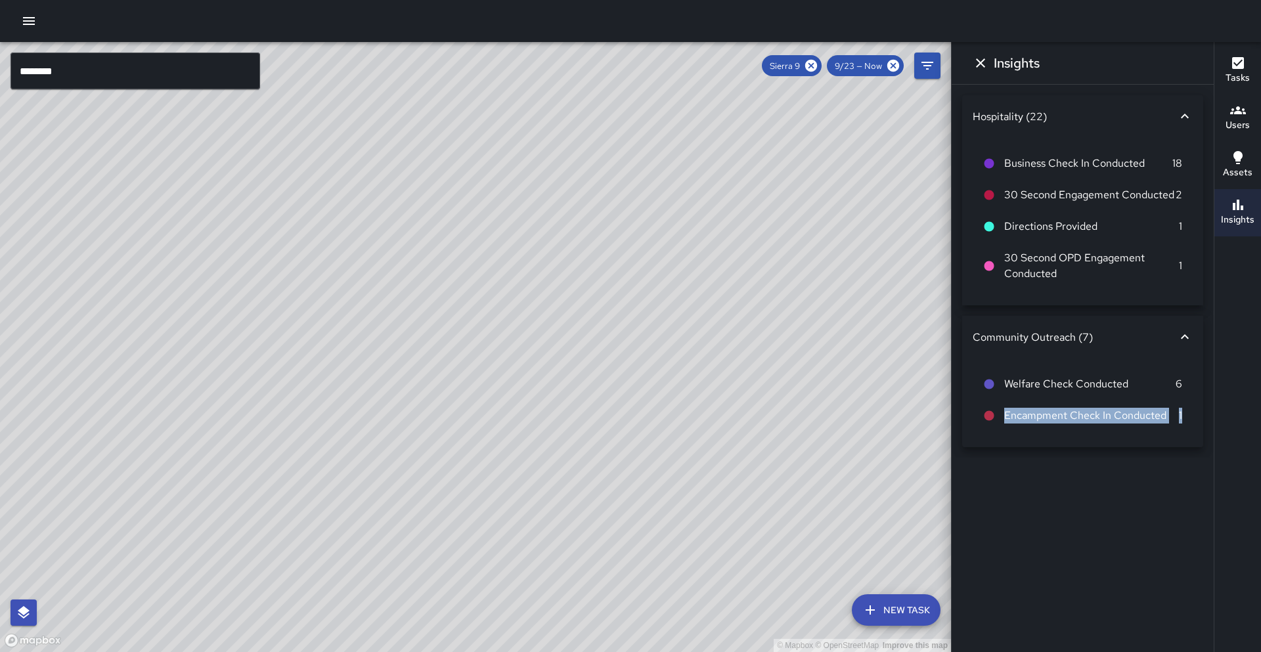
drag, startPoint x: 1185, startPoint y: 421, endPoint x: 999, endPoint y: 415, distance: 186.0
click at [999, 415] on li "Encampment Check In Conducted 1" at bounding box center [1083, 416] width 220 height 32
click at [1031, 430] on li "Encampment Check In Conducted 1" at bounding box center [1083, 416] width 220 height 32
drag, startPoint x: 583, startPoint y: 516, endPoint x: 636, endPoint y: 396, distance: 130.9
click at [637, 395] on div "© Mapbox © OpenStreetMap Improve this map" at bounding box center [475, 347] width 951 height 610
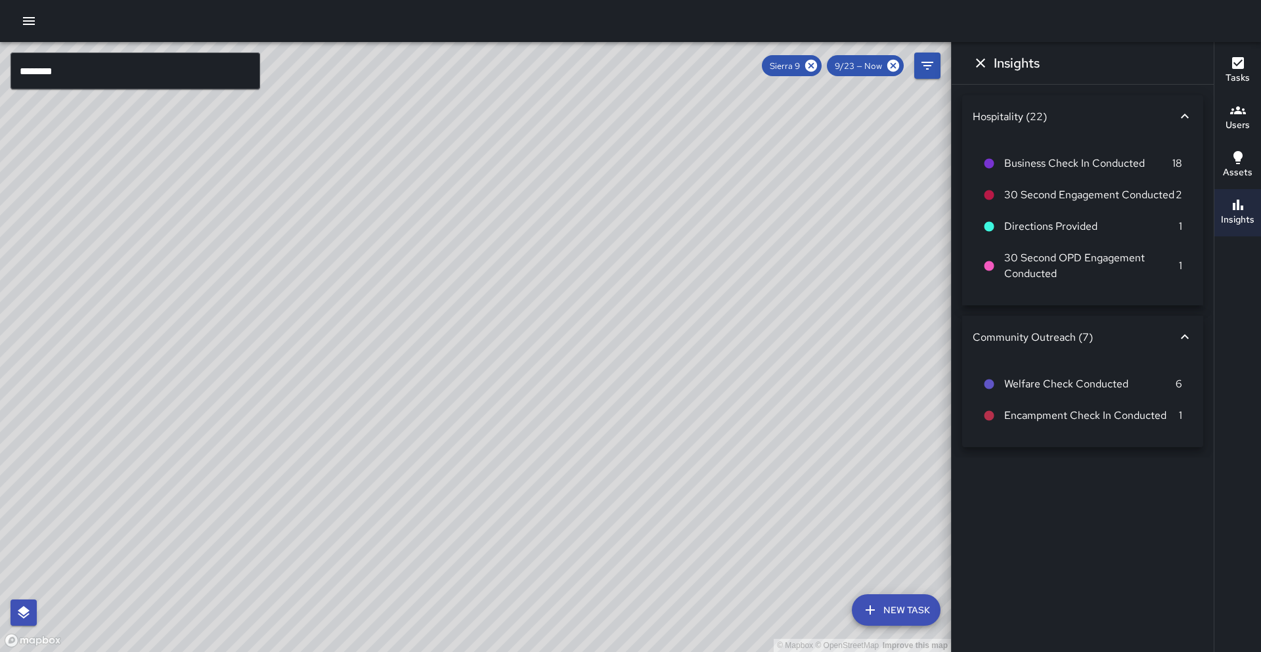
drag, startPoint x: 470, startPoint y: 512, endPoint x: 497, endPoint y: 417, distance: 98.2
click at [497, 417] on div "© Mapbox © OpenStreetMap Improve this map" at bounding box center [475, 347] width 951 height 610
drag, startPoint x: 459, startPoint y: 468, endPoint x: 501, endPoint y: 393, distance: 85.9
click at [502, 393] on div "© Mapbox © OpenStreetMap Improve this map" at bounding box center [475, 347] width 951 height 610
drag, startPoint x: 264, startPoint y: 506, endPoint x: 364, endPoint y: 329, distance: 203.0
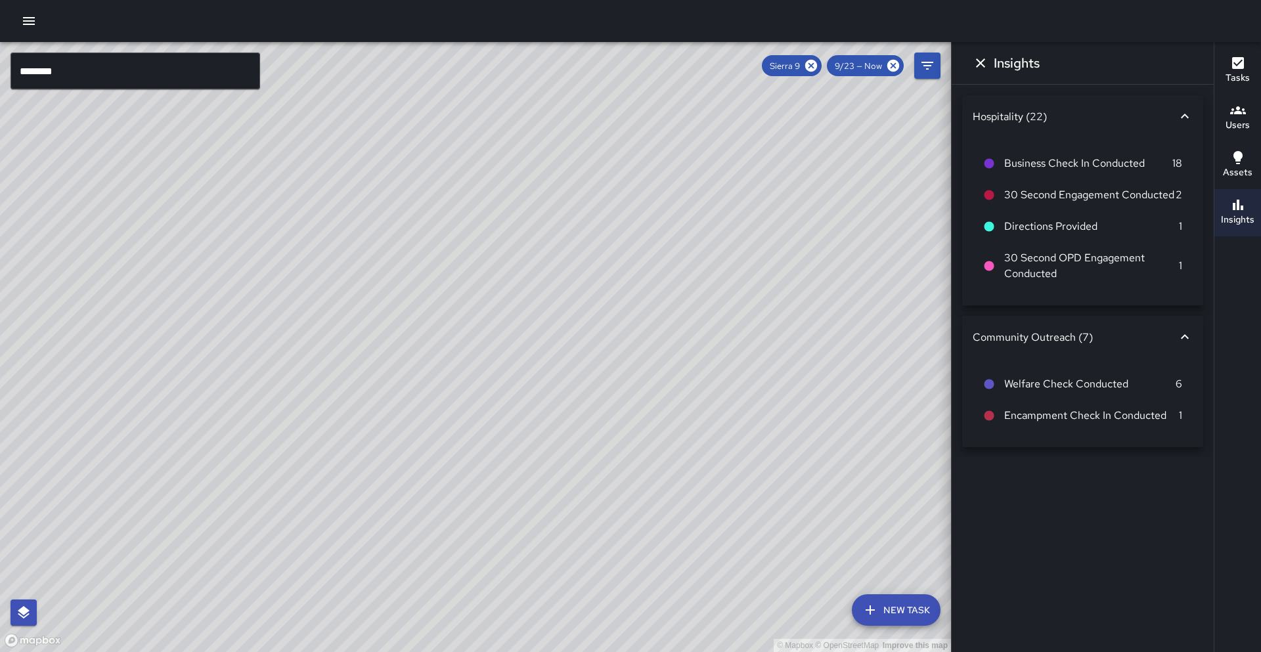
click at [364, 329] on div "© Mapbox © OpenStreetMap Improve this map" at bounding box center [475, 347] width 951 height 610
click at [347, 495] on div "© Mapbox © OpenStreetMap Improve this map S9 Sierra [GEOGRAPHIC_DATA][STREET_AD…" at bounding box center [475, 347] width 951 height 610
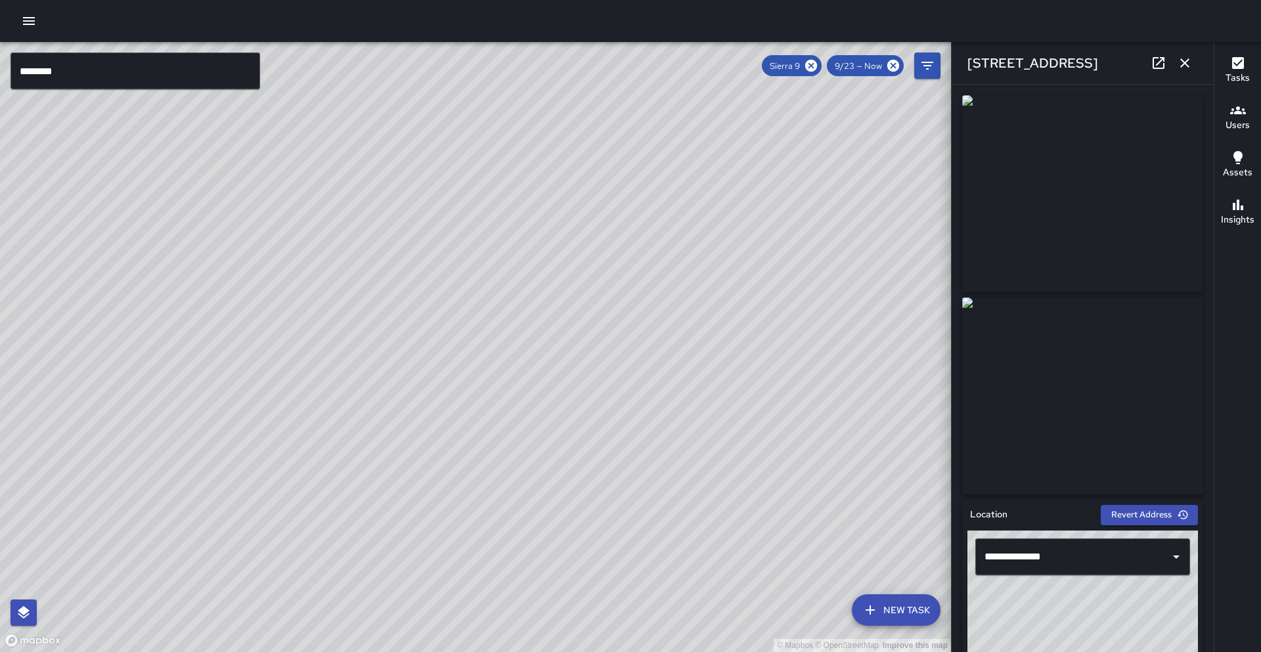
drag, startPoint x: 517, startPoint y: 369, endPoint x: 431, endPoint y: 606, distance: 251.7
click at [431, 606] on div "© Mapbox © OpenStreetMap Improve this map" at bounding box center [475, 347] width 951 height 610
drag, startPoint x: 550, startPoint y: 430, endPoint x: 451, endPoint y: 581, distance: 179.8
click at [451, 581] on div "© Mapbox © OpenStreetMap Improve this map" at bounding box center [475, 347] width 951 height 610
click at [323, 512] on div "© Mapbox © OpenStreetMap Improve this map" at bounding box center [475, 347] width 951 height 610
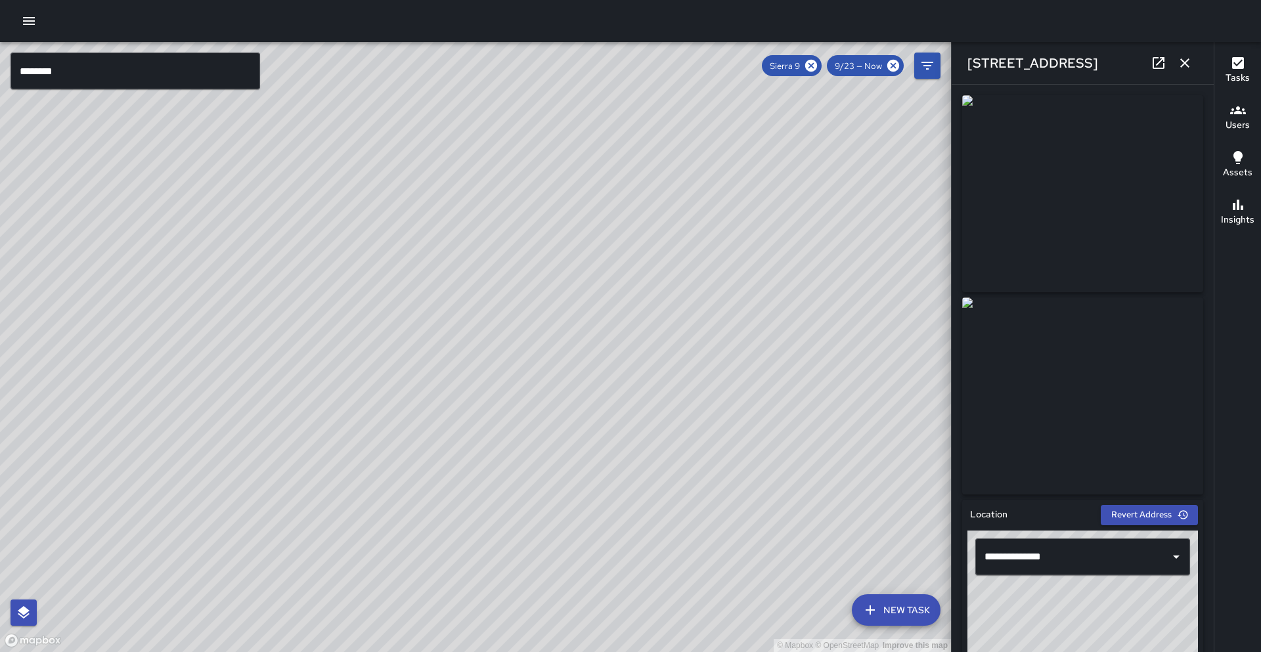
drag, startPoint x: 284, startPoint y: 491, endPoint x: 300, endPoint y: 485, distance: 16.2
click at [285, 490] on div "© Mapbox © OpenStreetMap Improve this map S9 [GEOGRAPHIC_DATA][STREET_ADDRESS][…" at bounding box center [475, 347] width 951 height 610
click at [1160, 63] on icon at bounding box center [1159, 63] width 16 height 16
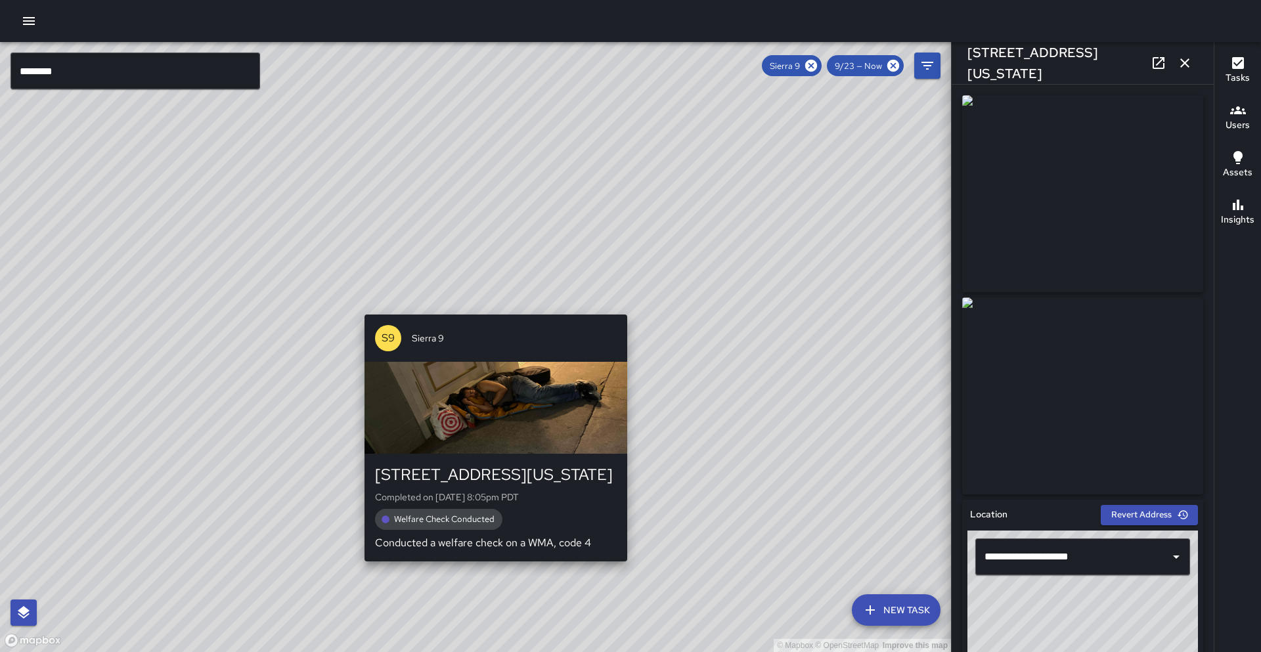
click at [489, 305] on div "© Mapbox © OpenStreetMap Improve this map S9 Sierra [GEOGRAPHIC_DATA][STREET_AD…" at bounding box center [475, 347] width 951 height 610
type input "**********"
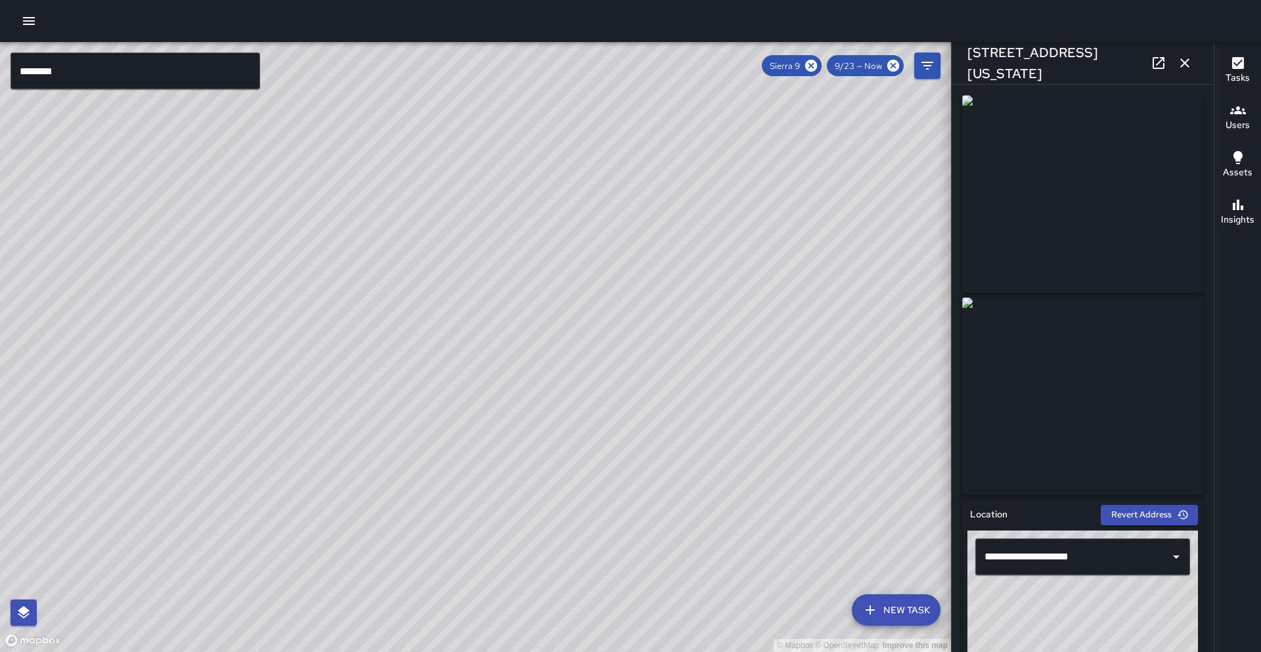
click at [458, 408] on div "© Mapbox © OpenStreetMap Improve this map S9 Sierra 9 Supervisor Tasks 29 / 29 …" at bounding box center [475, 347] width 951 height 610
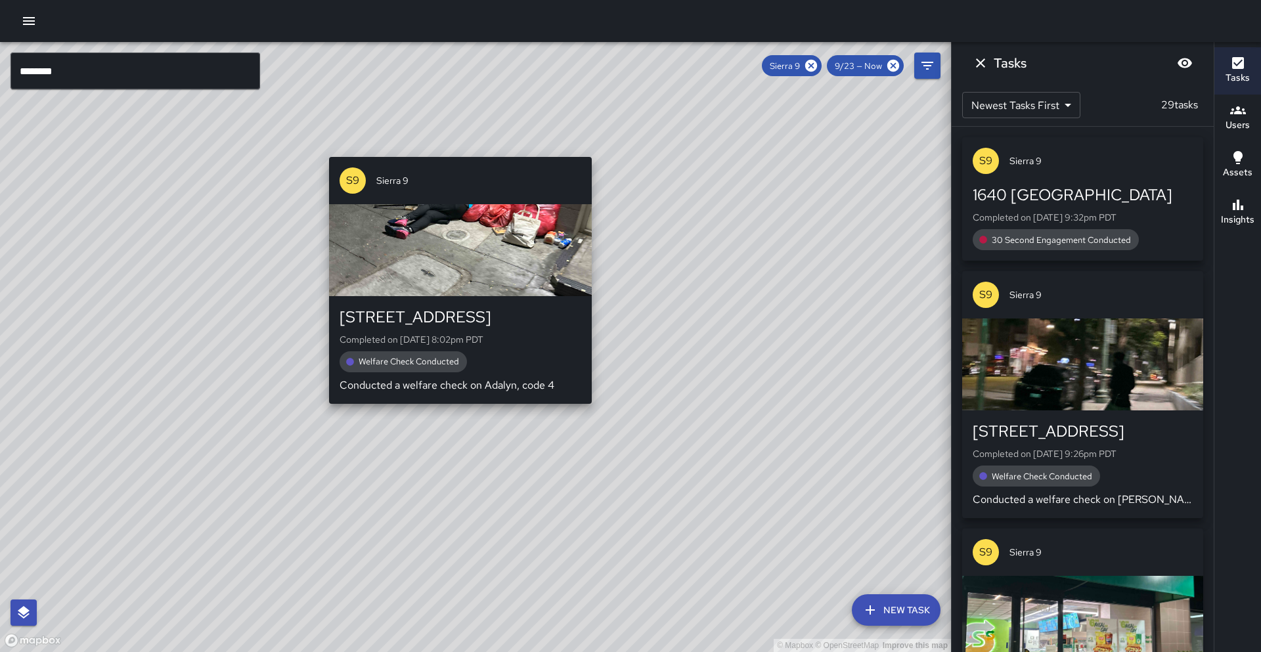
click at [458, 408] on div "© Mapbox © OpenStreetMap Improve this map S9 Sierra [GEOGRAPHIC_DATA][STREET_AD…" at bounding box center [475, 347] width 951 height 610
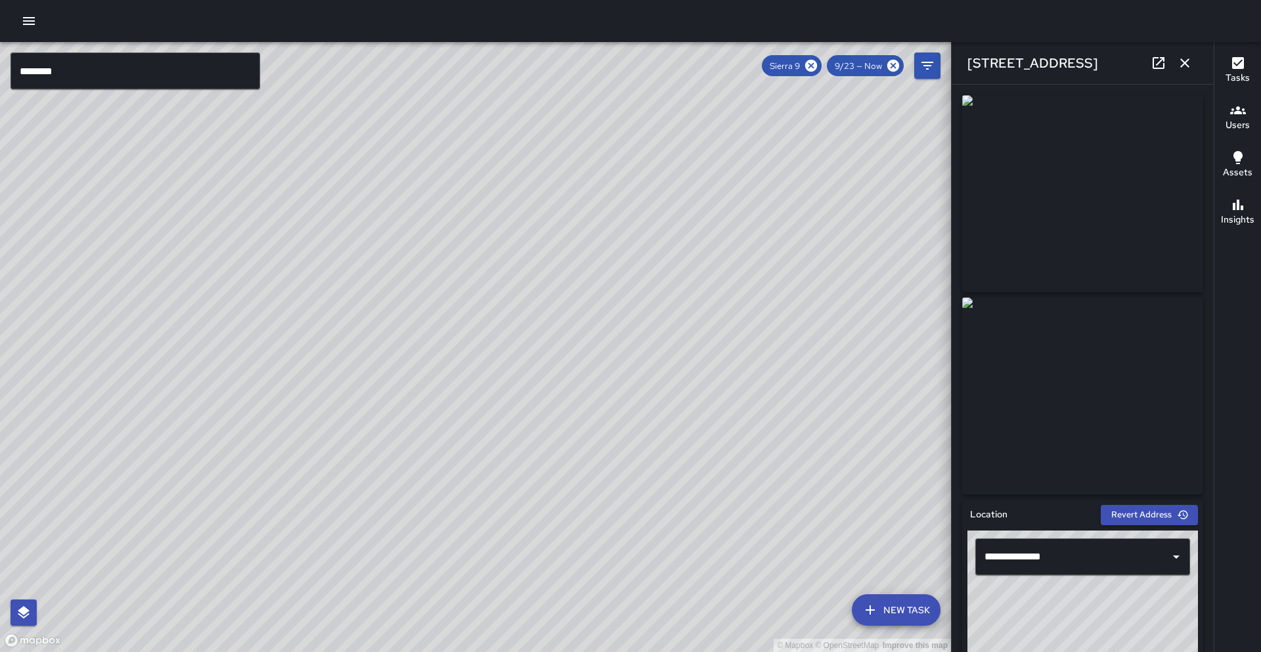
click at [1150, 62] on link at bounding box center [1159, 63] width 26 height 26
click at [492, 562] on div "© Mapbox © OpenStreetMap Improve this map S9 Sierra [GEOGRAPHIC_DATA][STREET_AD…" at bounding box center [475, 347] width 951 height 610
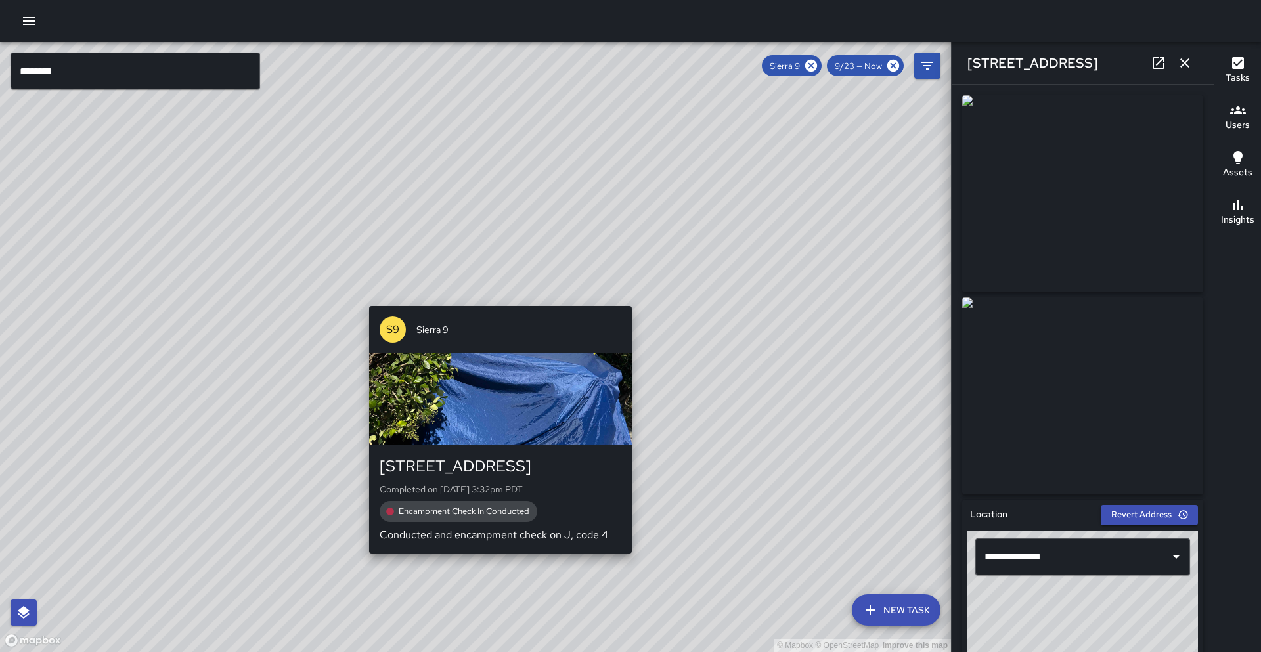
type input "**********"
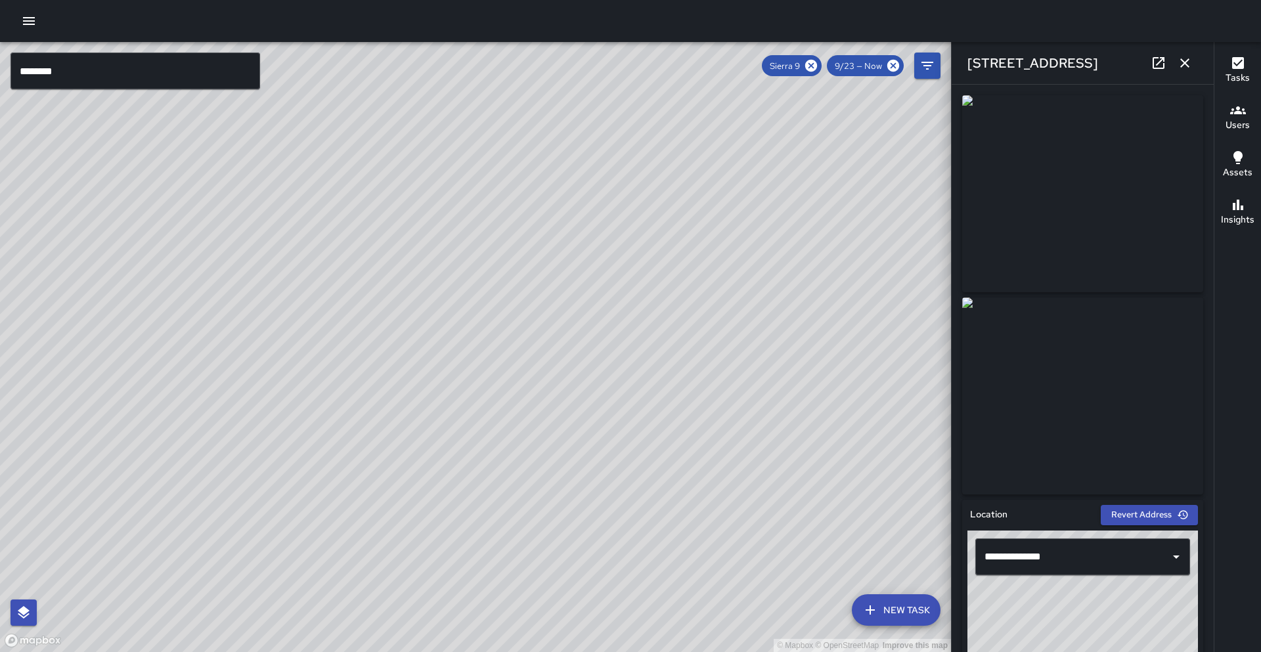
click at [1159, 64] on icon at bounding box center [1159, 63] width 16 height 16
drag, startPoint x: 461, startPoint y: 241, endPoint x: 423, endPoint y: 498, distance: 259.6
click at [420, 506] on div "© Mapbox © OpenStreetMap Improve this map" at bounding box center [475, 347] width 951 height 610
click at [640, 348] on div "© Mapbox © OpenStreetMap Improve this map S9 [GEOGRAPHIC_DATA][STREET_ADDRESS] …" at bounding box center [475, 347] width 951 height 610
click at [422, 311] on div "© Mapbox © OpenStreetMap Improve this map" at bounding box center [475, 347] width 951 height 610
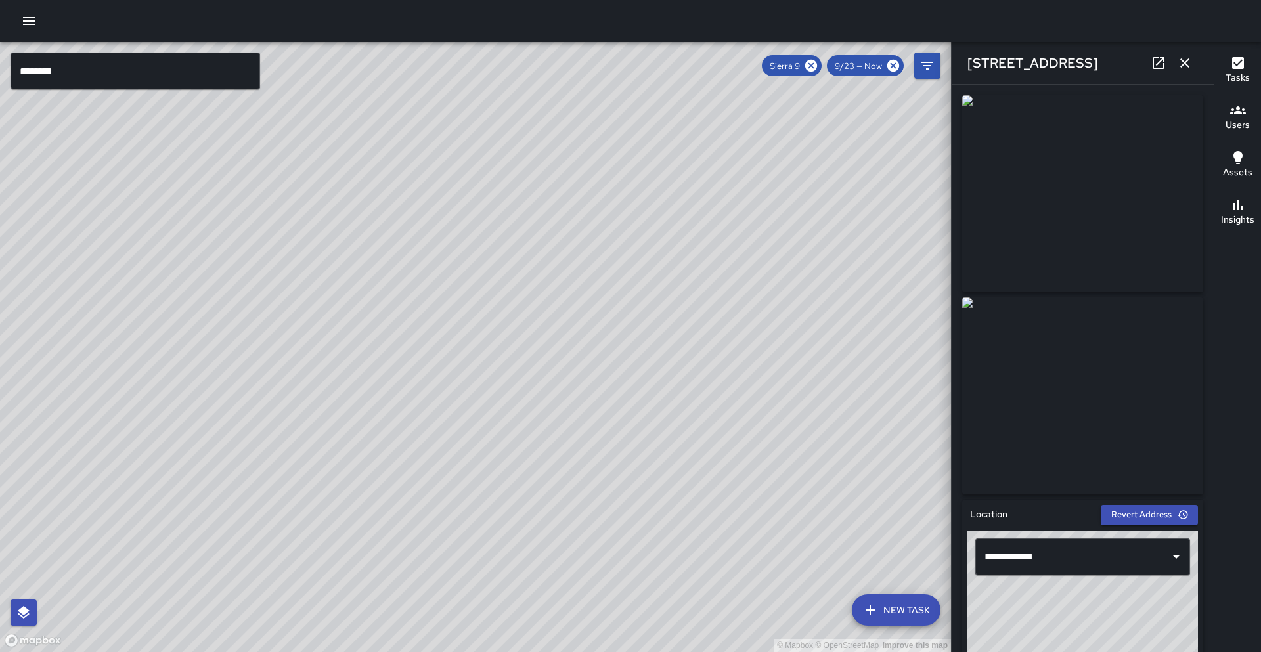
click at [414, 315] on div "© Mapbox © OpenStreetMap Improve this map S9 Sierra [STREET_ADDRESS] Completed …" at bounding box center [475, 347] width 951 height 610
drag, startPoint x: 439, startPoint y: 292, endPoint x: 334, endPoint y: 409, distance: 157.2
click at [353, 457] on div "© Mapbox © OpenStreetMap Improve this map" at bounding box center [475, 347] width 951 height 610
click at [352, 328] on div "© Mapbox © OpenStreetMap Improve this map S9 Sierra [STREET_ADDRESS] Completed …" at bounding box center [475, 347] width 951 height 610
click at [717, 411] on div "© Mapbox © OpenStreetMap Improve this map S9 Sierra 9 988 Broadway Completed on…" at bounding box center [475, 347] width 951 height 610
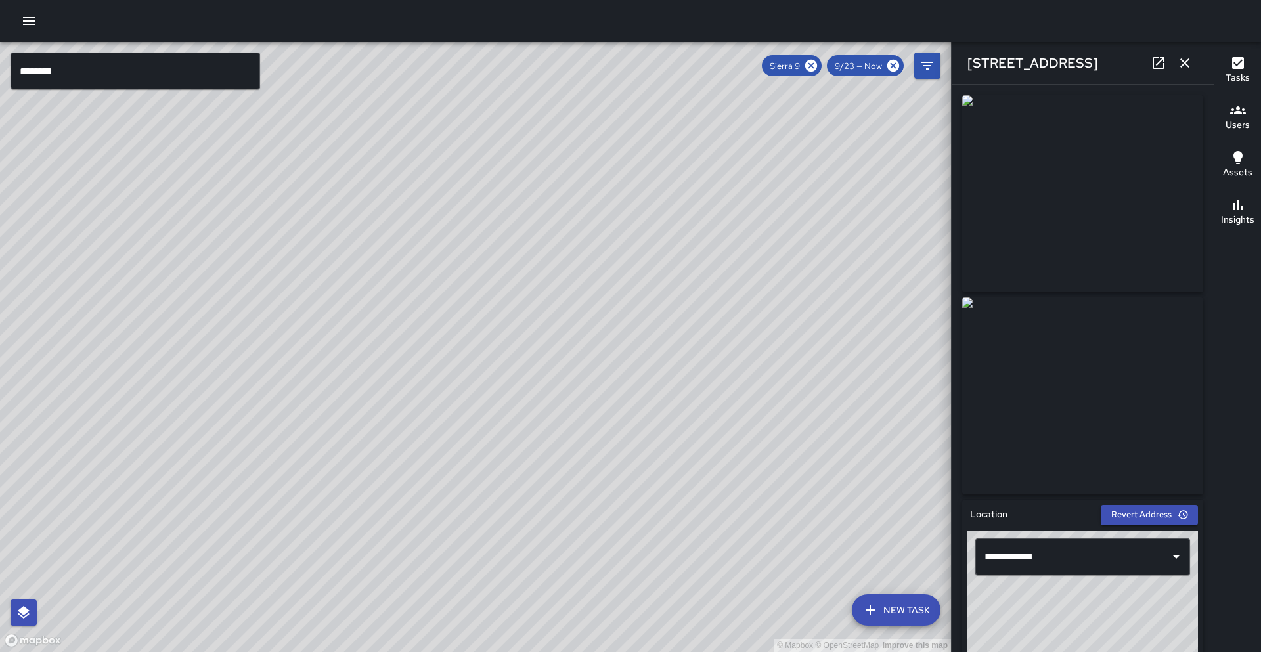
drag, startPoint x: 643, startPoint y: 380, endPoint x: 447, endPoint y: 547, distance: 257.7
click at [447, 547] on div "© Mapbox © OpenStreetMap Improve this map" at bounding box center [475, 347] width 951 height 610
drag, startPoint x: 538, startPoint y: 348, endPoint x: 335, endPoint y: 528, distance: 271.3
click at [335, 528] on div "© Mapbox © OpenStreetMap Improve this map" at bounding box center [475, 347] width 951 height 610
click at [656, 284] on div "© Mapbox © OpenStreetMap Improve this map" at bounding box center [475, 347] width 951 height 610
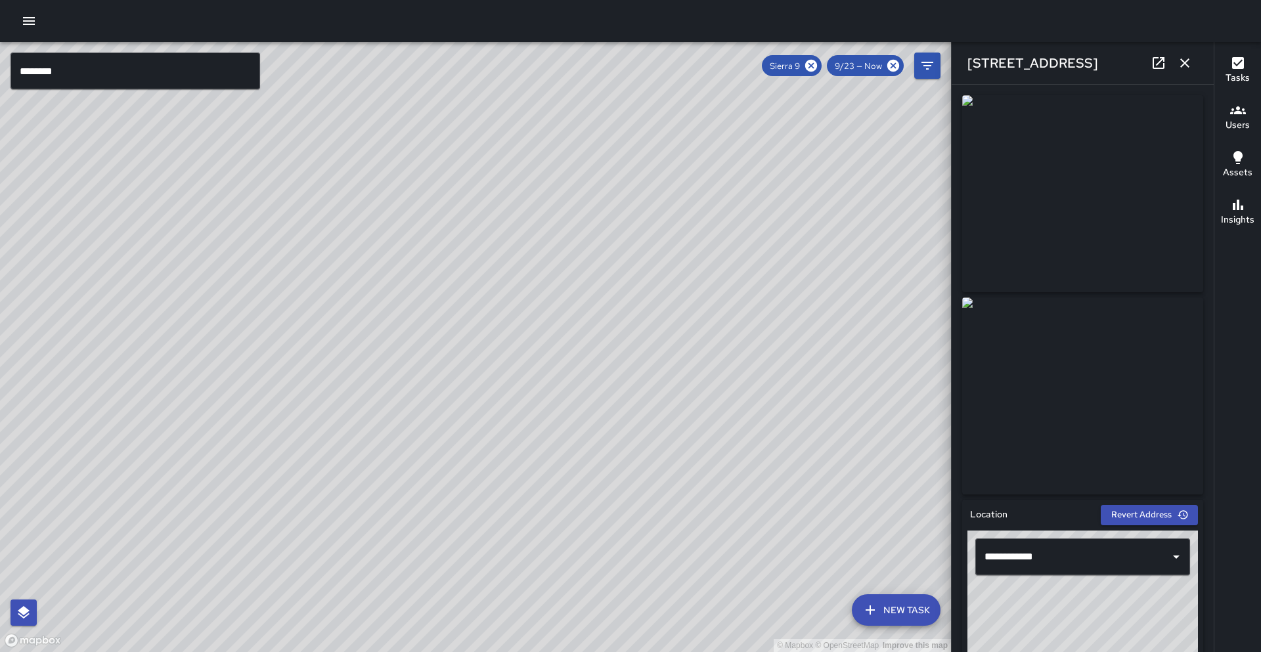
click at [653, 286] on div "© Mapbox © OpenStreetMap Improve this map S9 Sierra [STREET_ADDRESS] Completed …" at bounding box center [475, 347] width 951 height 610
drag, startPoint x: 628, startPoint y: 282, endPoint x: 495, endPoint y: 563, distance: 310.3
click at [525, 572] on div "© Mapbox © OpenStreetMap Improve this map" at bounding box center [475, 347] width 951 height 610
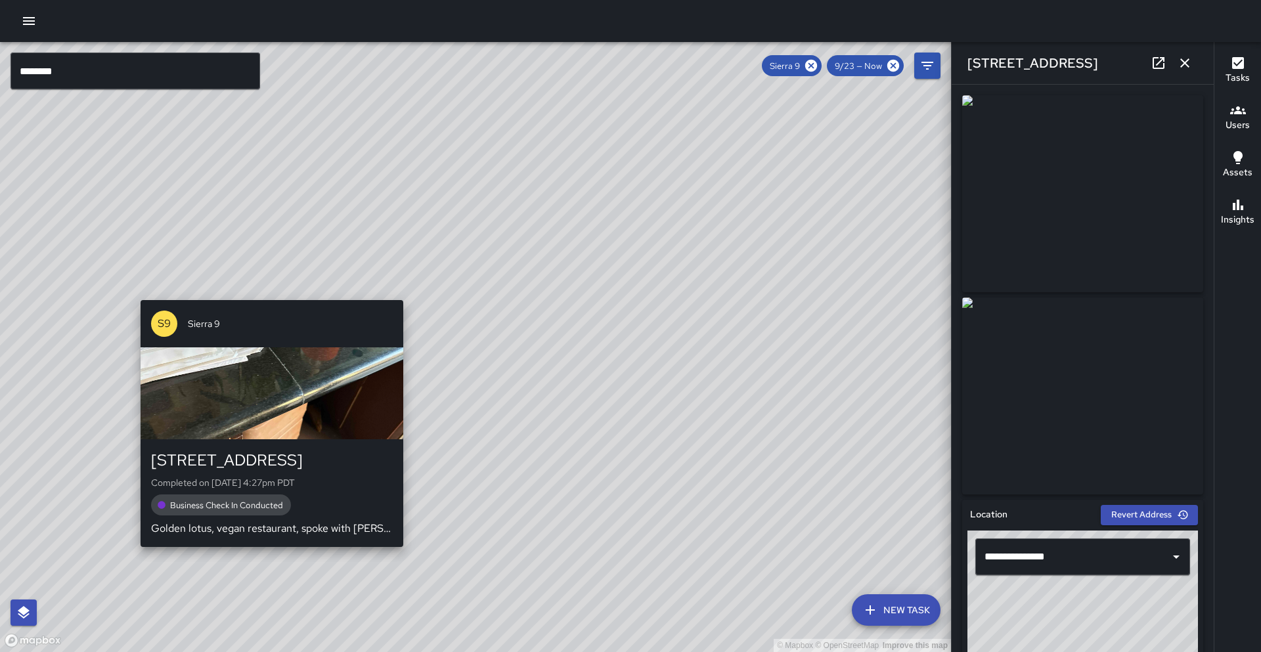
click at [263, 553] on div "© Mapbox © OpenStreetMap Improve this map S9 Sierra [GEOGRAPHIC_DATA][STREET_AD…" at bounding box center [475, 347] width 951 height 610
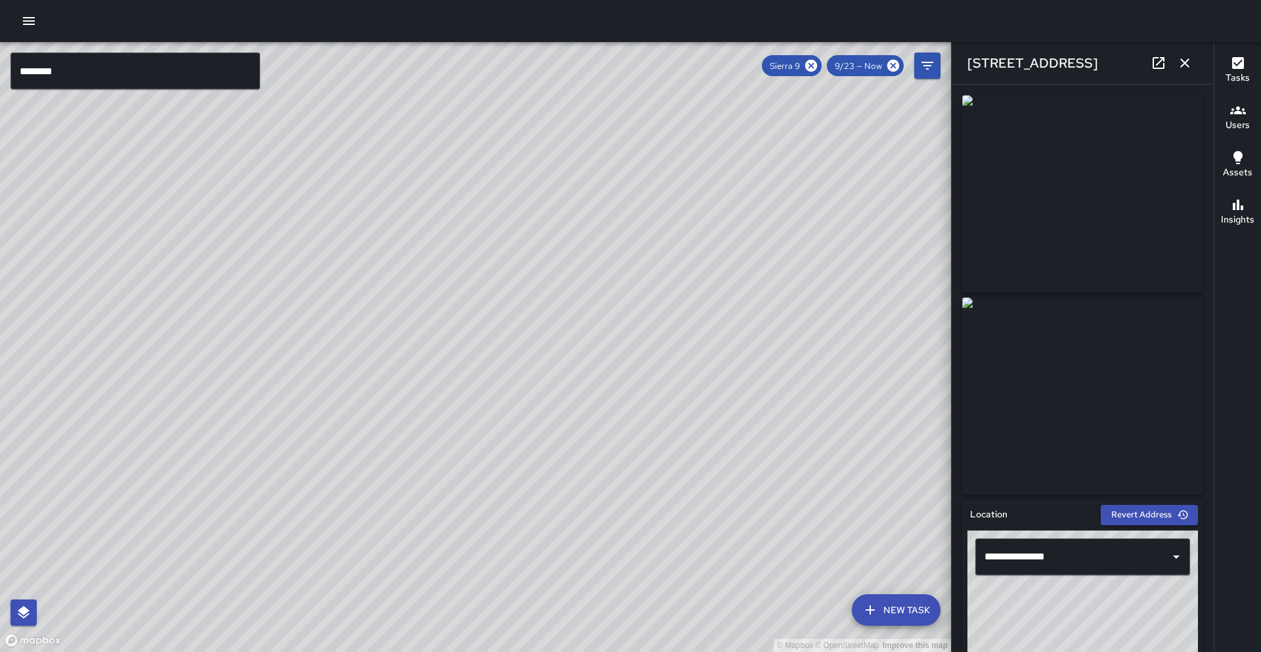
click at [452, 334] on div "© Mapbox © OpenStreetMap Improve this map" at bounding box center [475, 347] width 951 height 610
click at [453, 340] on div "© Mapbox © OpenStreetMap Improve this map S9 Sierra [STREET_ADDRESS] Completed …" at bounding box center [475, 347] width 951 height 610
click at [331, 256] on div "© Mapbox © OpenStreetMap Improve this map S9 Sierra 9 [GEOGRAPHIC_DATA] Complet…" at bounding box center [475, 347] width 951 height 610
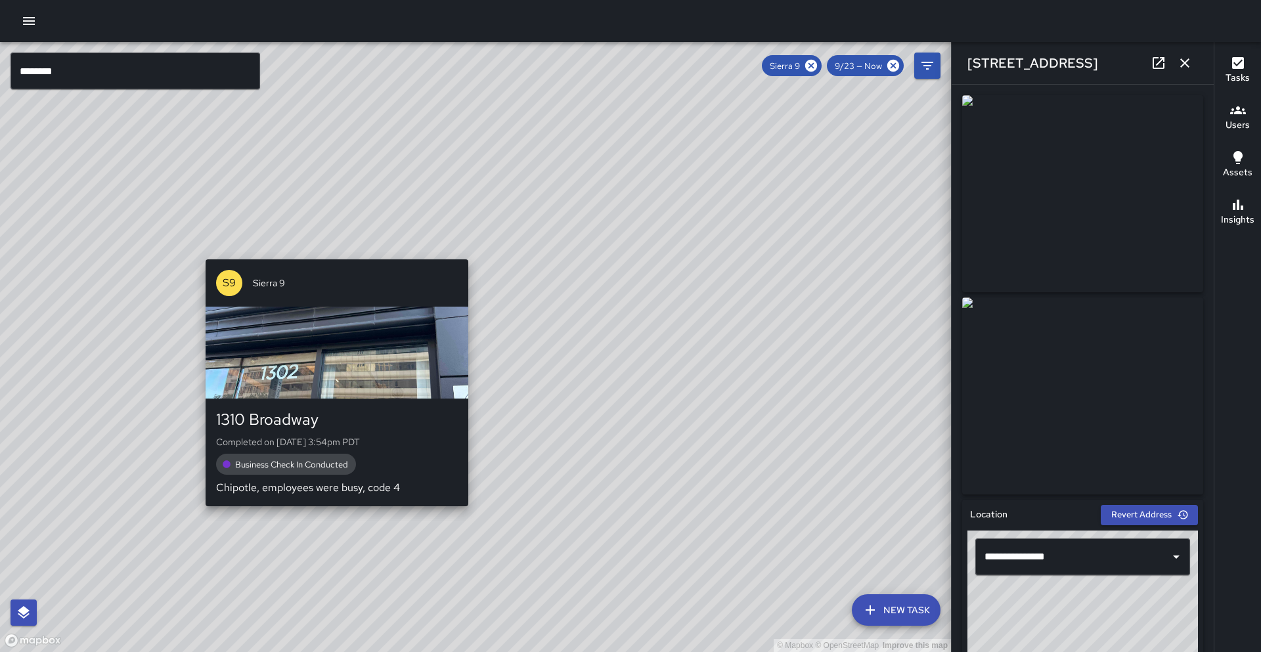
type input "**********"
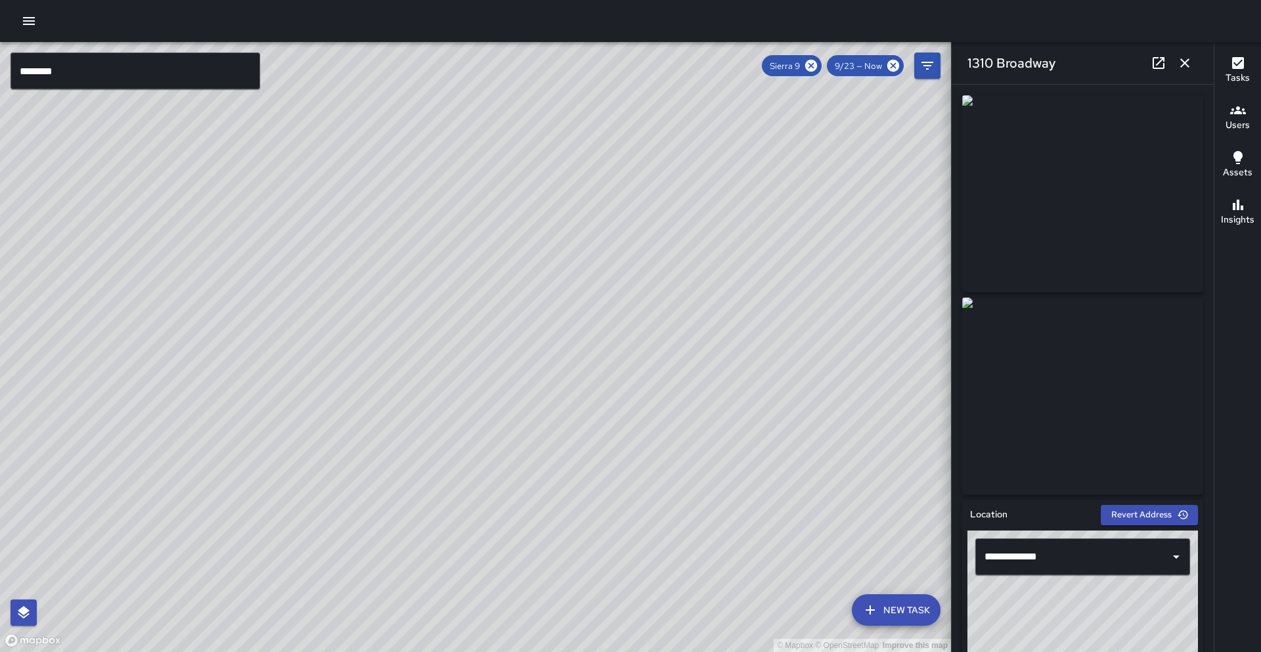
click at [186, 244] on div "© Mapbox © OpenStreetMap Improve this map S9 Sierra 9 Completed on [DATE] 8:14p…" at bounding box center [475, 347] width 951 height 610
click at [495, 349] on div "© Mapbox © OpenStreetMap Improve this map S9 Sierra 9 Completed on [DATE] 8:14p…" at bounding box center [475, 347] width 951 height 610
click at [426, 150] on div "© Mapbox © OpenStreetMap Improve this map S9 Sierra [STREET_ADDRESS] Completed …" at bounding box center [475, 347] width 951 height 610
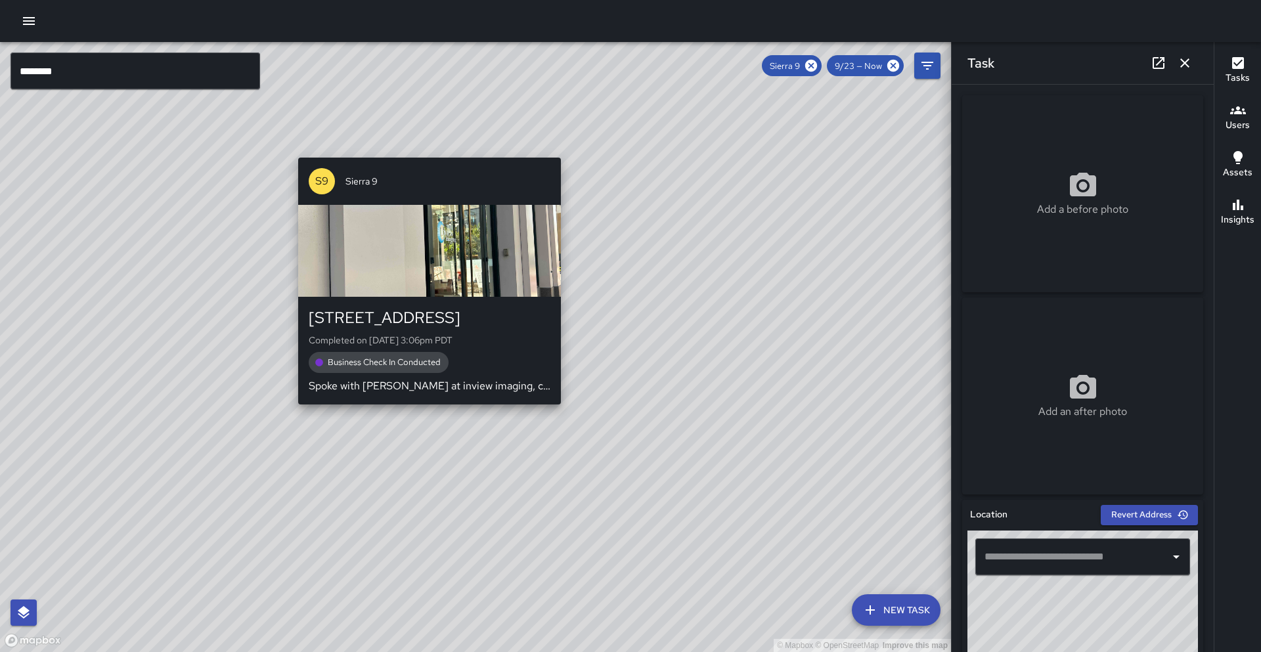
type input "**********"
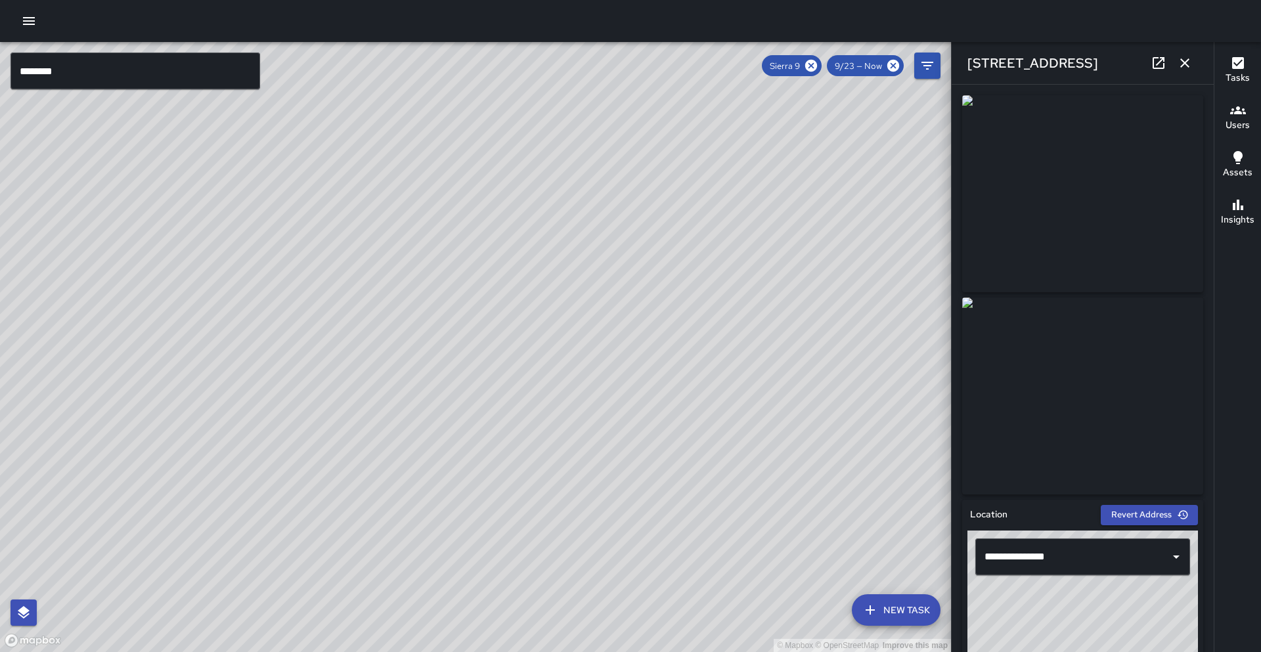
drag, startPoint x: 1190, startPoint y: 66, endPoint x: 1008, endPoint y: 104, distance: 186.6
click at [1190, 66] on icon "button" at bounding box center [1185, 63] width 16 height 16
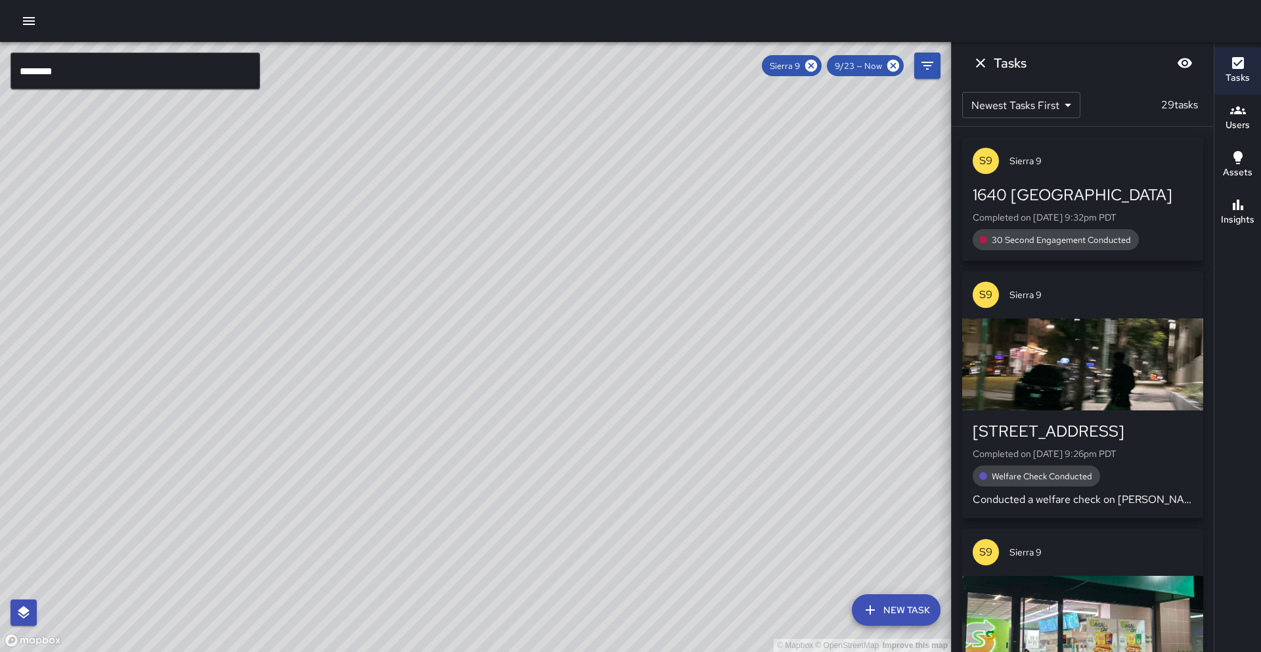
drag, startPoint x: 813, startPoint y: 325, endPoint x: 560, endPoint y: 303, distance: 253.9
click at [523, 315] on div "© Mapbox © OpenStreetMap Improve this map" at bounding box center [475, 347] width 951 height 610
drag, startPoint x: 658, startPoint y: 289, endPoint x: 578, endPoint y: 348, distance: 99.2
click at [581, 349] on div "© Mapbox © OpenStreetMap Improve this map" at bounding box center [475, 347] width 951 height 610
drag, startPoint x: 577, startPoint y: 348, endPoint x: 581, endPoint y: 321, distance: 26.5
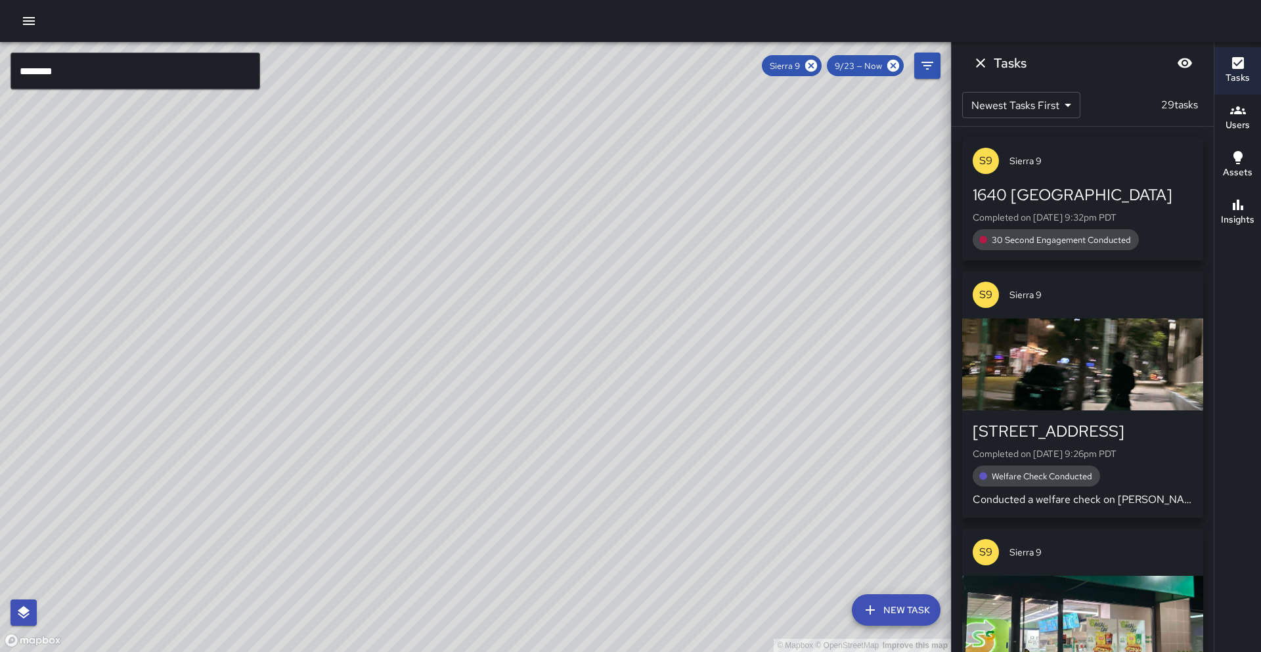
click at [581, 321] on div "© Mapbox © OpenStreetMap Improve this map" at bounding box center [475, 347] width 951 height 610
drag, startPoint x: 553, startPoint y: 343, endPoint x: 616, endPoint y: 238, distance: 121.7
click at [616, 238] on div "© Mapbox © OpenStreetMap Improve this map" at bounding box center [475, 347] width 951 height 610
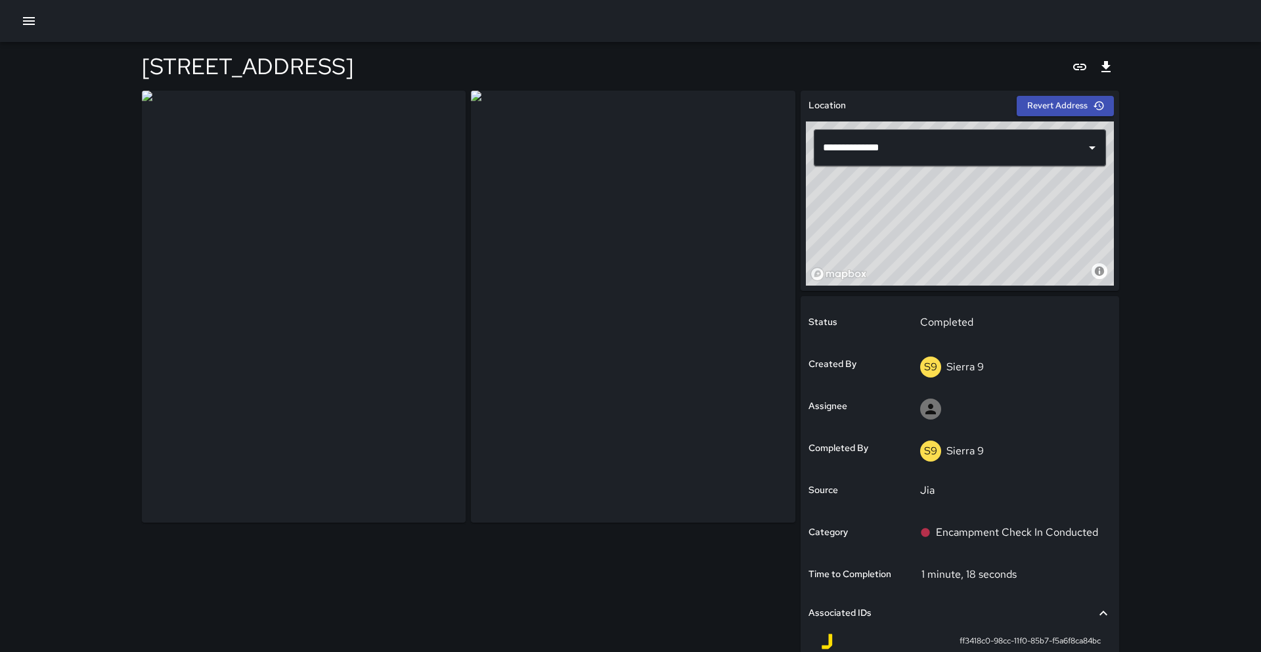
click at [376, 283] on img at bounding box center [304, 307] width 324 height 432
